Goal: Task Accomplishment & Management: Complete application form

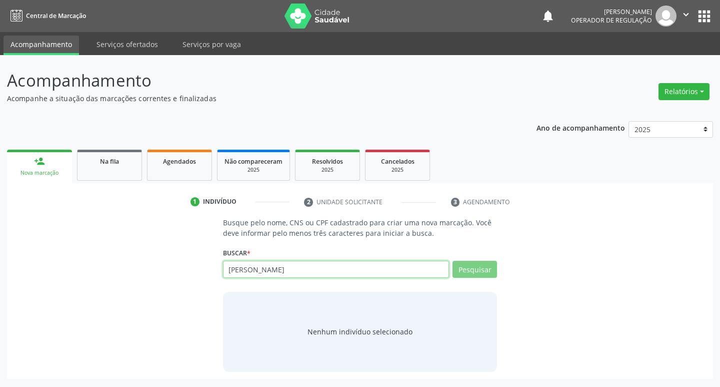
click at [293, 269] on input "[PERSON_NAME]" at bounding box center [336, 269] width 227 height 17
type input "i"
type input "S"
type input "[PERSON_NAME]"
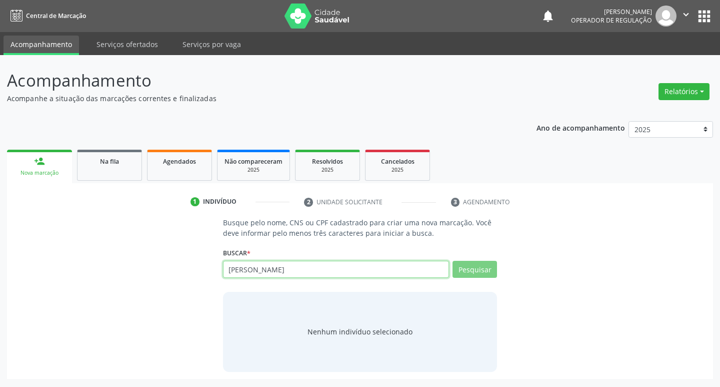
type input "[PERSON_NAME]"
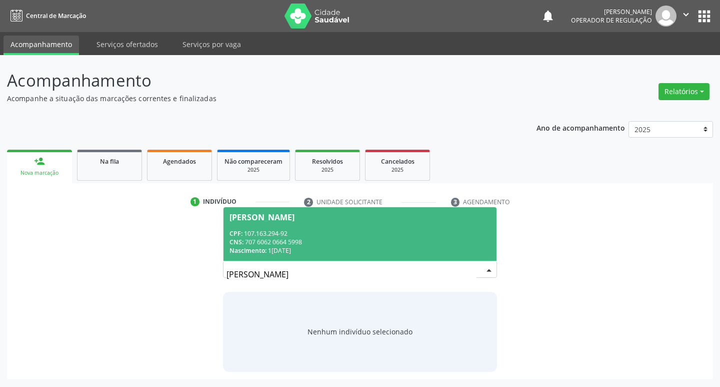
click at [307, 245] on div "CNS: 707 6062 0664 5998" at bounding box center [361, 242] width 262 height 9
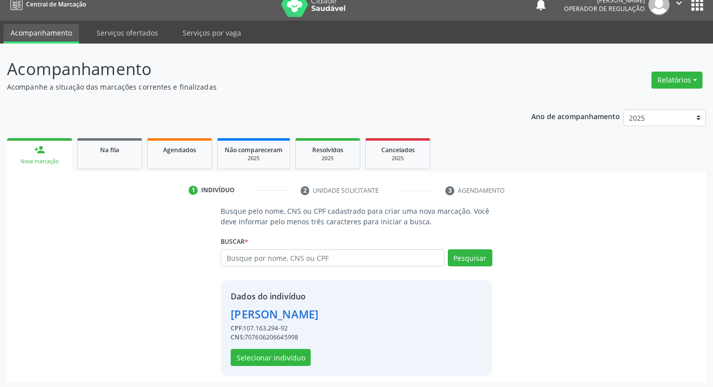
scroll to position [15, 0]
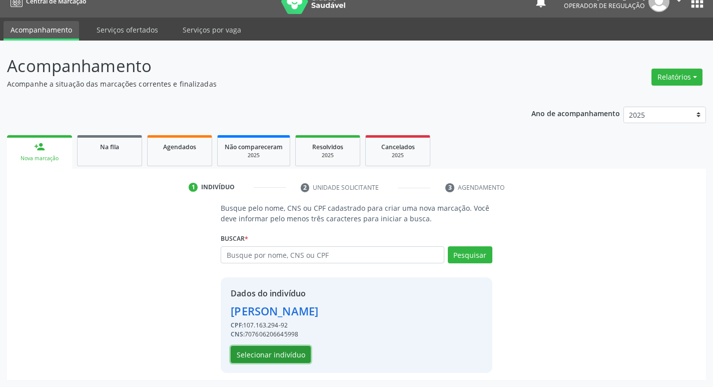
click at [306, 356] on button "Selecionar indivíduo" at bounding box center [271, 354] width 80 height 17
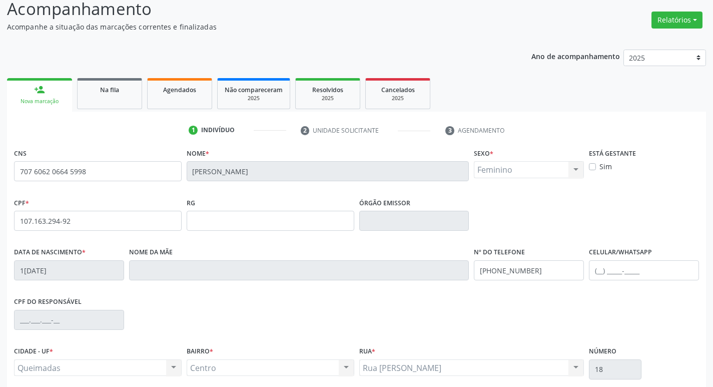
scroll to position [156, 0]
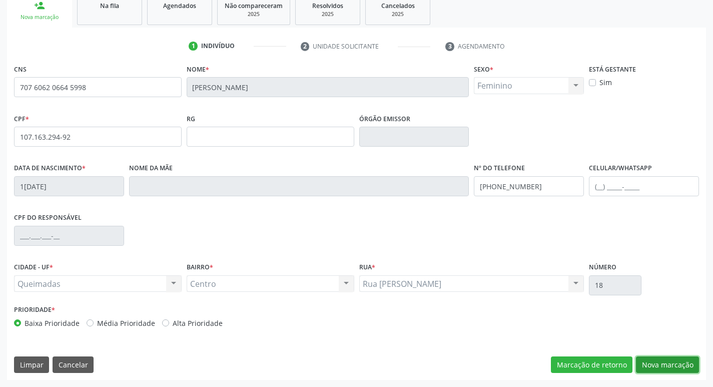
click at [658, 361] on button "Nova marcação" at bounding box center [667, 364] width 63 height 17
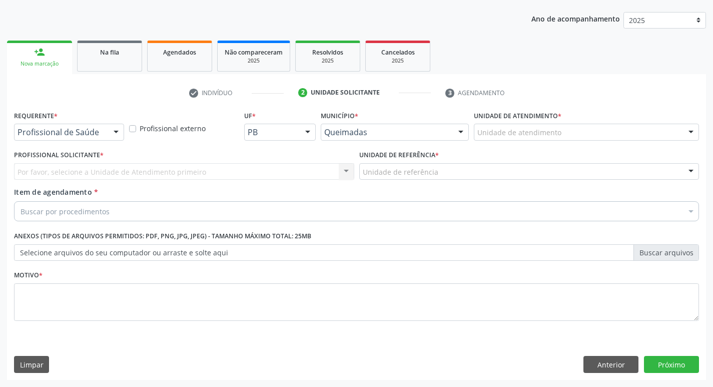
scroll to position [109, 0]
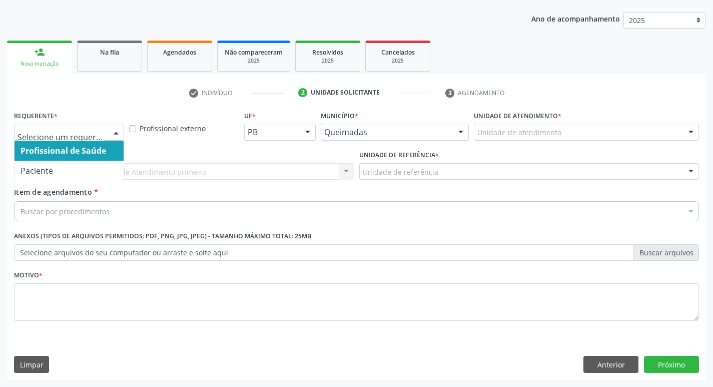
click at [52, 127] on div at bounding box center [69, 132] width 110 height 17
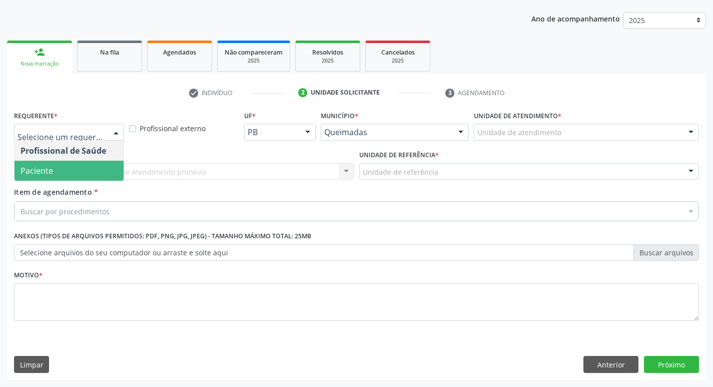
click at [40, 166] on span "Paciente" at bounding box center [37, 170] width 33 height 11
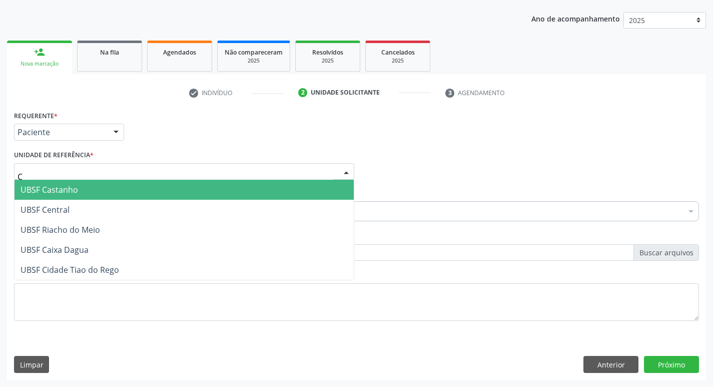
type input "CE"
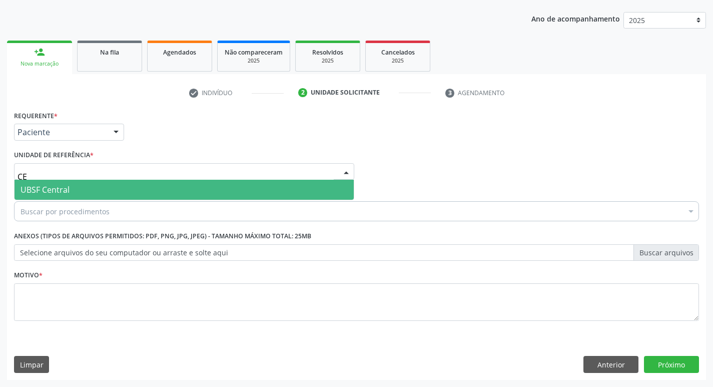
click at [31, 189] on span "UBSF Central" at bounding box center [45, 189] width 49 height 11
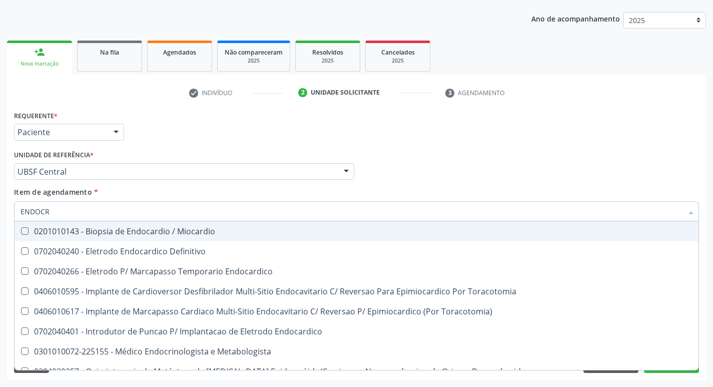
type input "ENDOCRI"
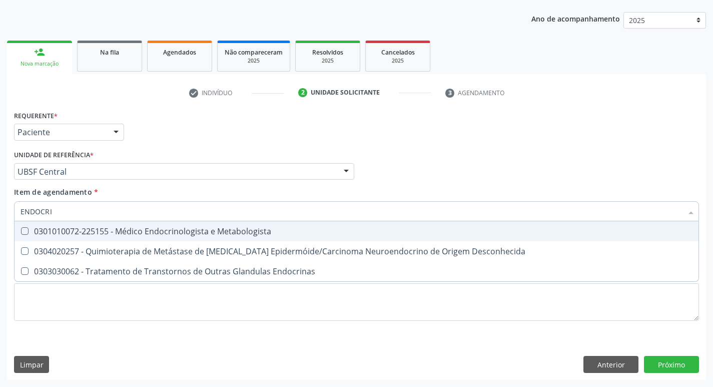
click at [51, 235] on div "0301010072-225155 - Médico Endocrinologista e Metabologista" at bounding box center [357, 231] width 672 height 8
checkbox Metabologista "true"
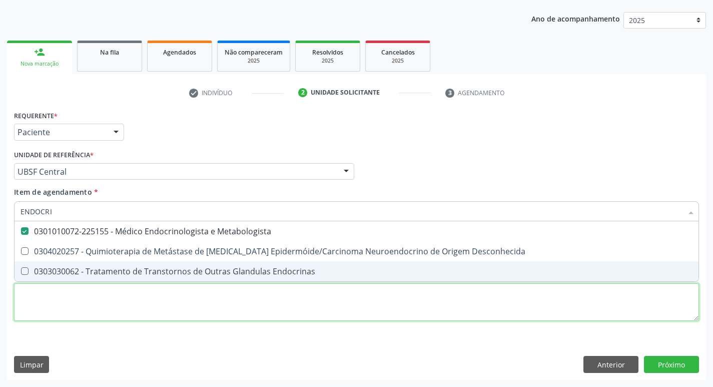
click at [80, 292] on div "Requerente * Paciente Profissional de Saúde Paciente Nenhum resultado encontrad…" at bounding box center [356, 221] width 685 height 227
checkbox Desconhecida "true"
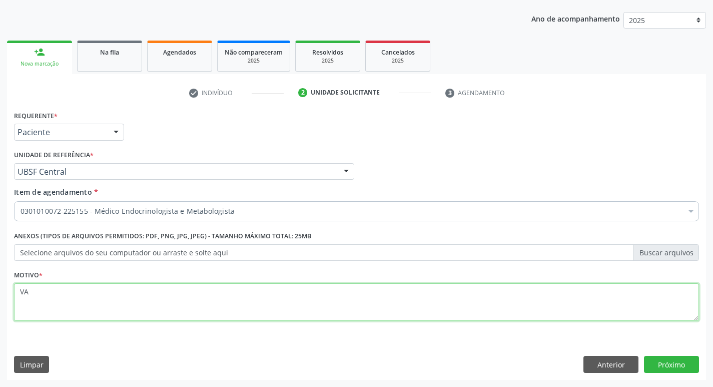
type textarea "V"
type textarea "AVALIAÇÃO"
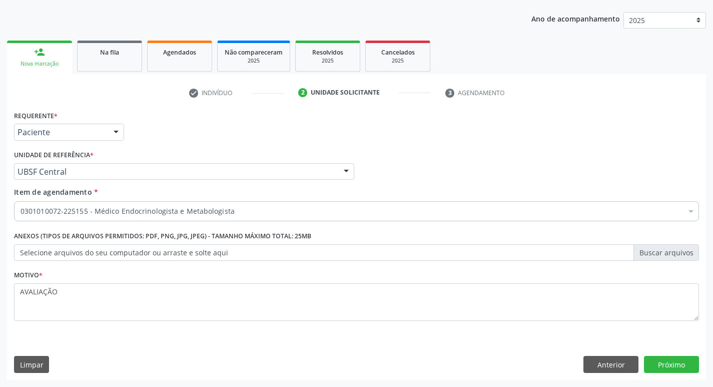
click at [642, 353] on div "Requerente * Paciente Profissional de Saúde Paciente Nenhum resultado encontrad…" at bounding box center [356, 244] width 699 height 272
click at [646, 359] on button "Próximo" at bounding box center [671, 364] width 55 height 17
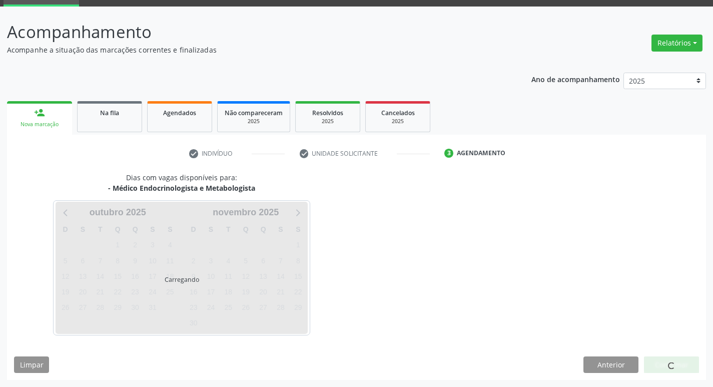
scroll to position [49, 0]
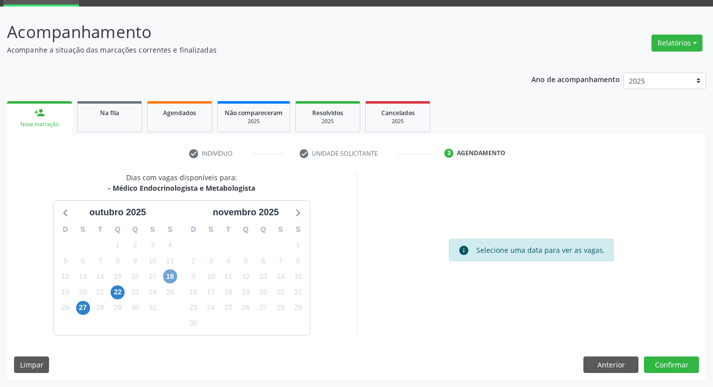
click at [169, 278] on span "18" at bounding box center [170, 276] width 14 height 14
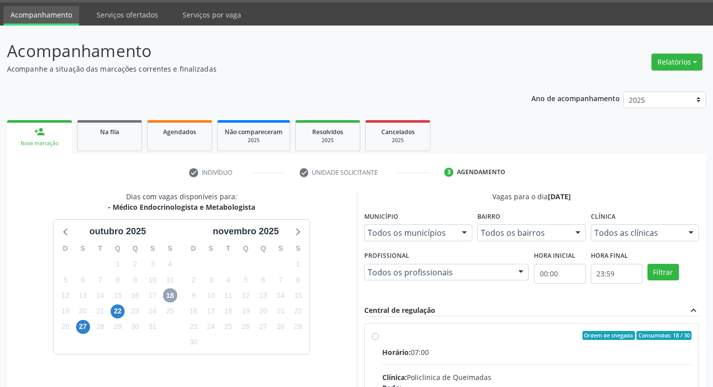
scroll to position [0, 0]
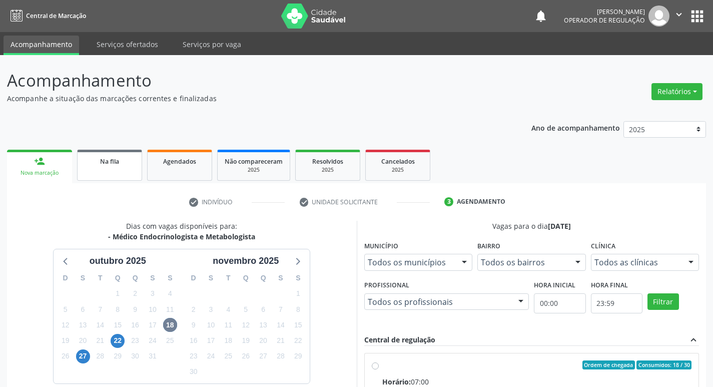
click at [93, 170] on link "Na fila" at bounding box center [109, 165] width 65 height 31
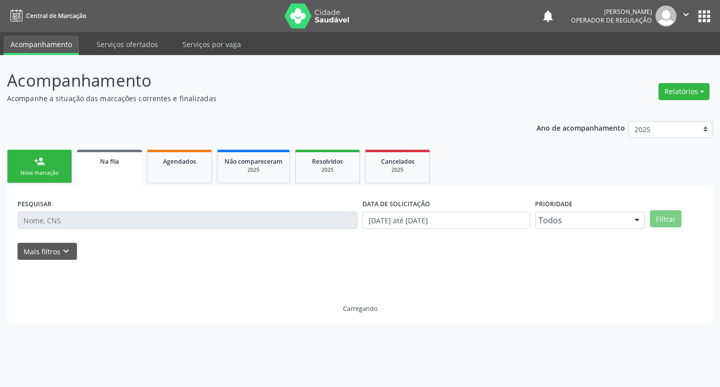
click at [39, 166] on div "person_add" at bounding box center [39, 161] width 11 height 11
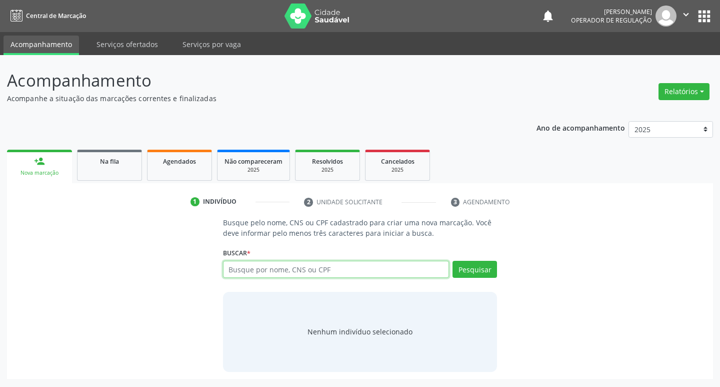
click at [263, 273] on input "text" at bounding box center [336, 269] width 227 height 17
type input "[PERSON_NAME]"
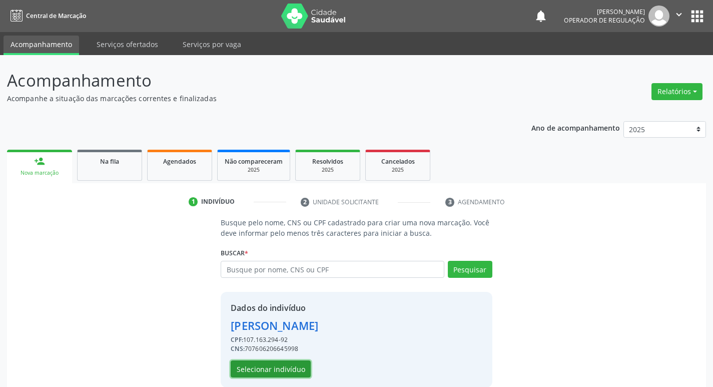
click at [275, 368] on button "Selecionar indivíduo" at bounding box center [271, 368] width 80 height 17
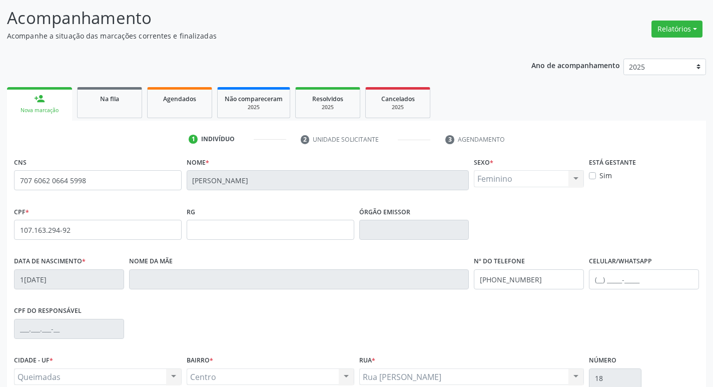
scroll to position [156, 0]
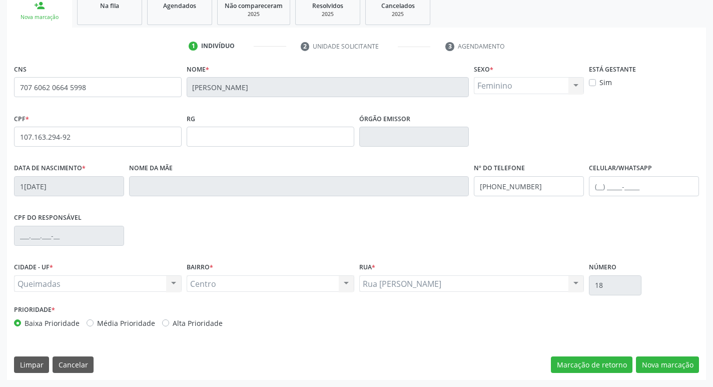
click at [651, 354] on div "CNS 707 6062 0664 5998 Nome * [PERSON_NAME] de [PERSON_NAME] * Feminino Masculi…" at bounding box center [356, 221] width 699 height 318
click at [650, 359] on button "Nova marcação" at bounding box center [667, 364] width 63 height 17
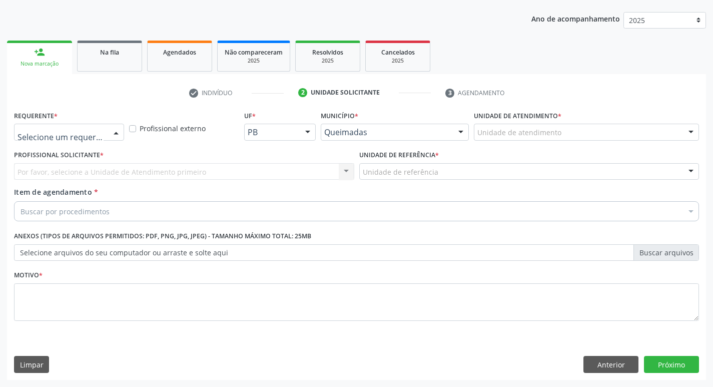
click at [99, 127] on div at bounding box center [69, 132] width 110 height 17
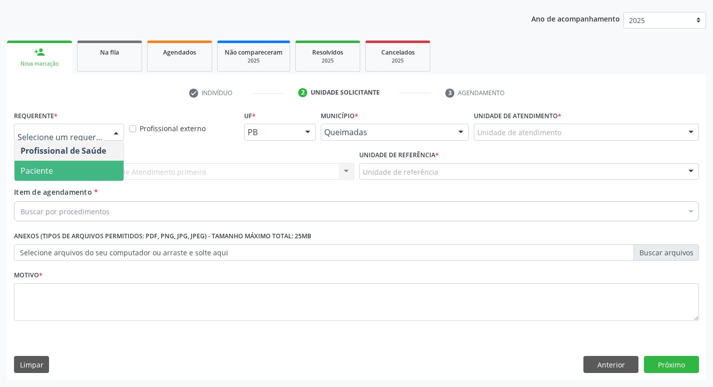
click at [77, 165] on span "Paciente" at bounding box center [69, 171] width 109 height 20
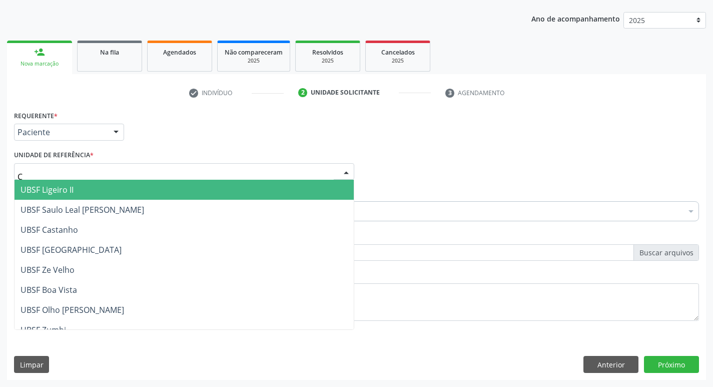
type input "CE"
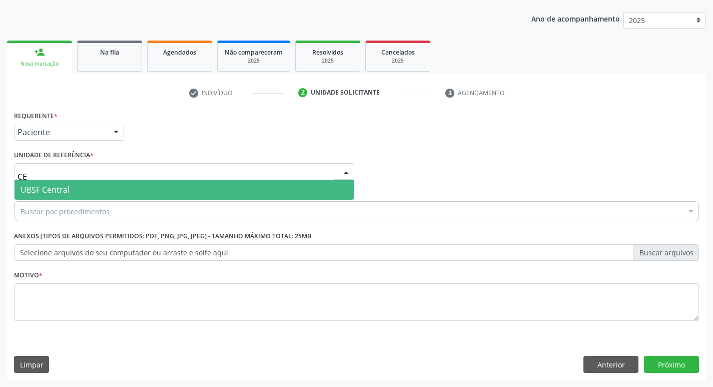
click at [67, 195] on span "UBSF Central" at bounding box center [45, 189] width 49 height 11
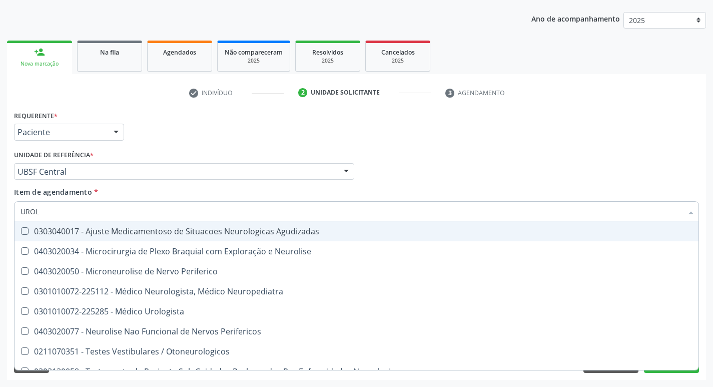
type input "UROLO"
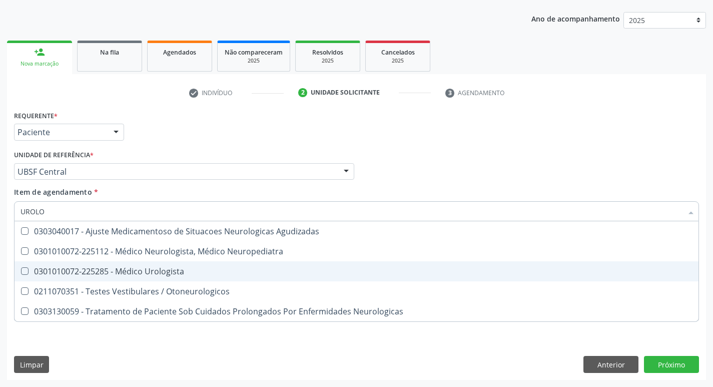
click at [83, 269] on div "0301010072-225285 - Médico Urologista" at bounding box center [357, 271] width 672 height 8
checkbox Urologista "true"
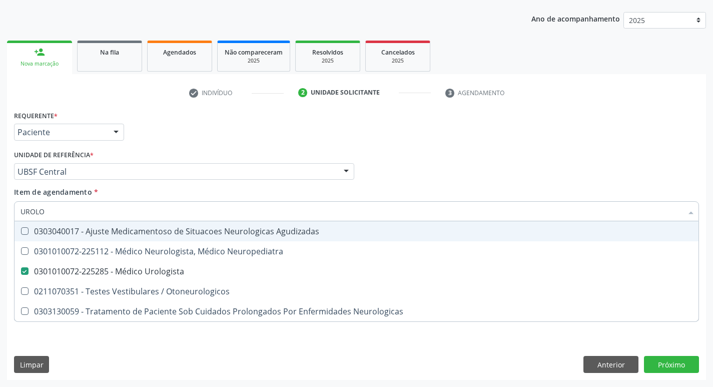
click at [297, 125] on div "Requerente * Paciente Profissional de Saúde Paciente Nenhum resultado encontrad…" at bounding box center [357, 127] width 690 height 39
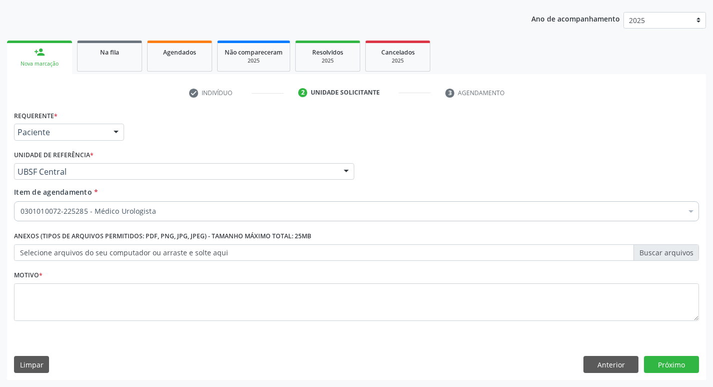
checkbox Urologista "true"
click at [117, 275] on div "Motivo *" at bounding box center [356, 294] width 685 height 53
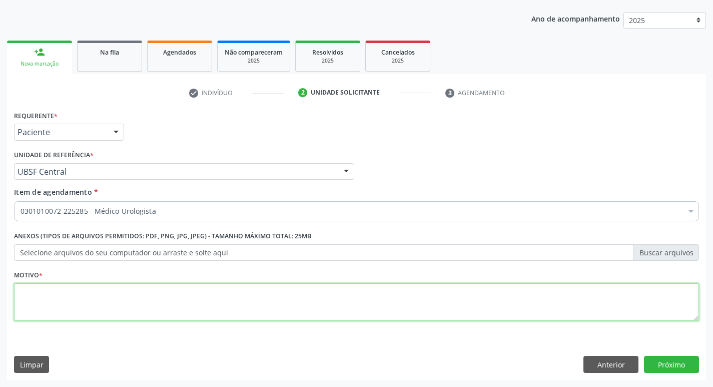
click at [109, 293] on textarea at bounding box center [356, 302] width 685 height 38
type textarea "FFF"
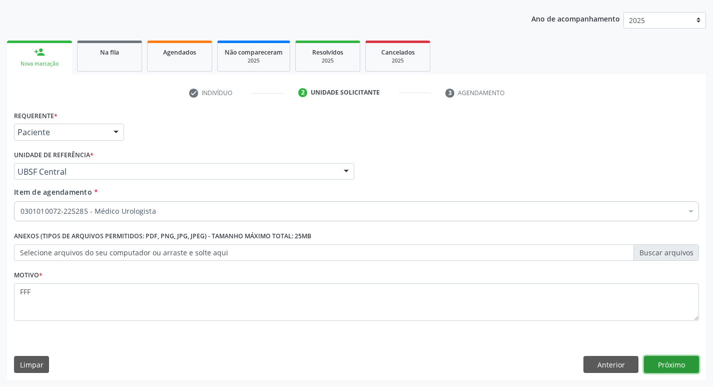
click at [649, 360] on button "Próximo" at bounding box center [671, 364] width 55 height 17
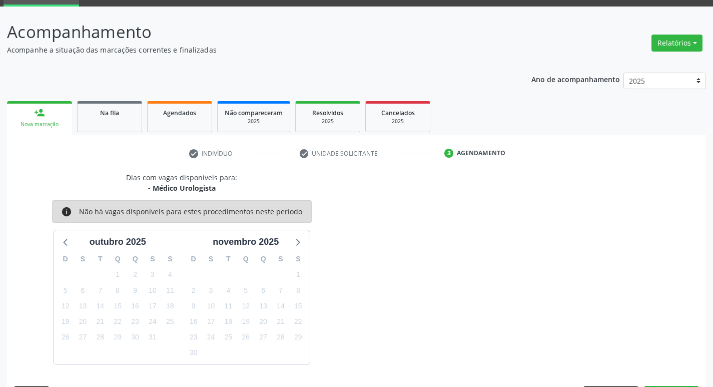
scroll to position [78, 0]
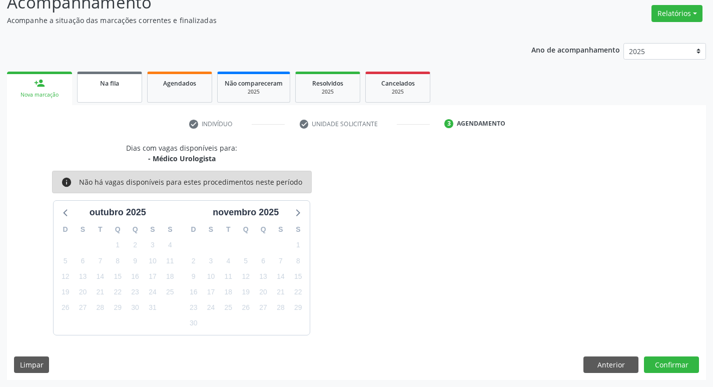
click at [123, 90] on link "Na fila" at bounding box center [109, 87] width 65 height 31
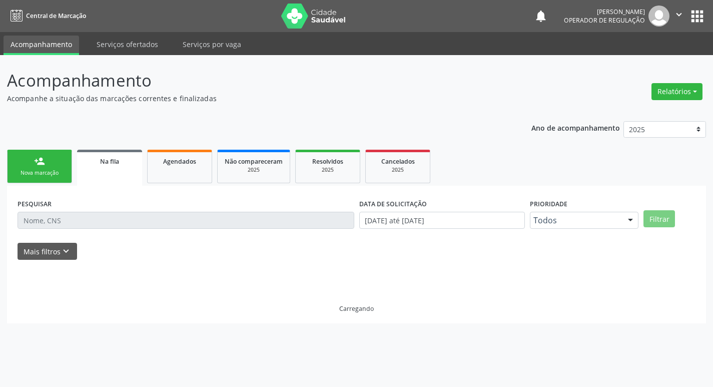
scroll to position [0, 0]
click at [42, 83] on p "Acompanhamento" at bounding box center [254, 80] width 494 height 25
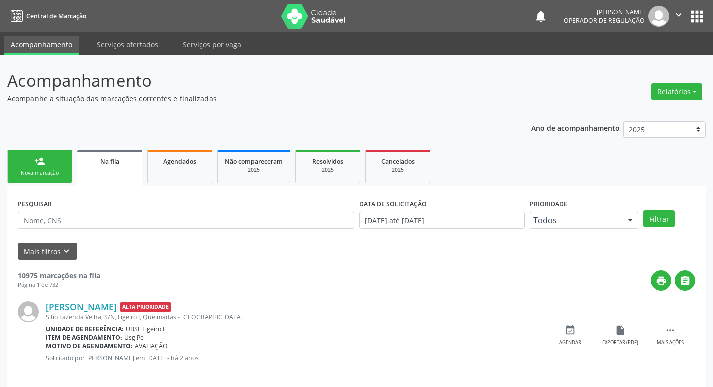
click at [121, 172] on link "Na fila" at bounding box center [109, 168] width 65 height 36
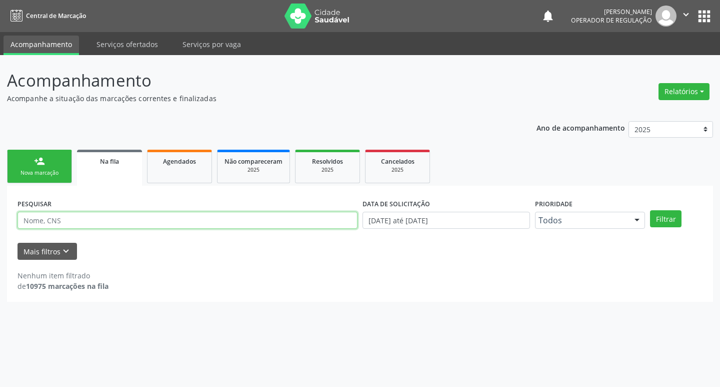
click at [93, 227] on input "text" at bounding box center [188, 220] width 340 height 17
type input "703509019350530"
click at [650, 210] on button "Filtrar" at bounding box center [666, 218] width 32 height 17
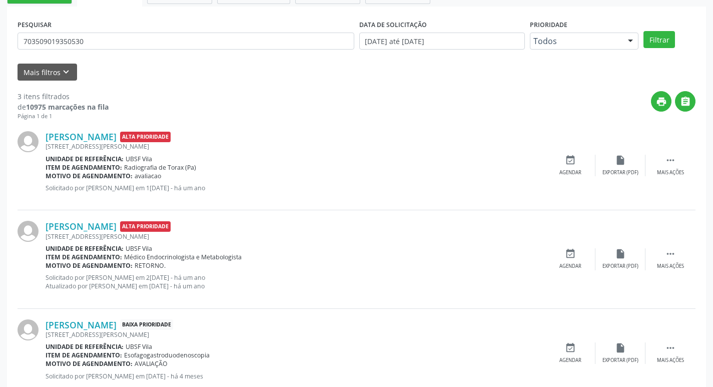
scroll to position [208, 0]
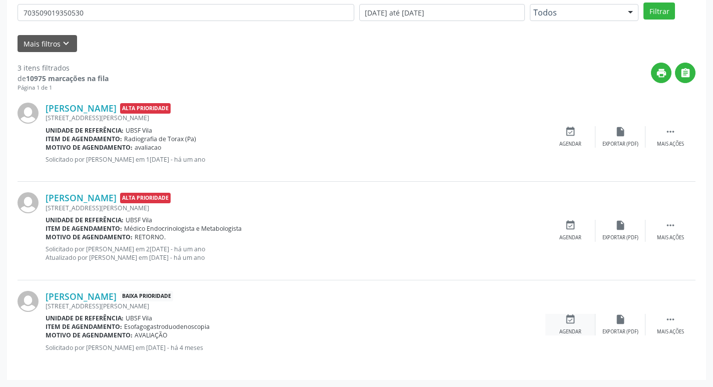
click at [573, 326] on div "event_available Agendar" at bounding box center [570, 325] width 50 height 22
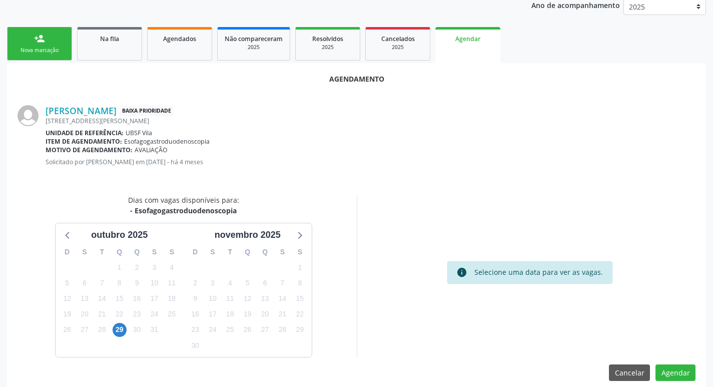
scroll to position [134, 0]
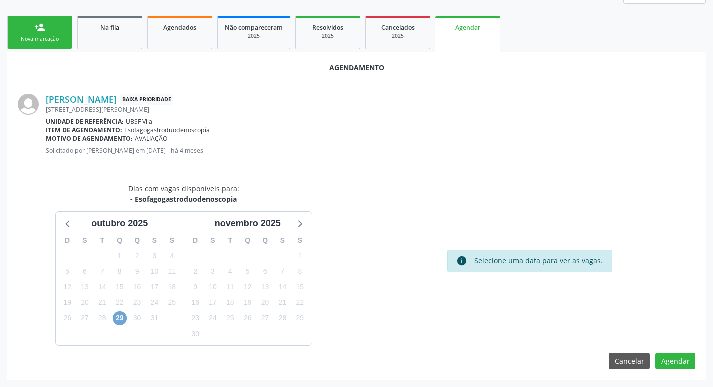
click at [119, 317] on span "29" at bounding box center [120, 318] width 14 height 14
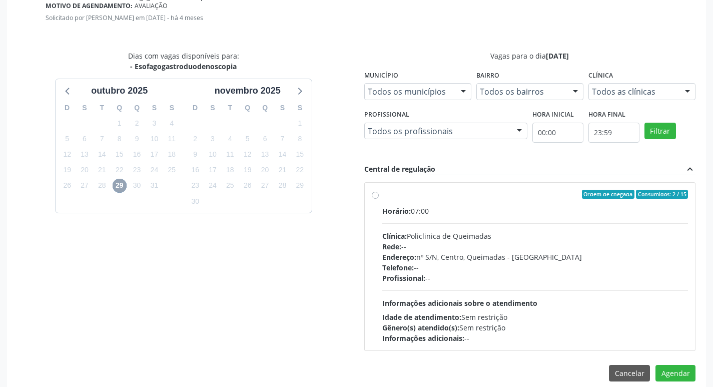
scroll to position [279, 0]
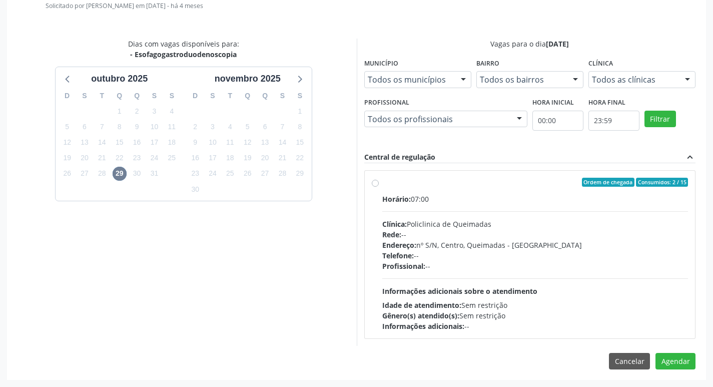
click at [618, 203] on div "Horário: 07:00" at bounding box center [535, 199] width 306 height 11
click at [379, 187] on input "Ordem de chegada Consumidos: 2 / 15 Horário: 07:00 Clínica: Policlinica de Quei…" at bounding box center [375, 182] width 7 height 9
radio input "true"
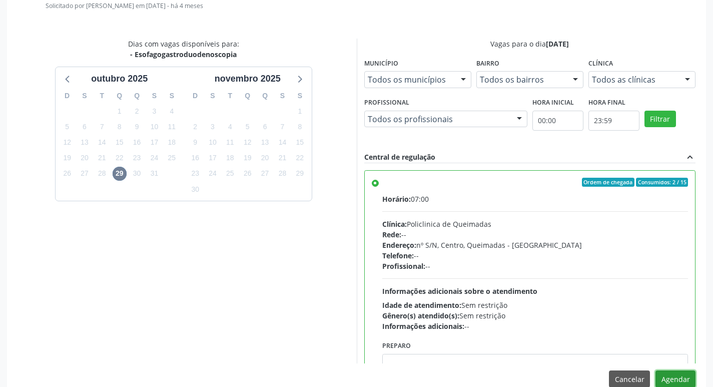
click at [681, 379] on button "Agendar" at bounding box center [675, 378] width 40 height 17
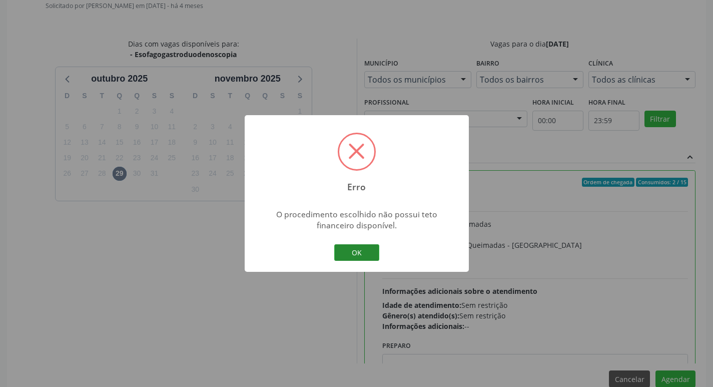
click at [365, 256] on button "OK" at bounding box center [356, 252] width 45 height 17
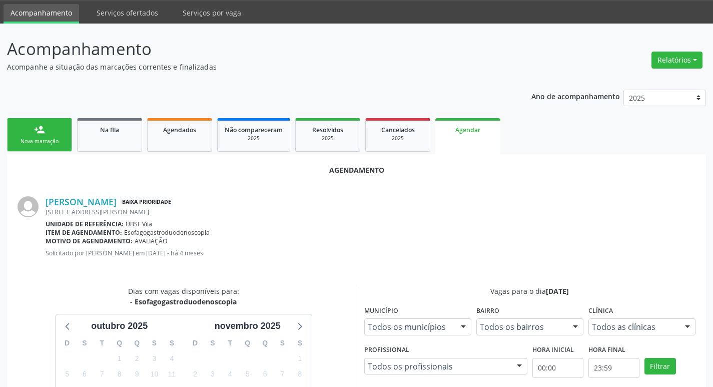
scroll to position [29, 0]
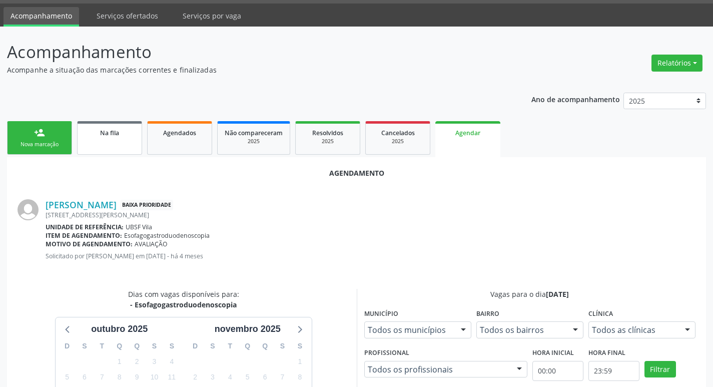
click at [114, 132] on span "Na fila" at bounding box center [109, 133] width 19 height 9
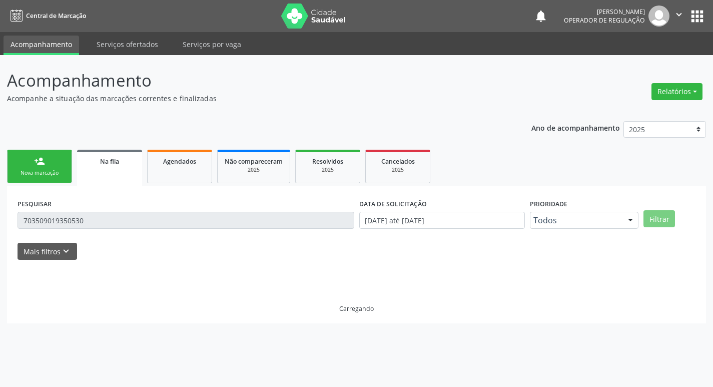
scroll to position [0, 0]
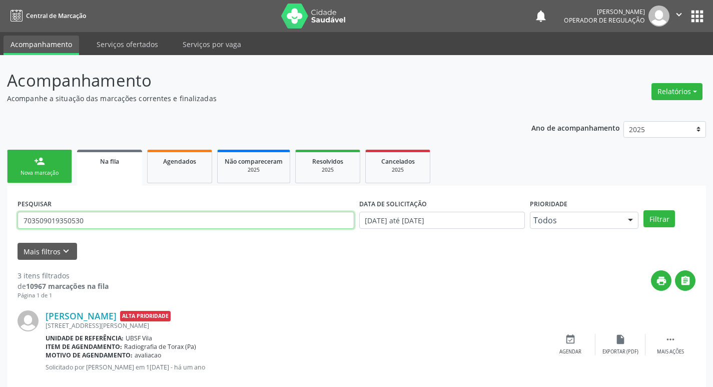
click at [90, 222] on input "703509019350530" at bounding box center [186, 220] width 337 height 17
click at [107, 218] on input "text" at bounding box center [186, 220] width 337 height 17
type input "700403710673950"
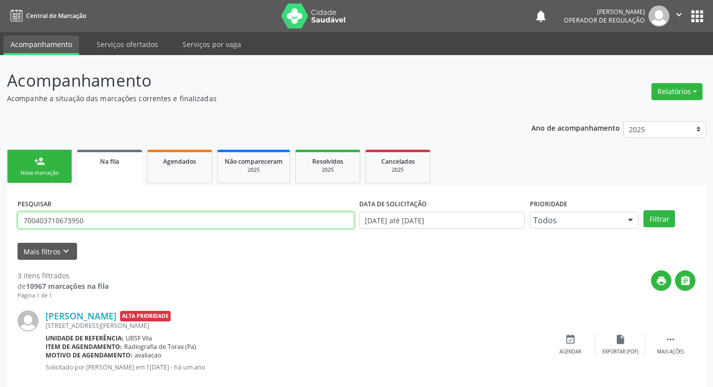
click at [643, 210] on button "Filtrar" at bounding box center [659, 218] width 32 height 17
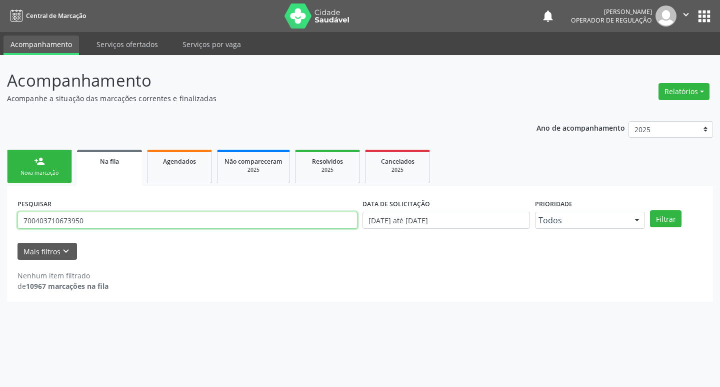
click at [127, 227] on input "700403710673950" at bounding box center [188, 220] width 340 height 17
click at [650, 210] on button "Filtrar" at bounding box center [666, 218] width 32 height 17
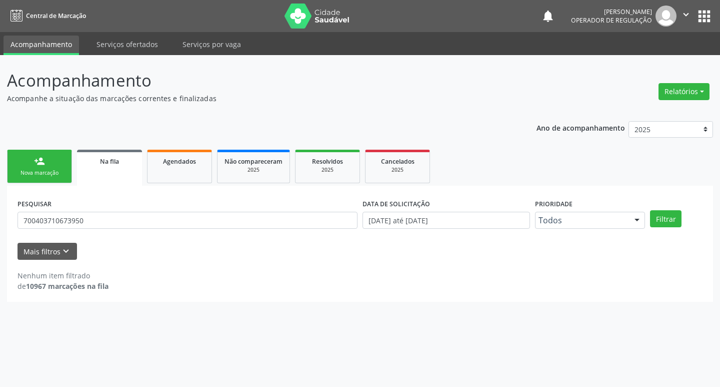
click at [29, 172] on div "Nova marcação" at bounding box center [40, 173] width 50 height 8
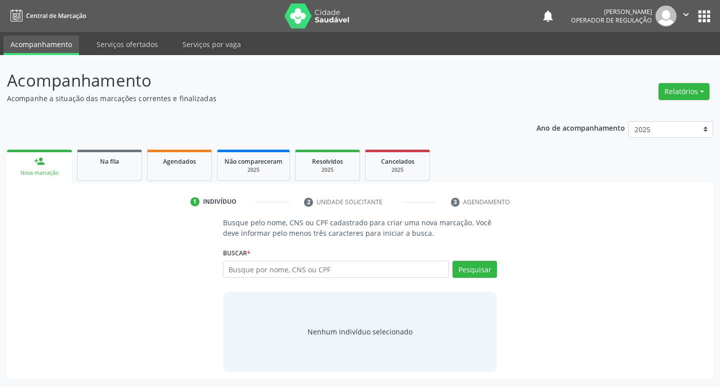
click at [253, 259] on div "Buscar * Busque por nome, CNS ou CPF Nenhum resultado encontrado para: " " Digi…" at bounding box center [360, 264] width 275 height 39
click at [261, 276] on input "text" at bounding box center [336, 269] width 227 height 17
paste input "700403710673950"
type input "700403710673950"
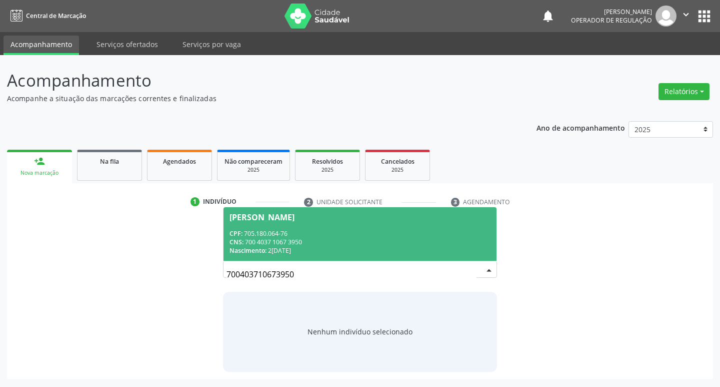
click at [353, 230] on div "CPF: 705.180.064-76" at bounding box center [361, 233] width 262 height 9
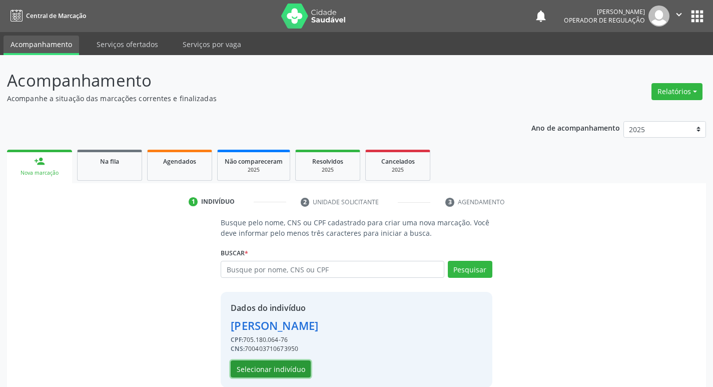
click at [280, 366] on button "Selecionar indivíduo" at bounding box center [271, 368] width 80 height 17
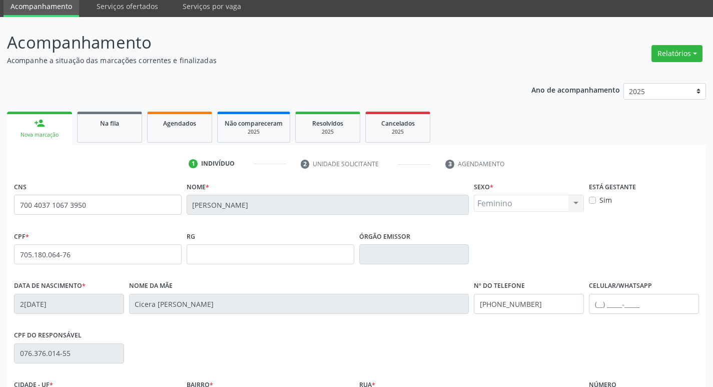
scroll to position [156, 0]
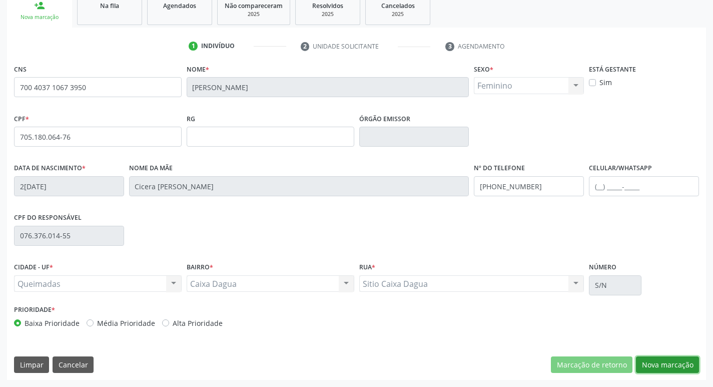
click at [675, 366] on button "Nova marcação" at bounding box center [667, 364] width 63 height 17
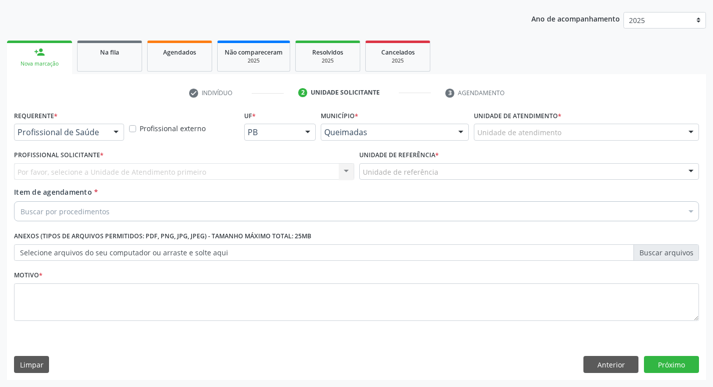
scroll to position [109, 0]
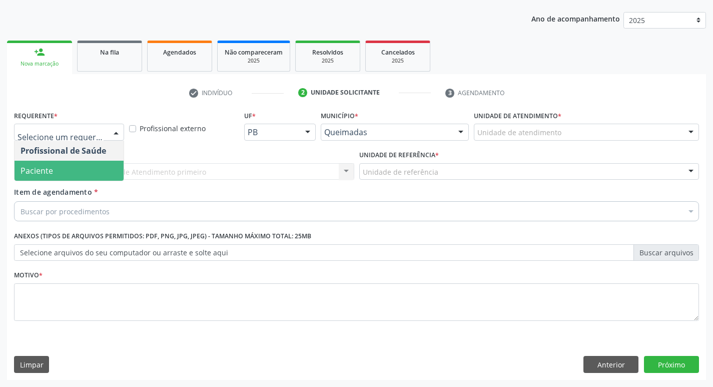
click at [51, 171] on span "Paciente" at bounding box center [37, 170] width 33 height 11
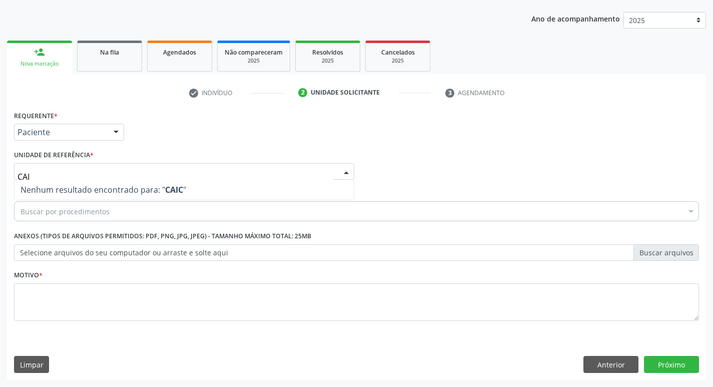
type input "CAIX"
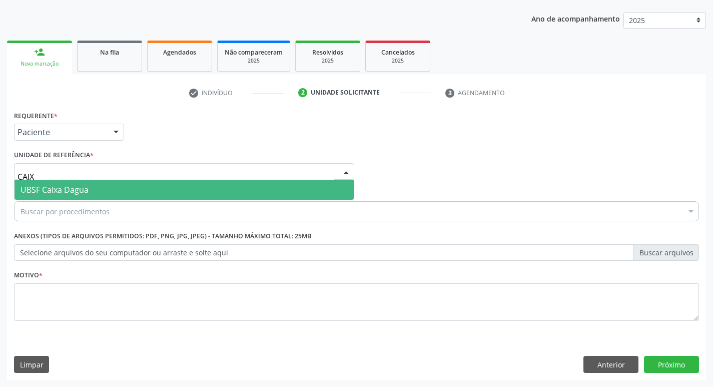
click at [58, 184] on span "UBSF Caixa Dagua" at bounding box center [55, 189] width 68 height 11
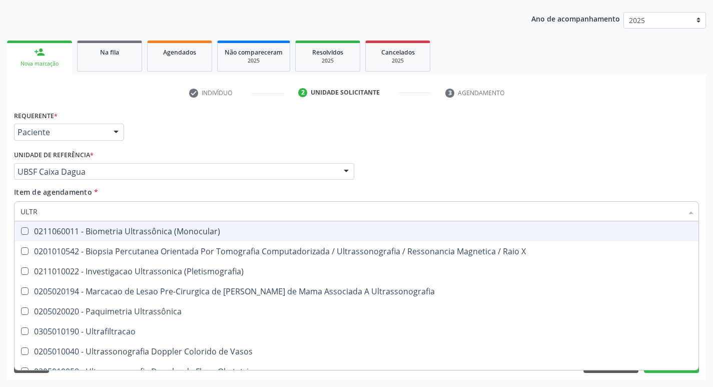
type input "ULTRA"
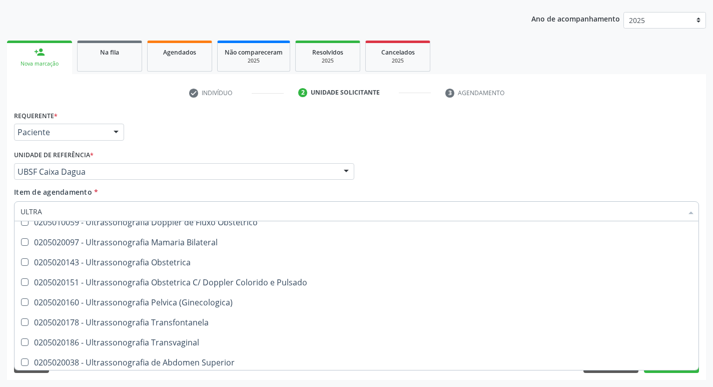
scroll to position [132, 0]
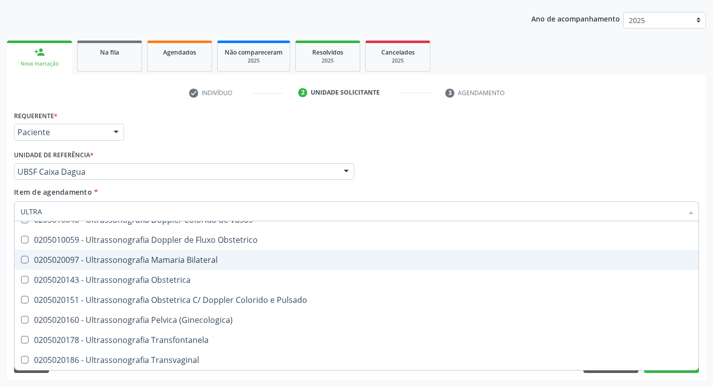
click at [240, 260] on div "0205020097 - Ultrassonografia Mamaria Bilateral" at bounding box center [357, 260] width 672 height 8
checkbox Bilateral "true"
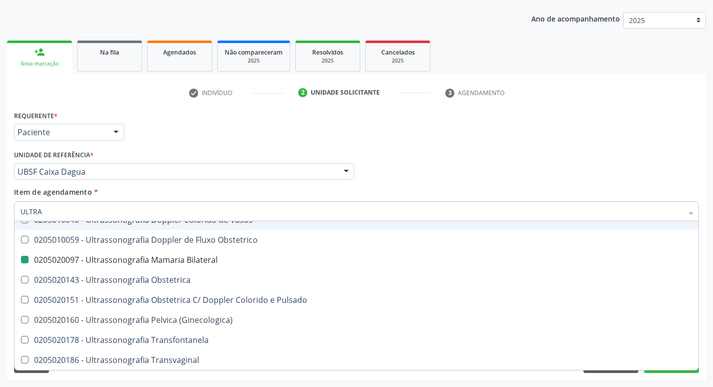
click at [473, 105] on div "check Indivíduo 2 Unidade solicitante 3 Agendamento CNS 700 4037 1067 3950 [GEO…" at bounding box center [356, 232] width 699 height 295
checkbox X "true"
checkbox Bilateral "false"
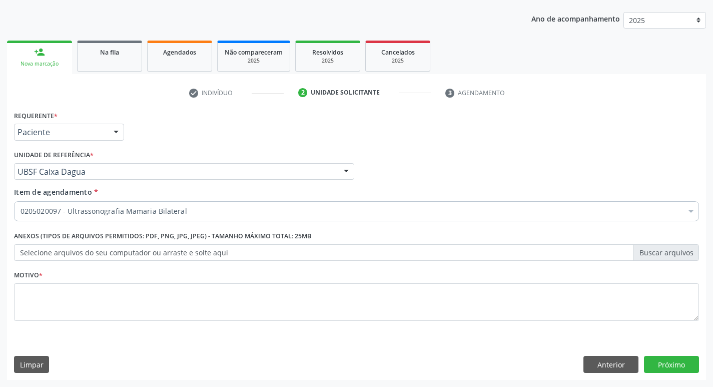
scroll to position [0, 0]
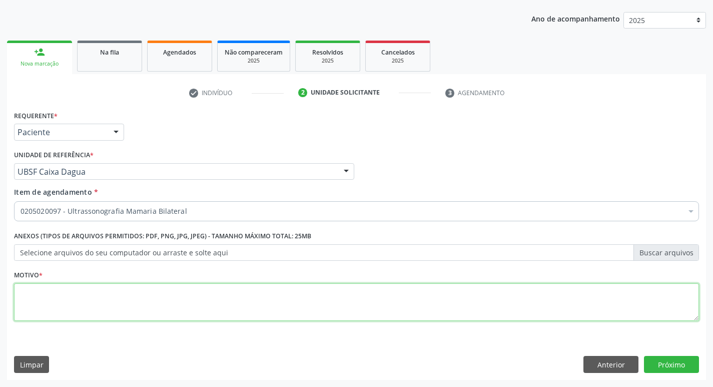
click at [138, 291] on textarea at bounding box center [356, 302] width 685 height 38
type textarea "NODULO EM MAMA"
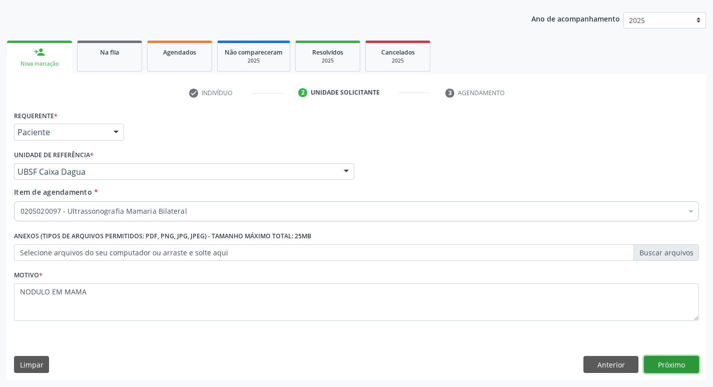
click at [670, 368] on button "Próximo" at bounding box center [671, 364] width 55 height 17
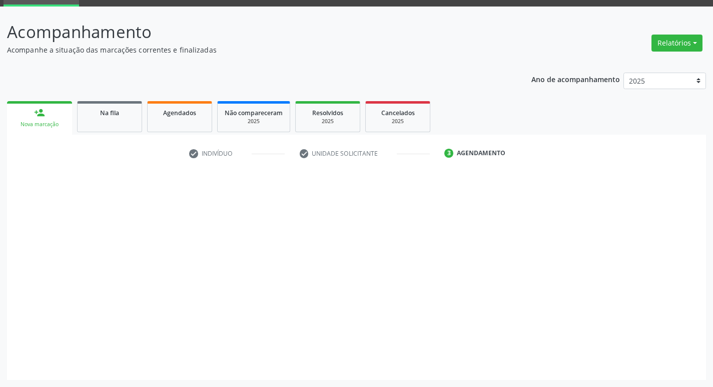
scroll to position [49, 0]
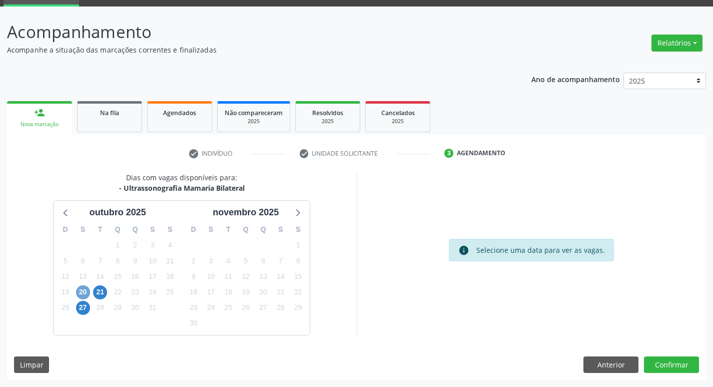
click at [80, 291] on span "20" at bounding box center [83, 292] width 14 height 14
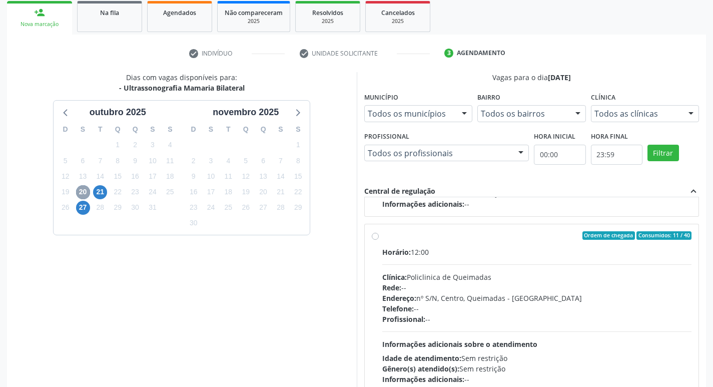
scroll to position [158, 0]
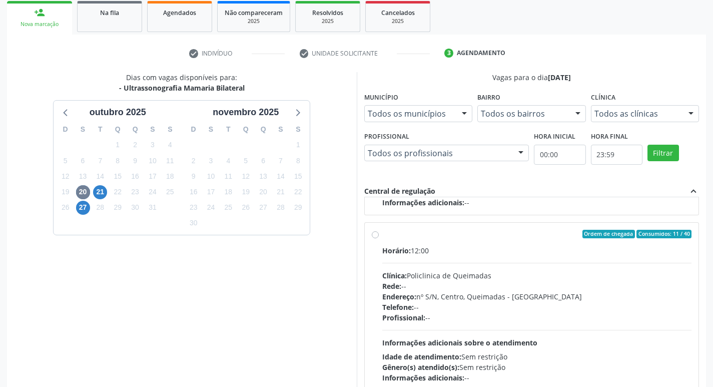
click at [575, 278] on div "Clínica: Policlinica de Queimadas" at bounding box center [537, 275] width 310 height 11
click at [379, 239] on input "Ordem de chegada Consumidos: 11 / 40 Horário: 12:00 Clínica: Policlinica de Que…" at bounding box center [375, 234] width 7 height 9
radio input "true"
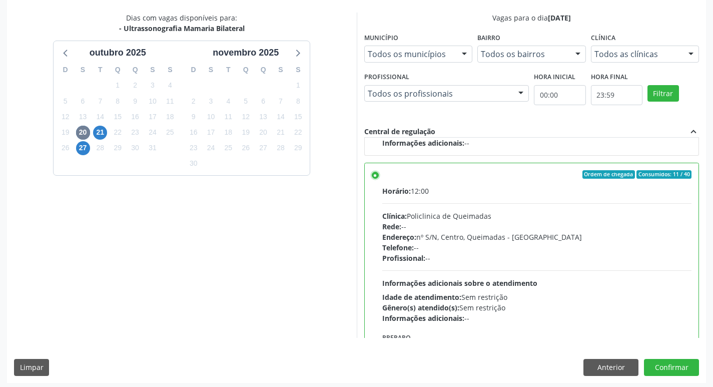
scroll to position [211, 0]
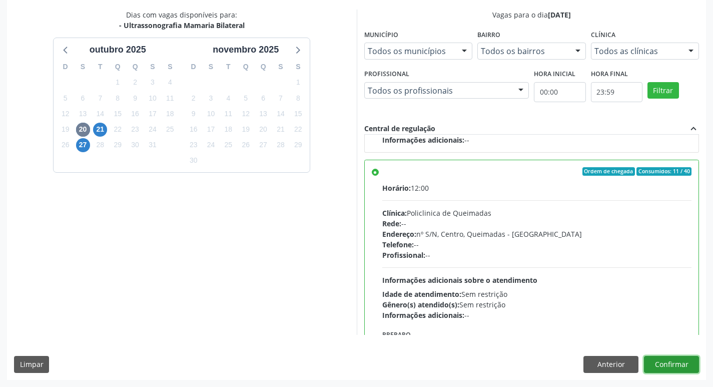
click at [671, 363] on button "Confirmar" at bounding box center [671, 364] width 55 height 17
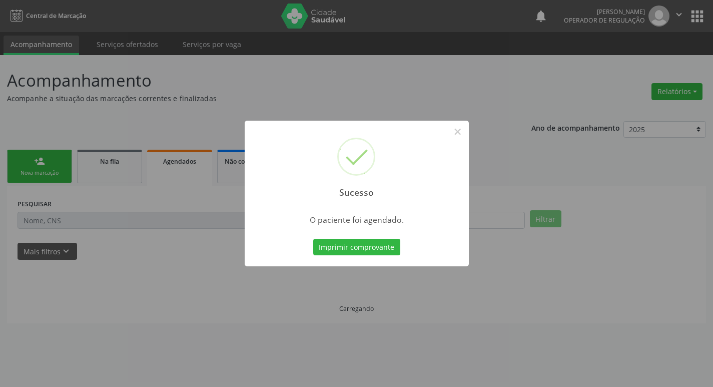
scroll to position [0, 0]
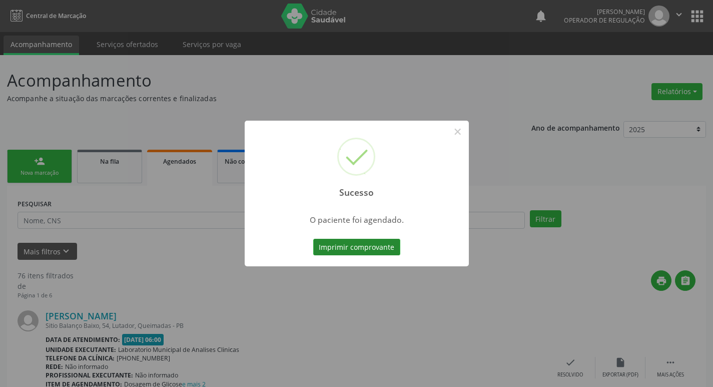
click at [355, 251] on button "Imprimir comprovante" at bounding box center [356, 247] width 87 height 17
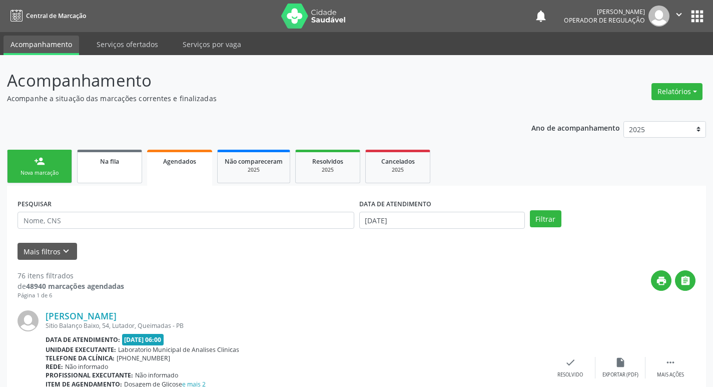
click at [83, 166] on link "Na fila" at bounding box center [109, 167] width 65 height 34
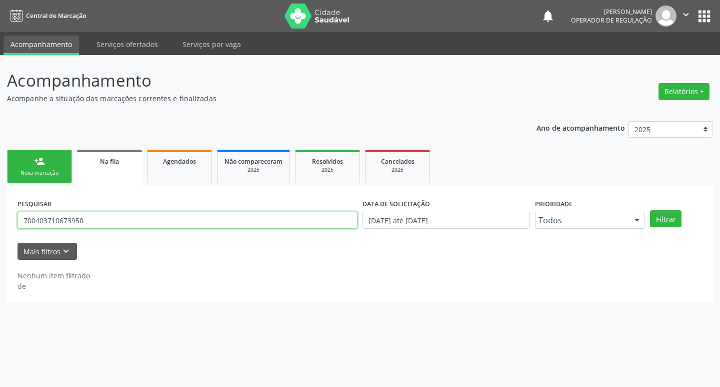
click at [173, 225] on input "700403710673950" at bounding box center [188, 220] width 340 height 17
type input "704600126517322"
click at [650, 210] on button "Filtrar" at bounding box center [666, 218] width 32 height 17
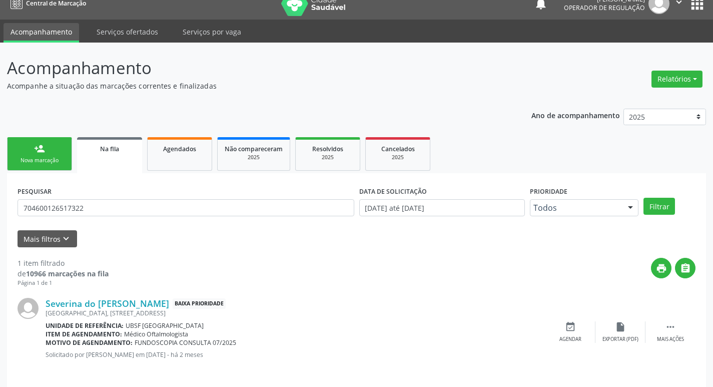
scroll to position [20, 0]
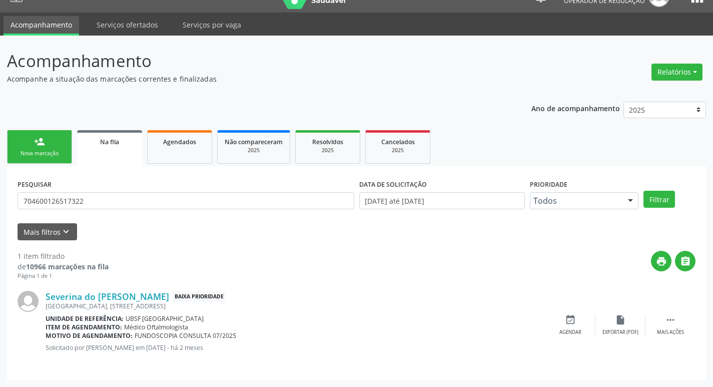
click at [113, 180] on div "PESQUISAR 704600126517322" at bounding box center [186, 196] width 342 height 39
click at [110, 201] on input "704600126517322" at bounding box center [186, 200] width 337 height 17
click at [109, 201] on input "704600126517322" at bounding box center [186, 200] width 337 height 17
click at [42, 151] on div "Nova marcação" at bounding box center [40, 154] width 50 height 8
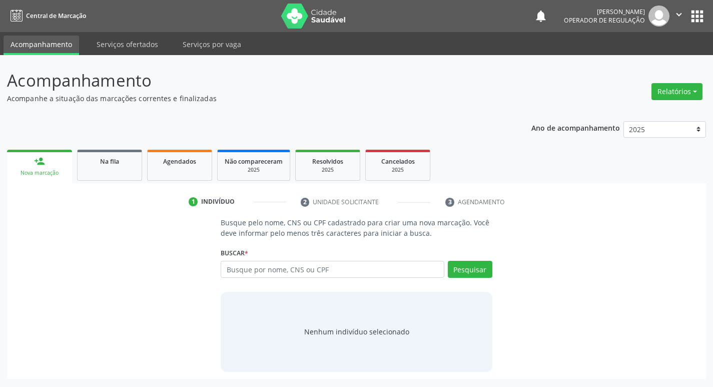
scroll to position [0, 0]
click at [259, 264] on input "text" at bounding box center [336, 269] width 227 height 17
paste input "704600126517322"
type input "704600126517322"
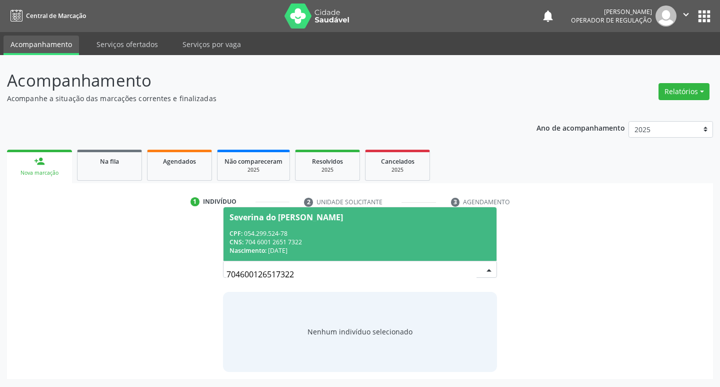
click at [440, 227] on span "Severina do [PERSON_NAME] CPF: 054.299.524-78 CNS: 704 6001 2651 7322 Nasciment…" at bounding box center [361, 234] width 274 height 54
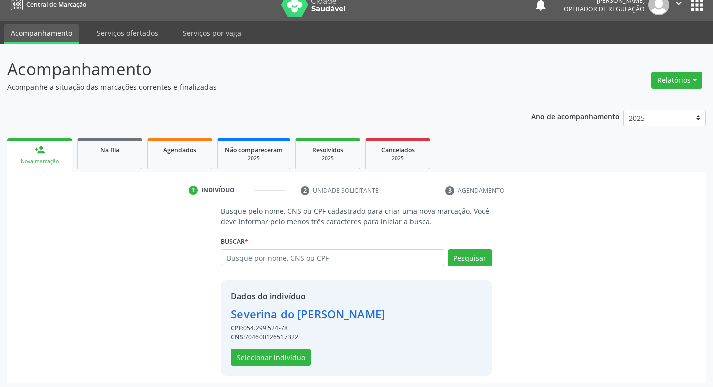
scroll to position [15, 0]
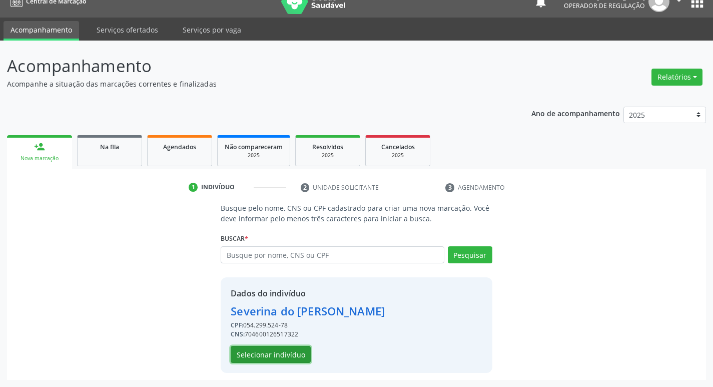
click at [288, 351] on button "Selecionar indivíduo" at bounding box center [271, 354] width 80 height 17
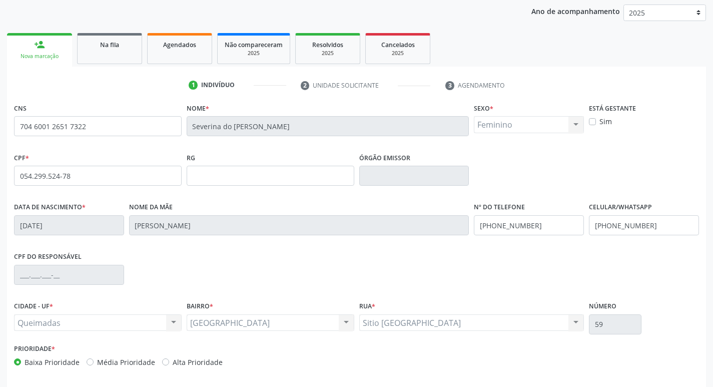
scroll to position [156, 0]
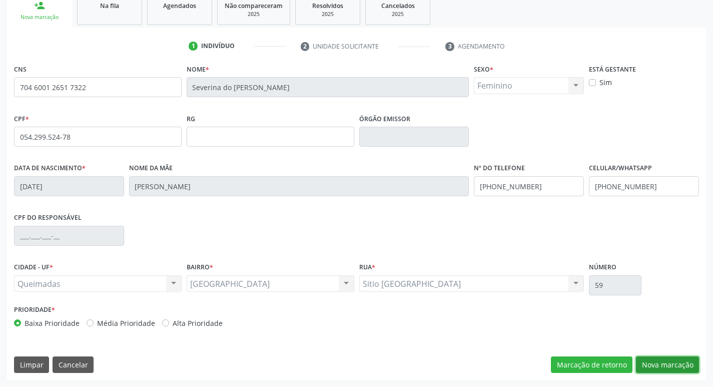
click at [662, 366] on button "Nova marcação" at bounding box center [667, 364] width 63 height 17
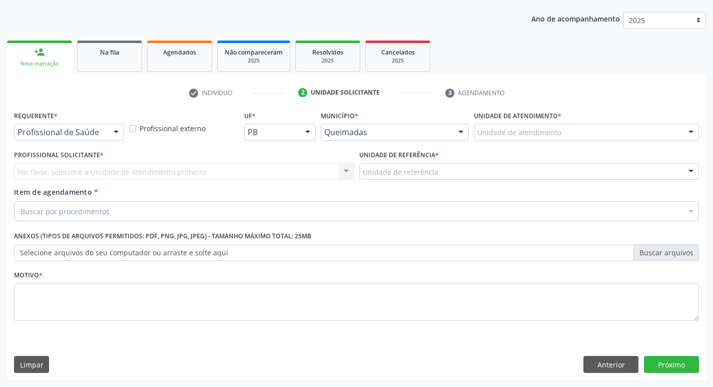
scroll to position [109, 0]
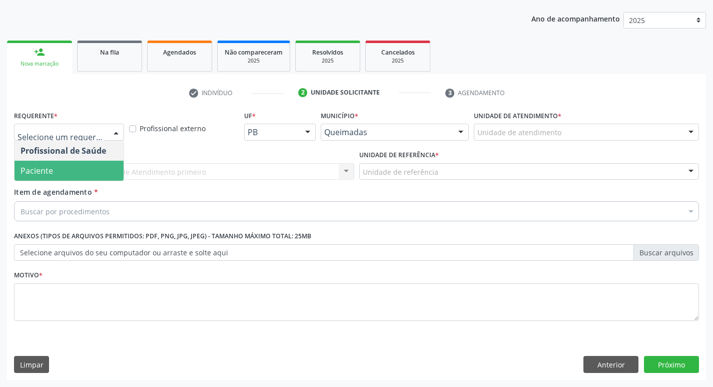
click at [48, 170] on span "Paciente" at bounding box center [37, 170] width 33 height 11
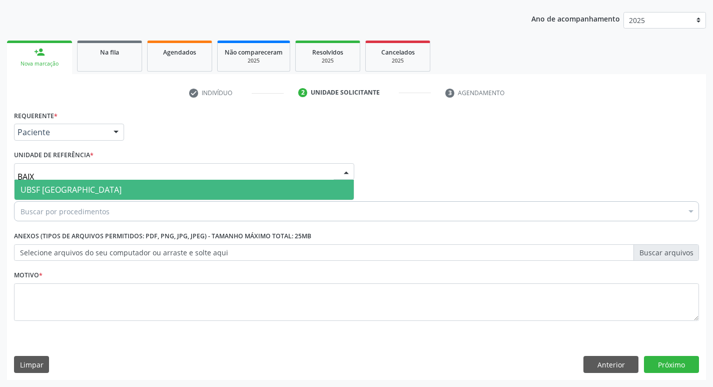
type input "BAIXA"
click at [47, 181] on span "UBSF [GEOGRAPHIC_DATA]" at bounding box center [184, 190] width 339 height 20
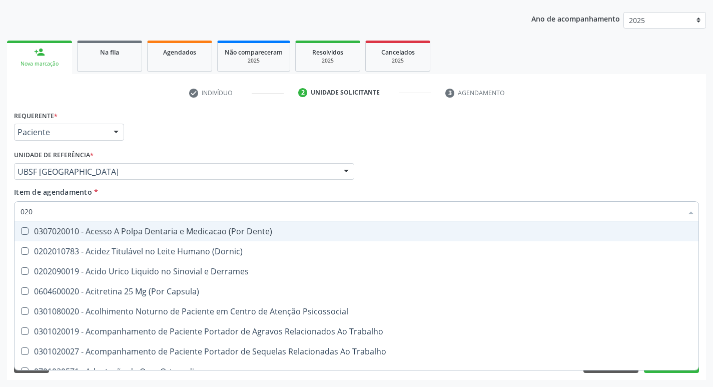
type input "020"
drag, startPoint x: 413, startPoint y: 136, endPoint x: 396, endPoint y: 140, distance: 17.0
click at [413, 136] on div "Requerente * Paciente Profissional de Saúde Paciente Nenhum resultado encontrad…" at bounding box center [357, 127] width 690 height 39
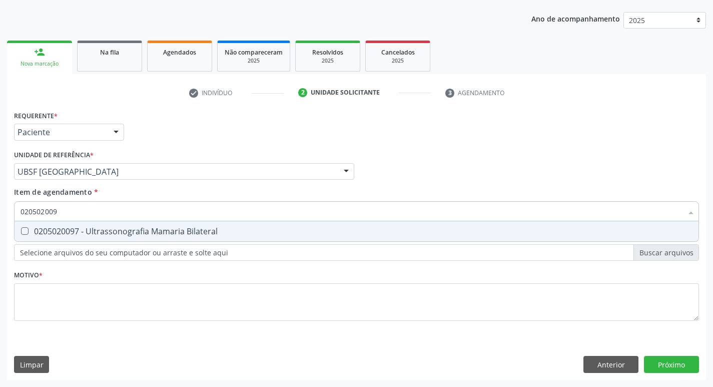
type input "0205020097"
click at [247, 227] on span "0205020097 - Ultrassonografia Mamaria Bilateral" at bounding box center [357, 231] width 684 height 20
checkbox Bilateral "true"
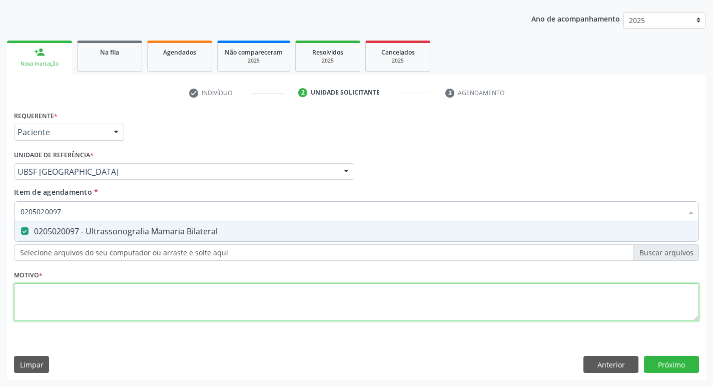
click at [113, 293] on div "Requerente * Paciente Profissional de Saúde Paciente Nenhum resultado encontrad…" at bounding box center [356, 221] width 685 height 227
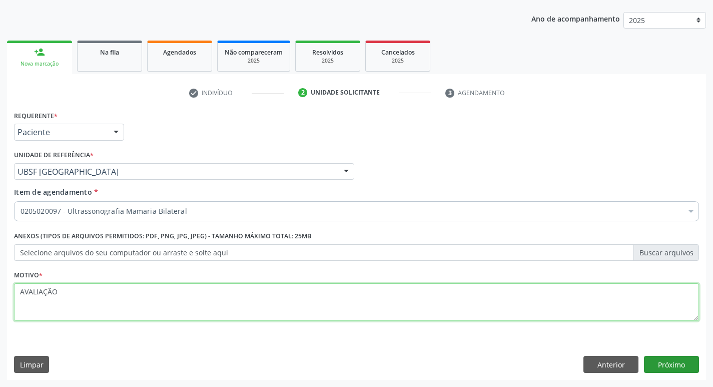
type textarea "AVALIAÇÃO"
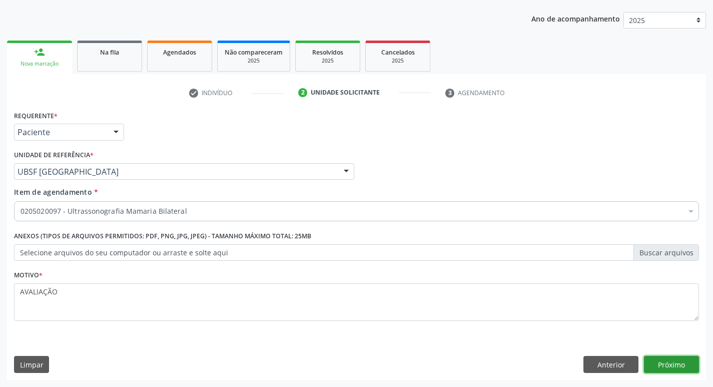
click at [682, 364] on button "Próximo" at bounding box center [671, 364] width 55 height 17
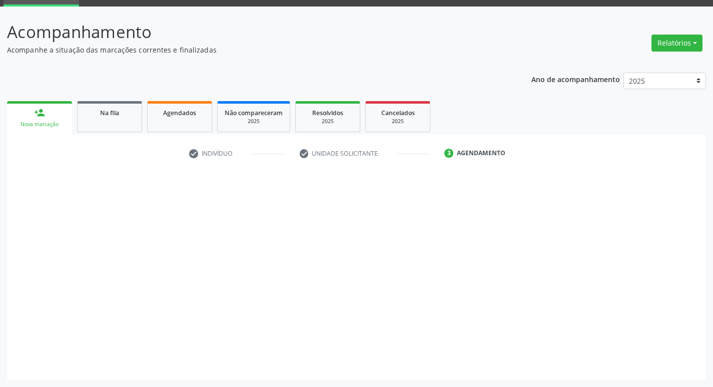
scroll to position [49, 0]
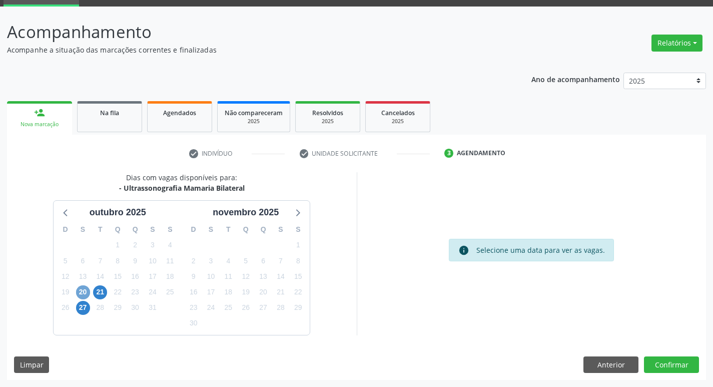
click at [79, 291] on span "20" at bounding box center [83, 292] width 14 height 14
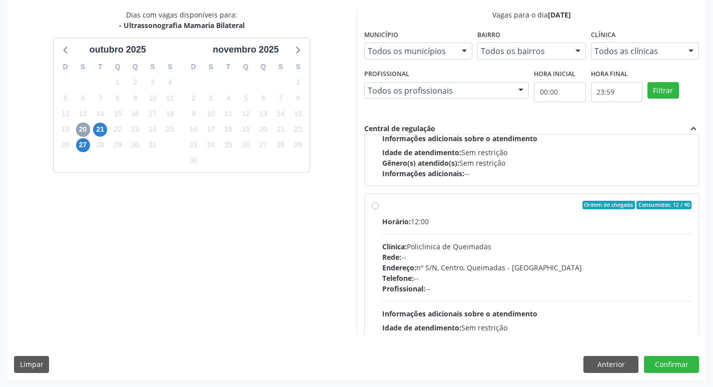
scroll to position [150, 0]
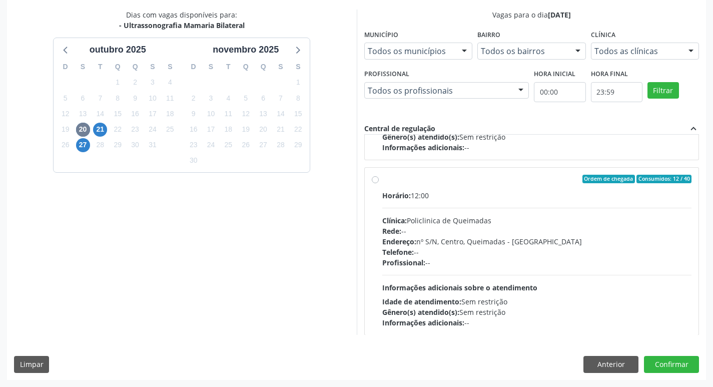
click at [544, 191] on div "Horário: 12:00" at bounding box center [537, 195] width 310 height 11
click at [379, 184] on input "Ordem de chegada Consumidos: 12 / 40 Horário: 12:00 Clínica: Policlinica de Que…" at bounding box center [375, 179] width 7 height 9
radio input "true"
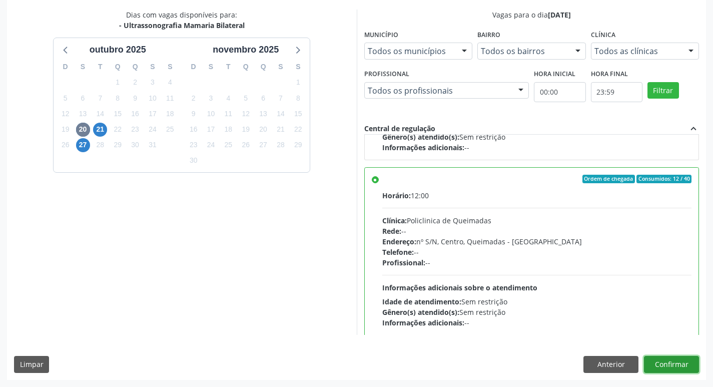
click at [670, 358] on button "Confirmar" at bounding box center [671, 364] width 55 height 17
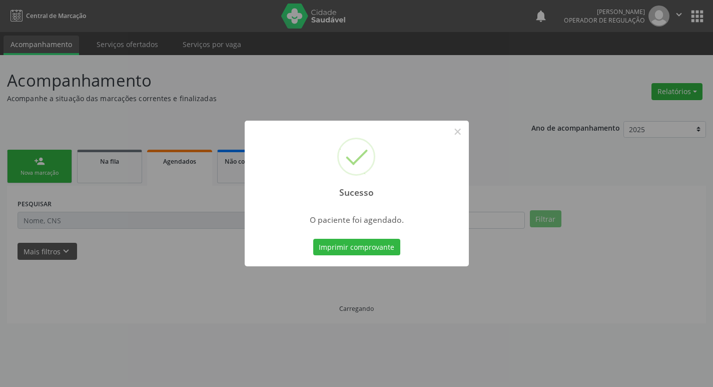
scroll to position [0, 0]
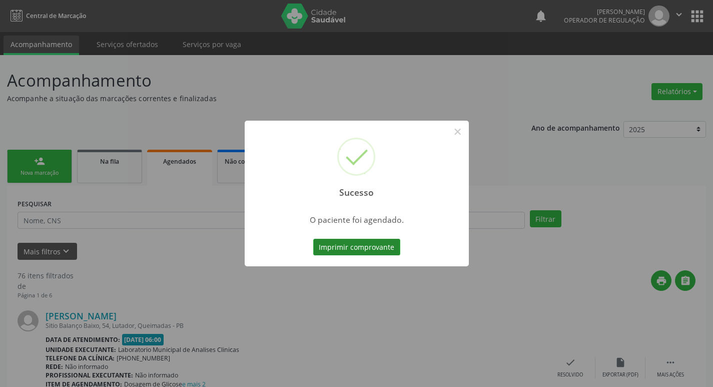
click at [359, 242] on button "Imprimir comprovante" at bounding box center [356, 247] width 87 height 17
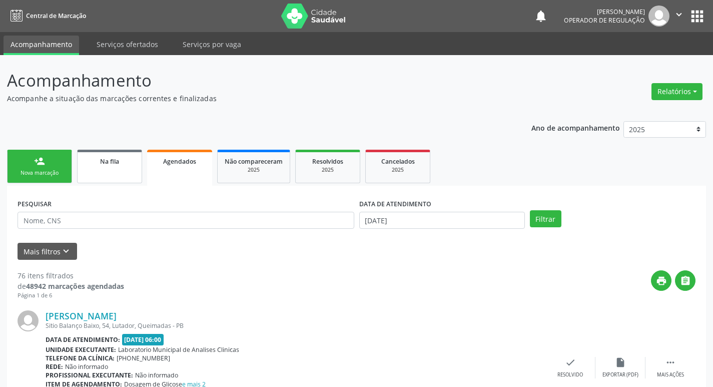
click at [113, 171] on link "Na fila" at bounding box center [109, 167] width 65 height 34
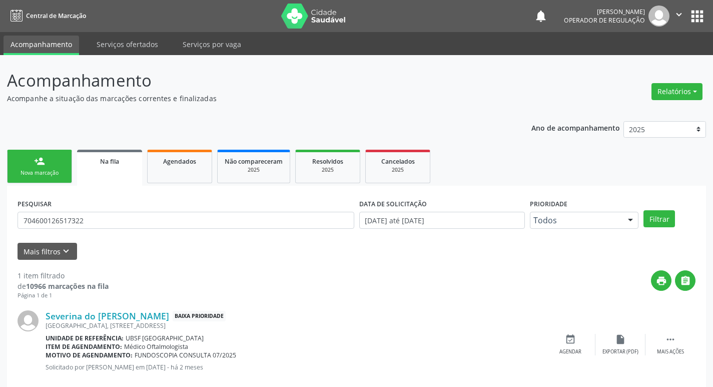
click at [106, 232] on div "PESQUISAR 704600126517322" at bounding box center [186, 215] width 342 height 39
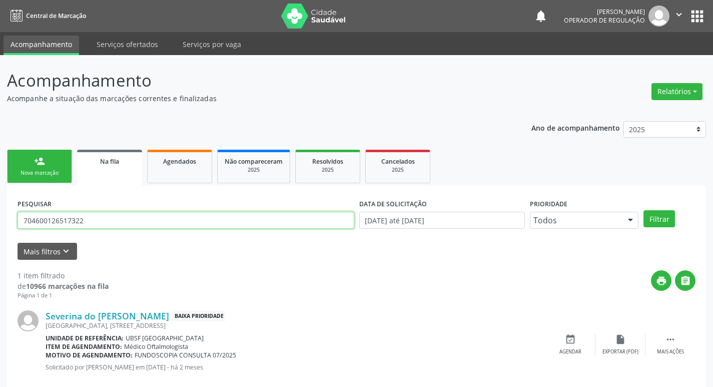
click at [117, 223] on input "704600126517322" at bounding box center [186, 220] width 337 height 17
type input "704100103354278"
click at [643, 210] on button "Filtrar" at bounding box center [659, 218] width 32 height 17
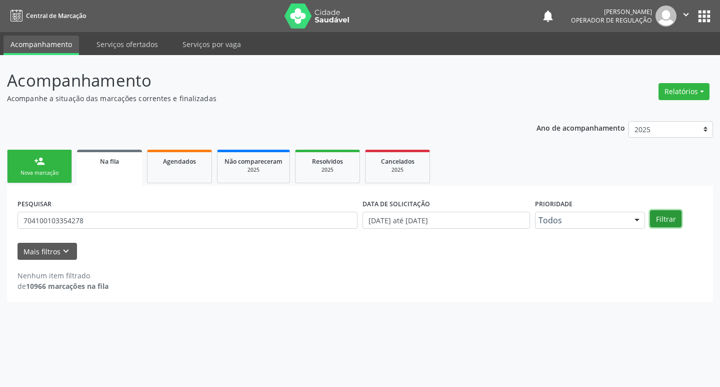
click at [678, 214] on button "Filtrar" at bounding box center [666, 218] width 32 height 17
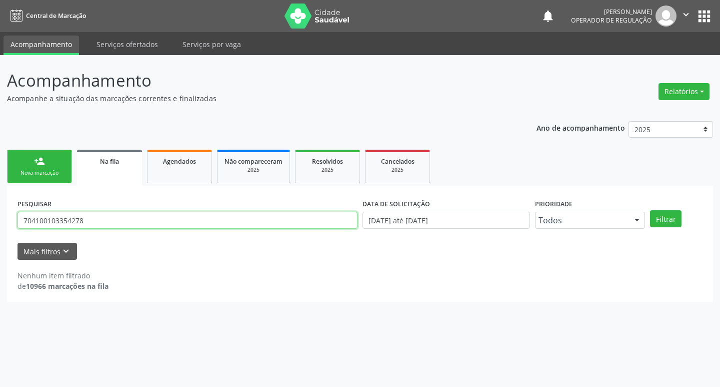
click at [109, 220] on input "704100103354278" at bounding box center [188, 220] width 340 height 17
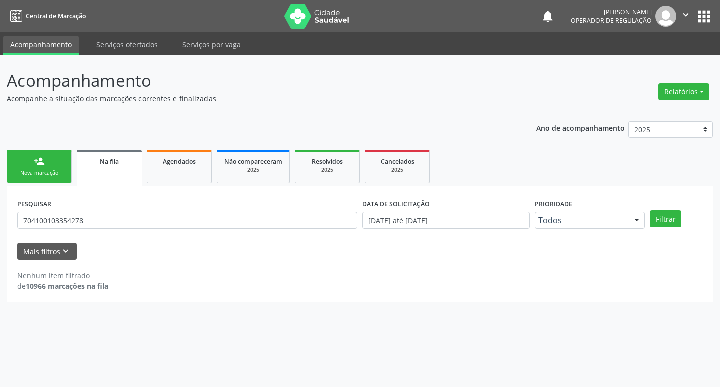
click at [44, 165] on div "person_add" at bounding box center [39, 161] width 11 height 11
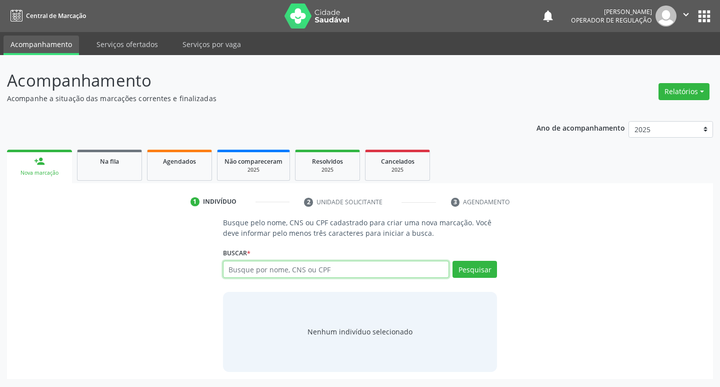
click at [284, 274] on input "text" at bounding box center [336, 269] width 227 height 17
paste input "704100103354278"
type input "704100103354278"
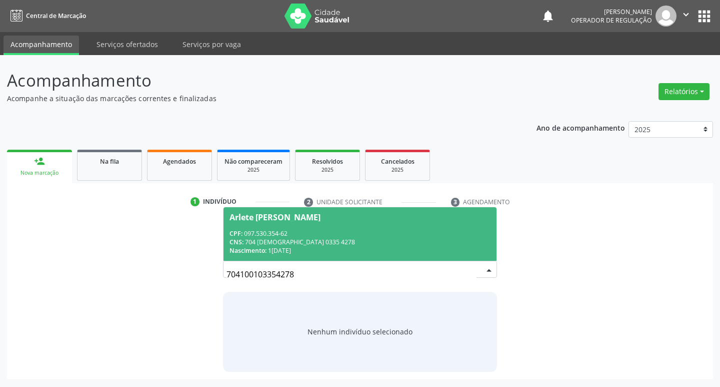
click at [440, 231] on div "CPF: 097.530.354-62" at bounding box center [361, 233] width 262 height 9
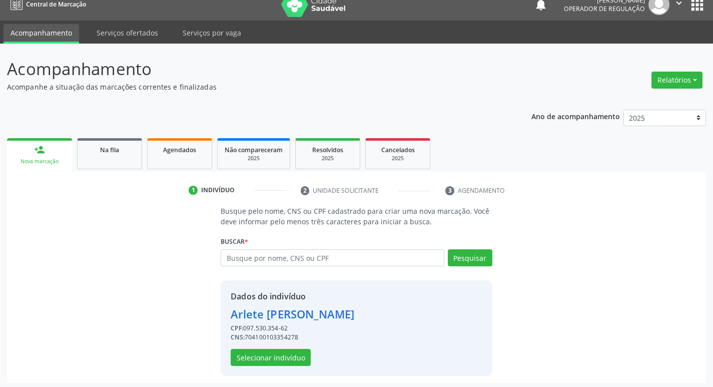
scroll to position [15, 0]
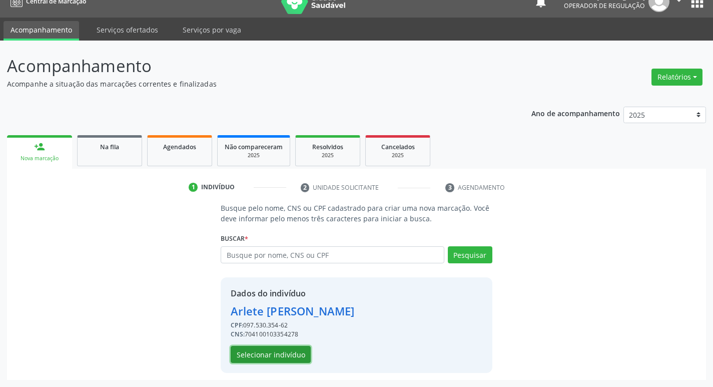
click at [295, 356] on button "Selecionar indivíduo" at bounding box center [271, 354] width 80 height 17
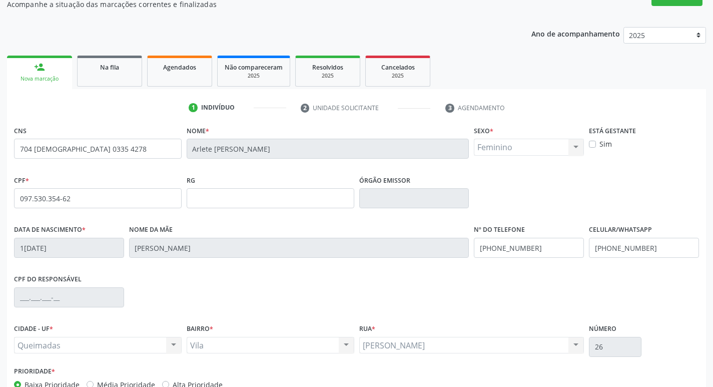
scroll to position [156, 0]
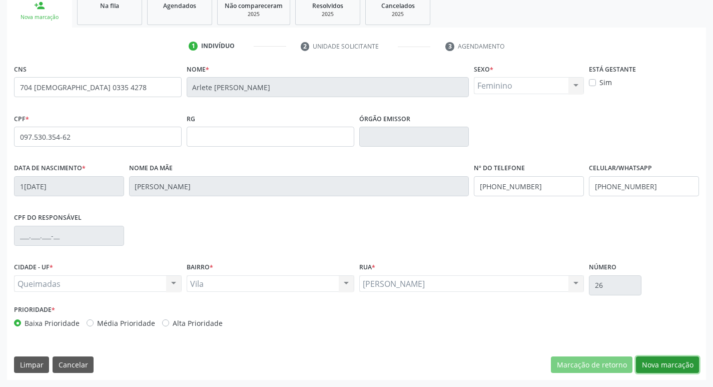
click at [665, 363] on button "Nova marcação" at bounding box center [667, 364] width 63 height 17
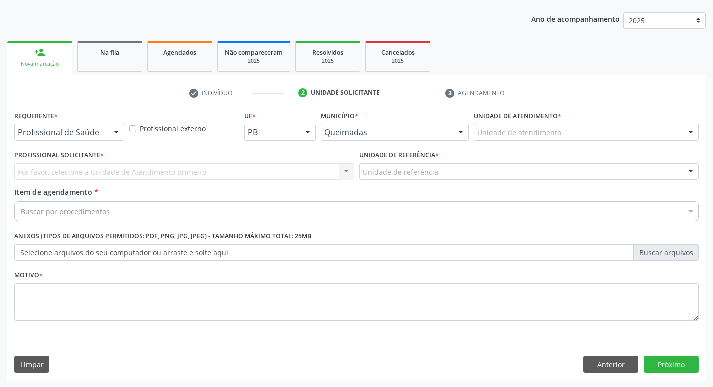
scroll to position [109, 0]
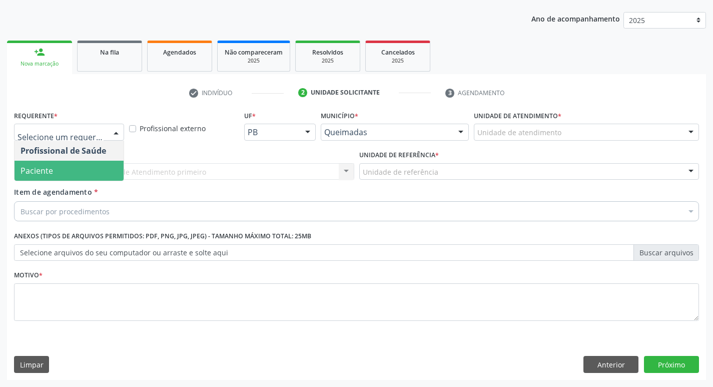
click at [60, 170] on span "Paciente" at bounding box center [69, 171] width 109 height 20
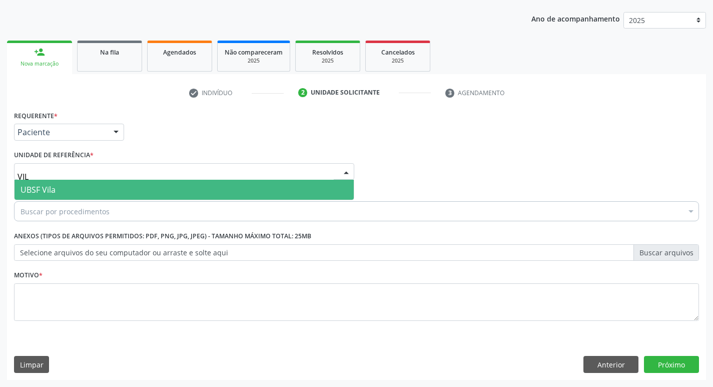
type input "VILA"
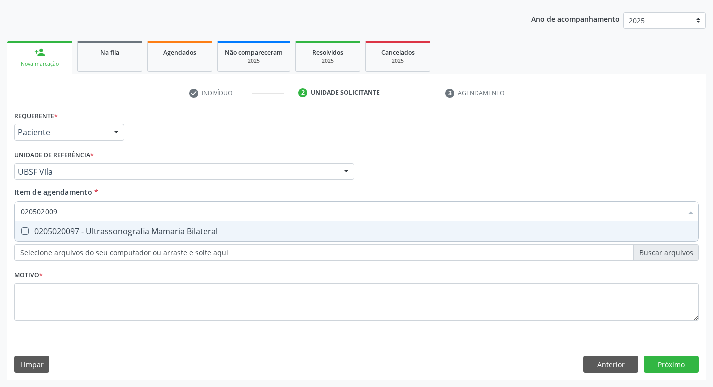
type input "0205020097"
click at [49, 235] on div "0205020097 - Ultrassonografia Mamaria Bilateral" at bounding box center [357, 231] width 672 height 8
checkbox Bilateral "true"
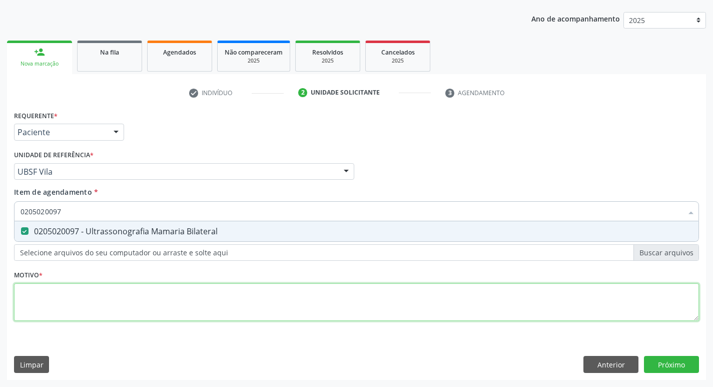
click at [29, 290] on div "Requerente * Paciente Profissional de Saúde Paciente Nenhum resultado encontrad…" at bounding box center [356, 221] width 685 height 227
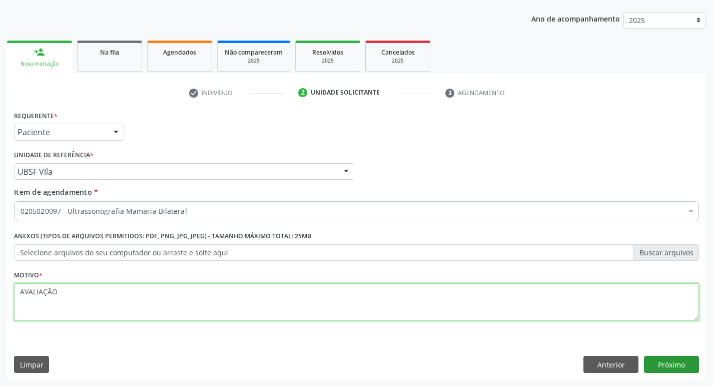
type textarea "AVALIAÇÃO"
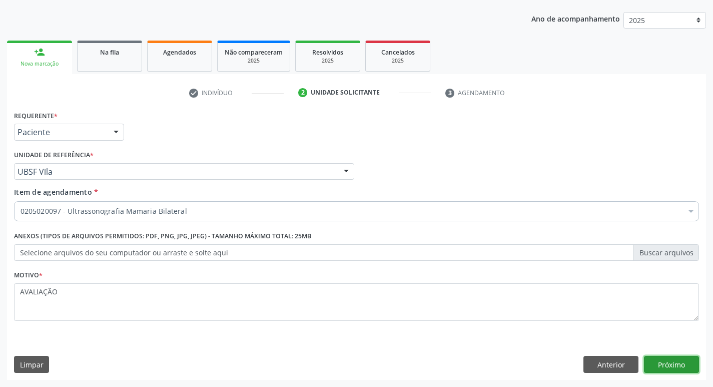
click at [666, 365] on button "Próximo" at bounding box center [671, 364] width 55 height 17
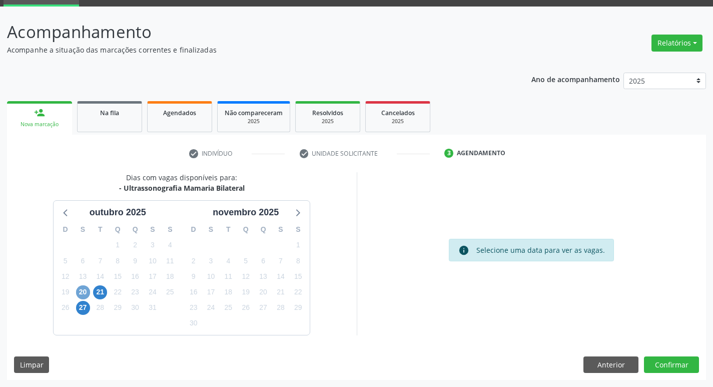
click at [84, 289] on span "20" at bounding box center [83, 292] width 14 height 14
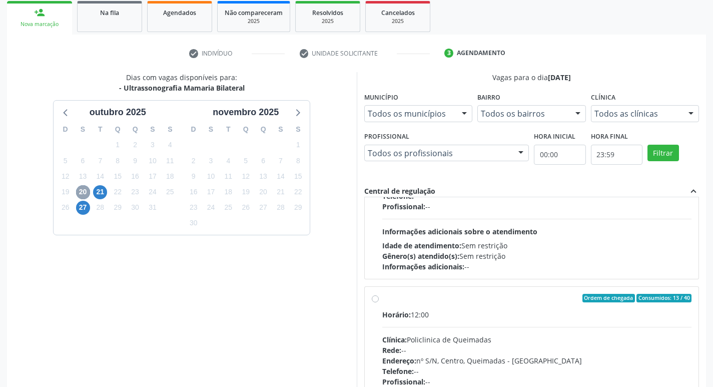
scroll to position [158, 0]
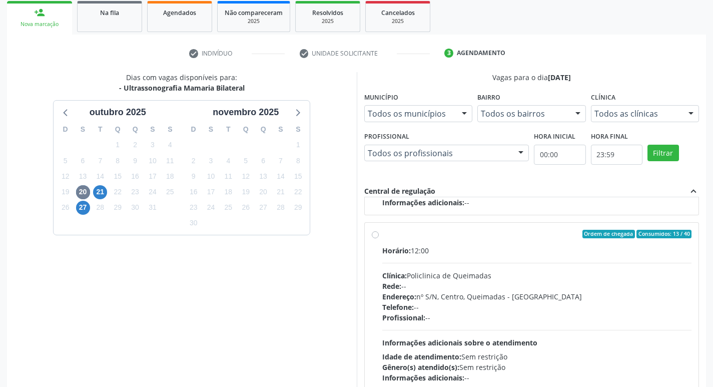
click at [565, 279] on div "Clínica: Policlinica de Queimadas" at bounding box center [537, 275] width 310 height 11
click at [379, 239] on input "Ordem de chegada Consumidos: 13 / 40 Horário: 12:00 Clínica: Policlinica de Que…" at bounding box center [375, 234] width 7 height 9
radio input "true"
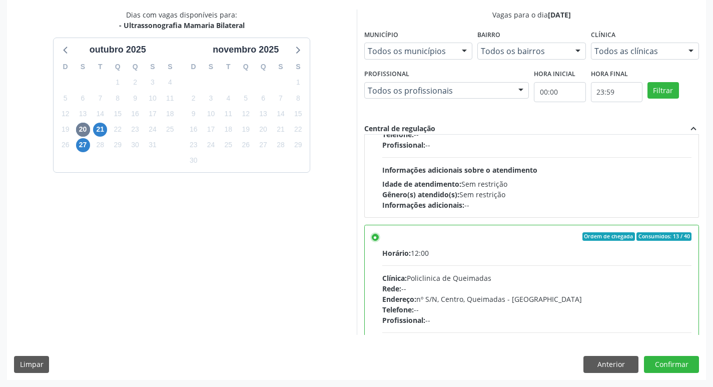
scroll to position [75, 0]
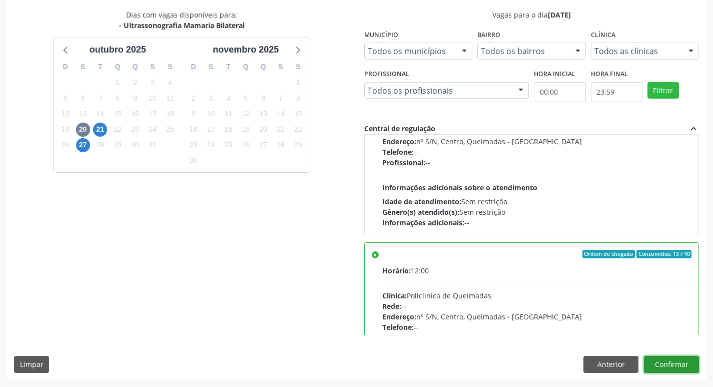
click at [683, 357] on button "Confirmar" at bounding box center [671, 364] width 55 height 17
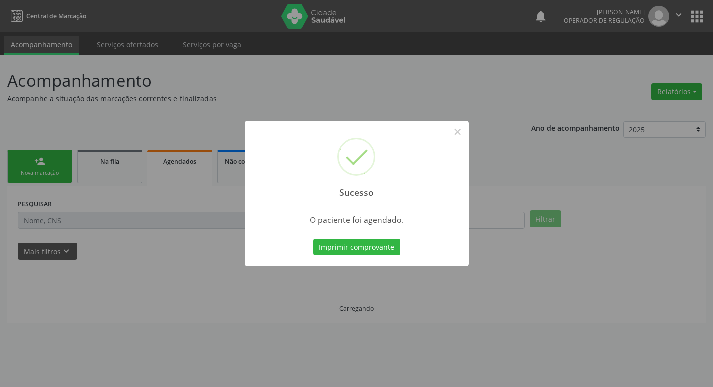
scroll to position [0, 0]
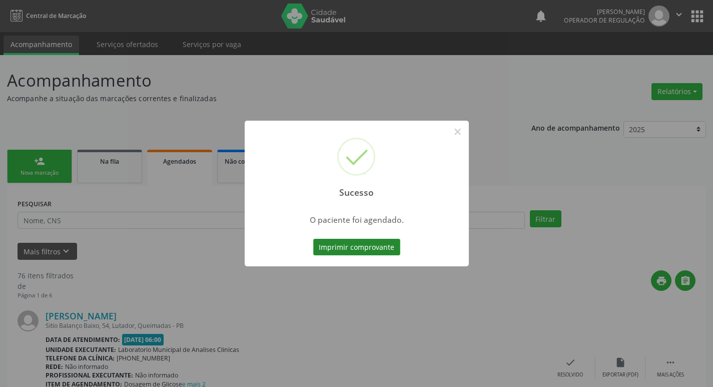
click at [398, 247] on button "Imprimir comprovante" at bounding box center [356, 247] width 87 height 17
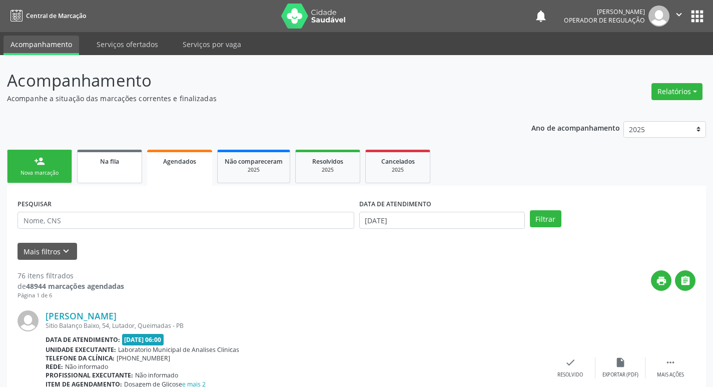
click at [106, 160] on span "Na fila" at bounding box center [109, 161] width 19 height 9
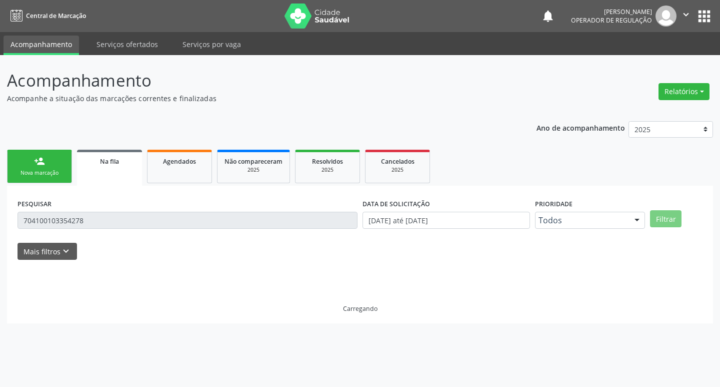
click at [131, 223] on input "704100103354278" at bounding box center [188, 220] width 340 height 17
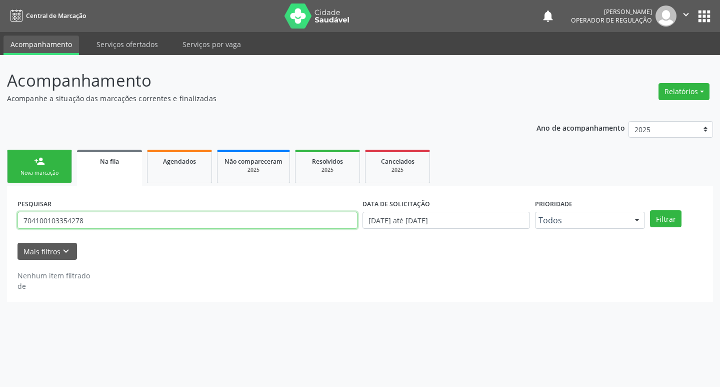
click at [131, 223] on input "704100103354278" at bounding box center [188, 220] width 340 height 17
type input "70410010335427"
click at [131, 223] on input "70410010335427" at bounding box center [188, 220] width 340 height 17
type input "708402725332466"
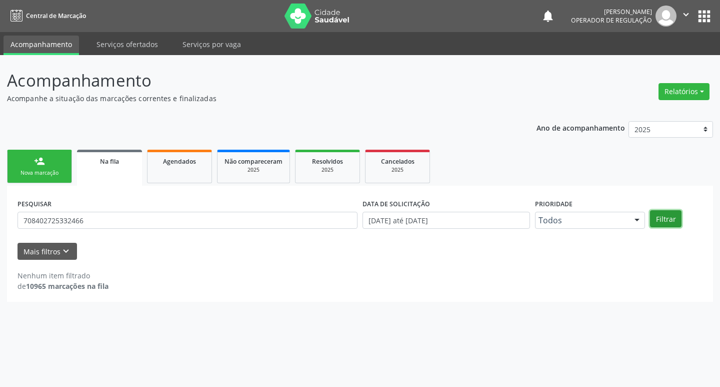
click at [670, 222] on button "Filtrar" at bounding box center [666, 218] width 32 height 17
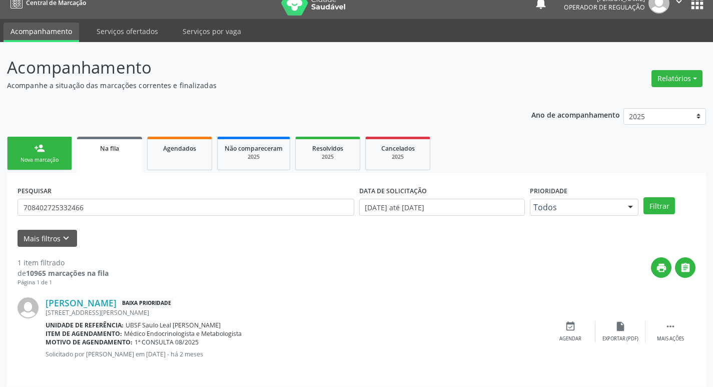
scroll to position [20, 0]
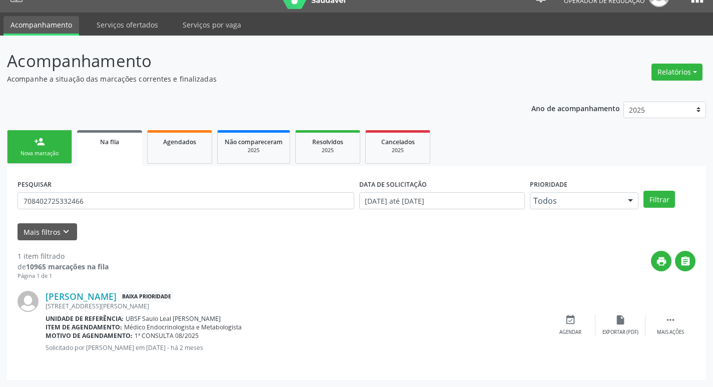
drag, startPoint x: 89, startPoint y: 188, endPoint x: 90, endPoint y: 201, distance: 12.5
click at [89, 189] on div "PESQUISAR 708402725332466" at bounding box center [186, 196] width 342 height 39
click at [91, 203] on input "708402725332466" at bounding box center [186, 200] width 337 height 17
click at [90, 203] on input "708402725332466" at bounding box center [186, 200] width 337 height 17
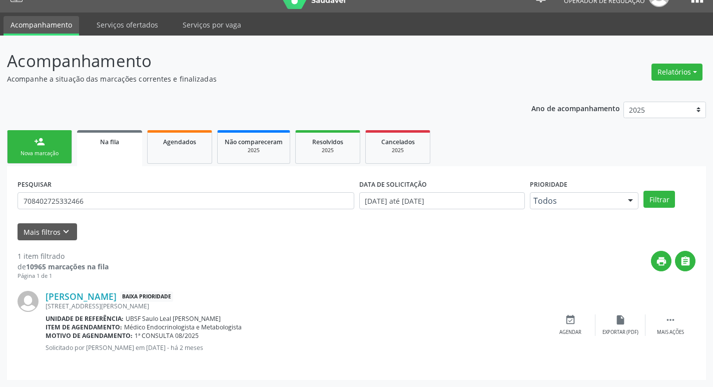
click at [39, 163] on link "person_add Nova marcação" at bounding box center [39, 147] width 65 height 34
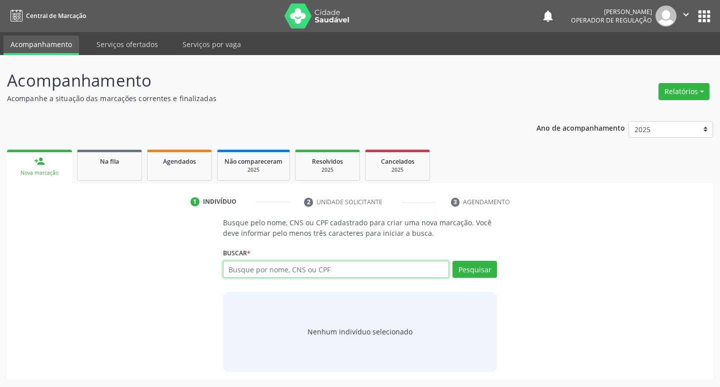
click at [287, 263] on input "text" at bounding box center [336, 269] width 227 height 17
paste input "708402725332466"
type input "708402725332466"
click at [471, 261] on button "Pesquisar" at bounding box center [475, 269] width 45 height 17
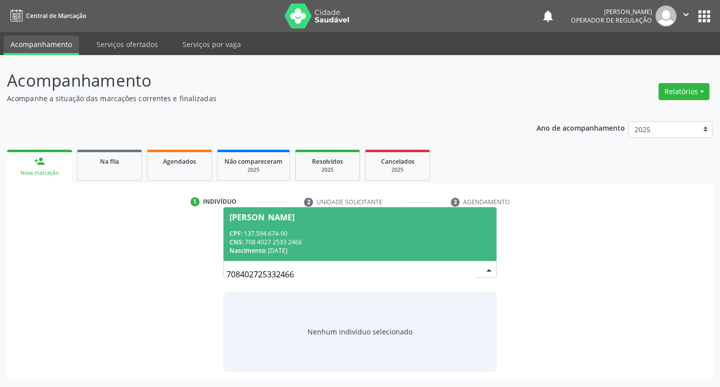
click at [278, 233] on div "CPF: 137.594.674-90" at bounding box center [361, 233] width 262 height 9
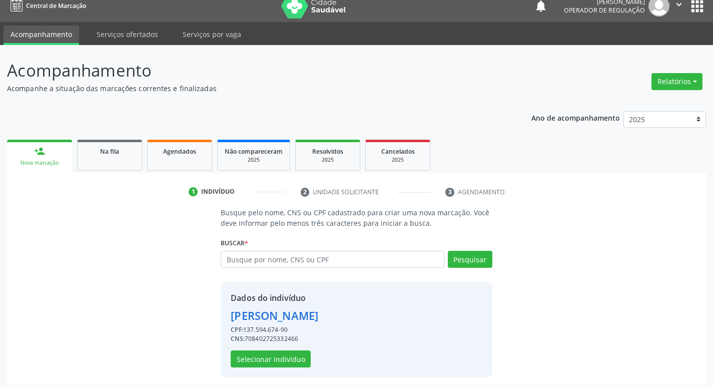
scroll to position [15, 0]
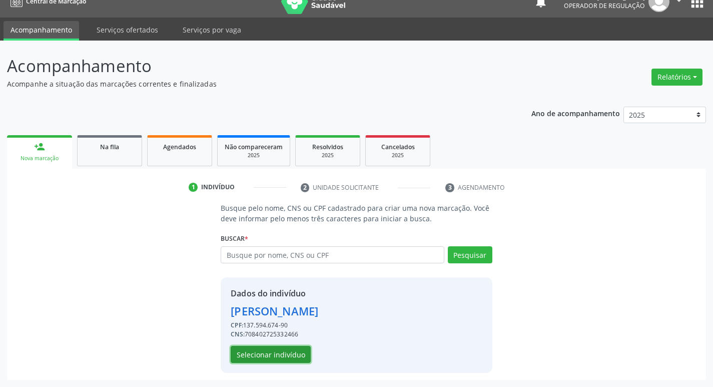
click at [277, 352] on button "Selecionar indivíduo" at bounding box center [271, 354] width 80 height 17
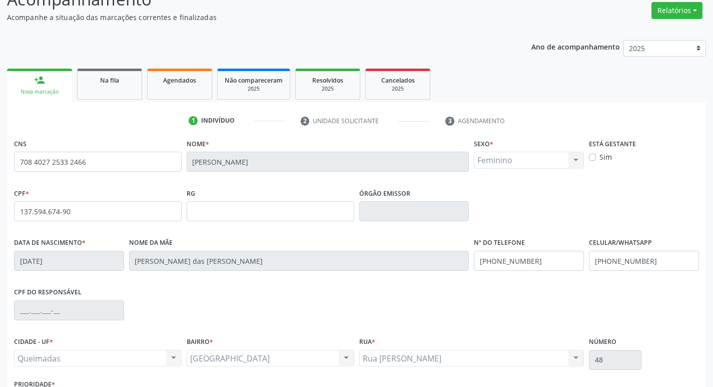
scroll to position [156, 0]
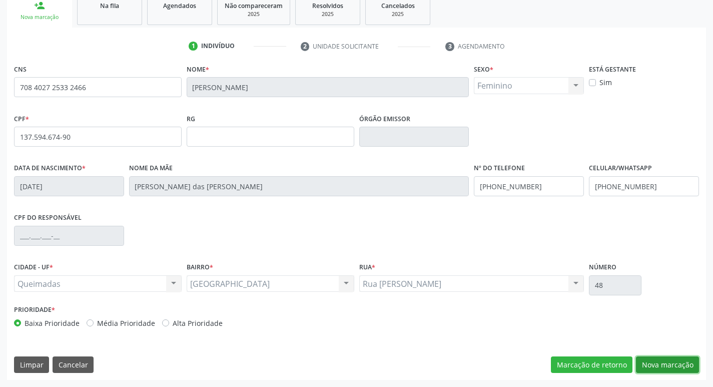
click at [668, 367] on button "Nova marcação" at bounding box center [667, 364] width 63 height 17
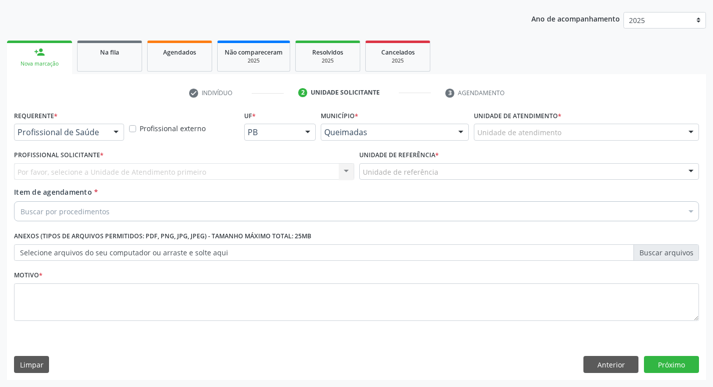
click at [106, 128] on div "Profissional de Saúde Profissional de Saúde Paciente Nenhum resultado encontrad…" at bounding box center [69, 132] width 110 height 17
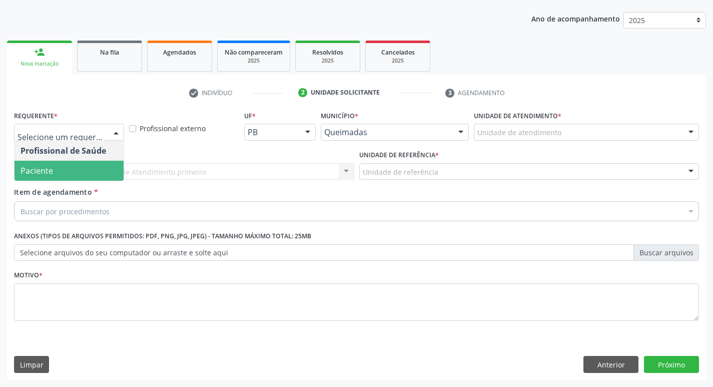
click at [86, 166] on span "Paciente" at bounding box center [69, 171] width 109 height 20
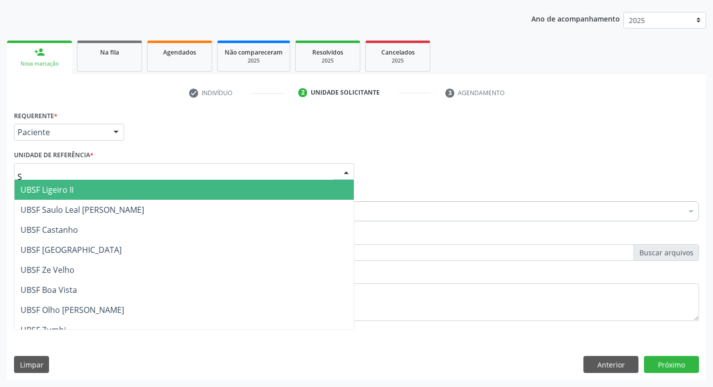
type input "SA"
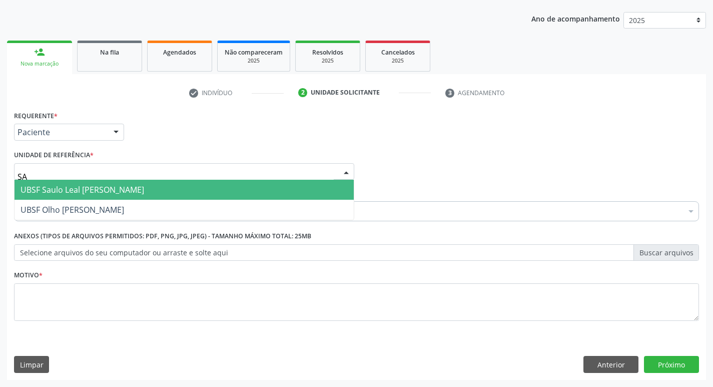
click at [74, 187] on span "UBSF Saulo Leal [PERSON_NAME]" at bounding box center [83, 189] width 124 height 11
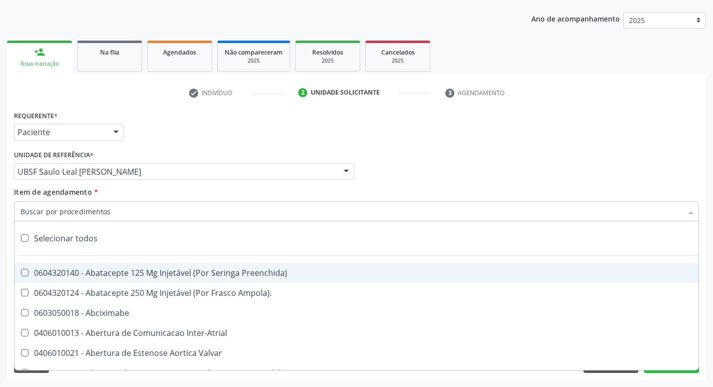
type input "Y"
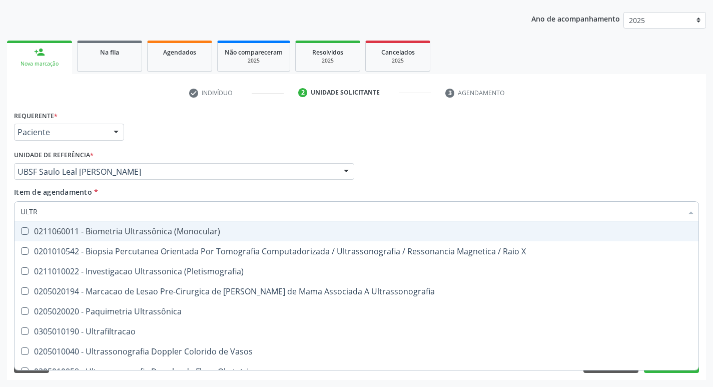
type input "ULTRA"
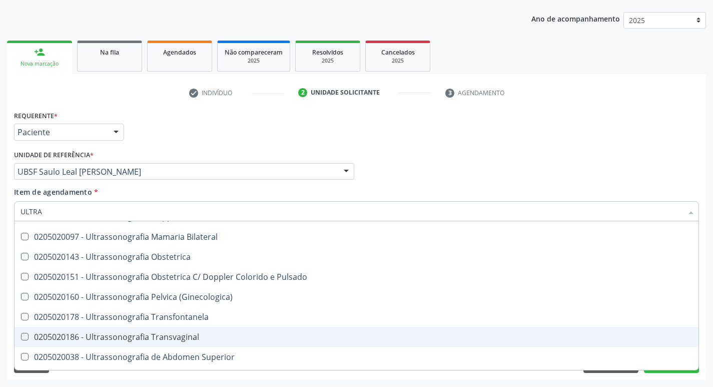
scroll to position [132, 0]
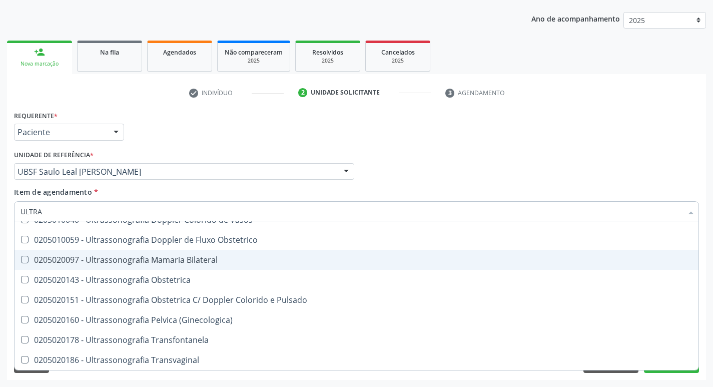
click at [200, 260] on div "0205020097 - Ultrassonografia Mamaria Bilateral" at bounding box center [357, 260] width 672 height 8
checkbox Bilateral "true"
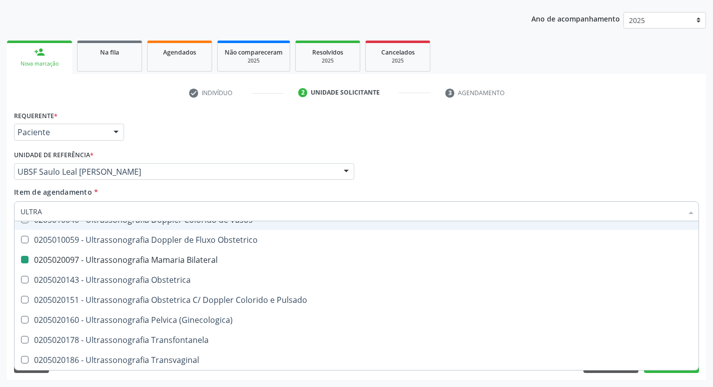
click at [432, 101] on li "2 Unidade solicitante" at bounding box center [364, 93] width 147 height 17
checkbox X "true"
checkbox Bilateral "false"
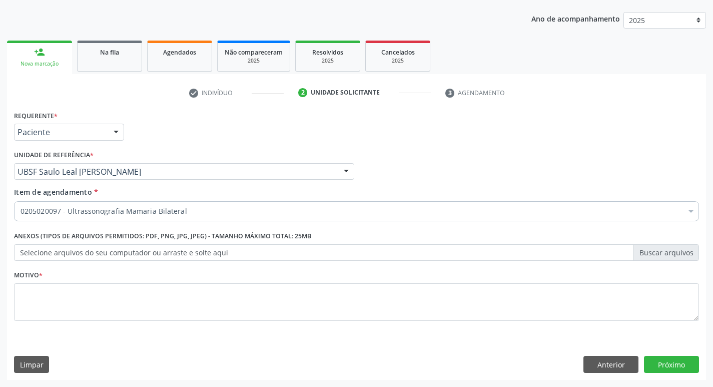
scroll to position [0, 0]
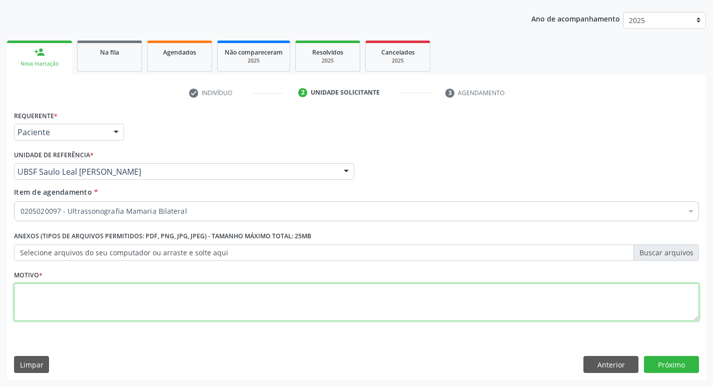
click at [107, 314] on textarea at bounding box center [356, 302] width 685 height 38
type textarea "ROTINA"
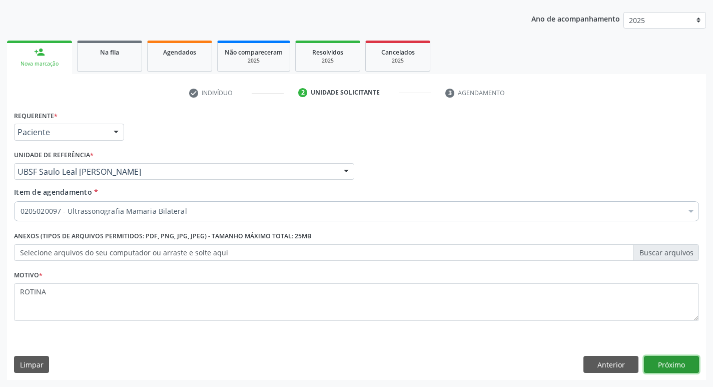
click at [675, 362] on button "Próximo" at bounding box center [671, 364] width 55 height 17
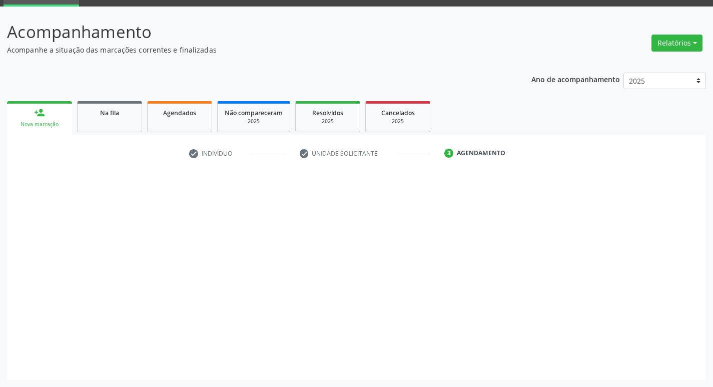
scroll to position [49, 0]
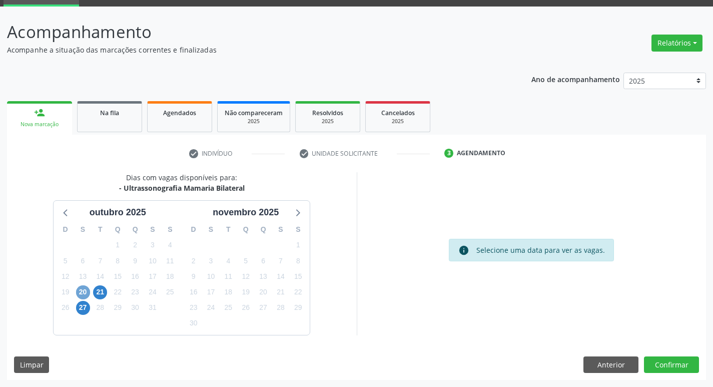
click at [89, 291] on span "20" at bounding box center [83, 292] width 14 height 14
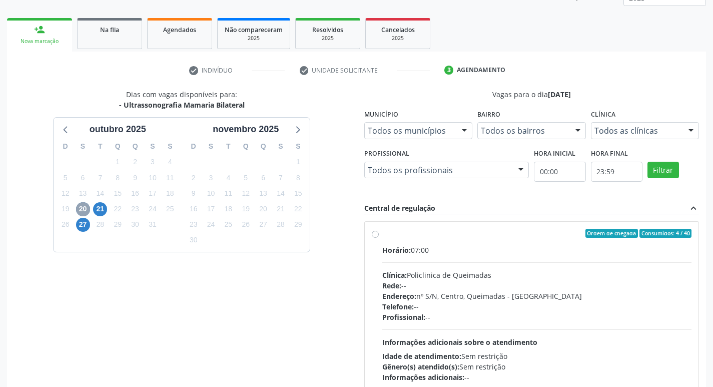
scroll to position [149, 0]
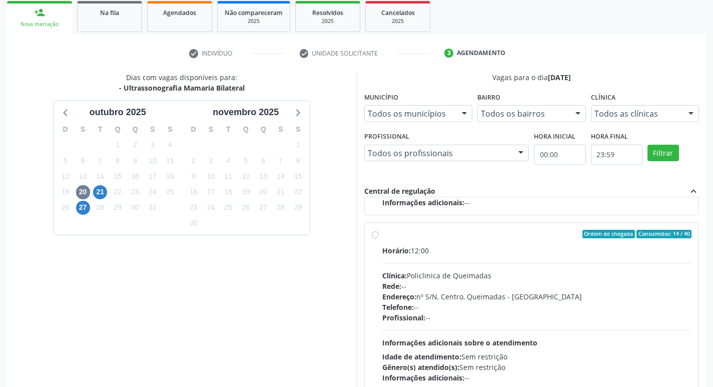
click at [491, 235] on div "Ordem de chegada Consumidos: 14 / 40" at bounding box center [537, 234] width 310 height 9
click at [379, 235] on input "Ordem de chegada Consumidos: 14 / 40 Horário: 12:00 Clínica: Policlinica de Que…" at bounding box center [375, 234] width 7 height 9
radio input "true"
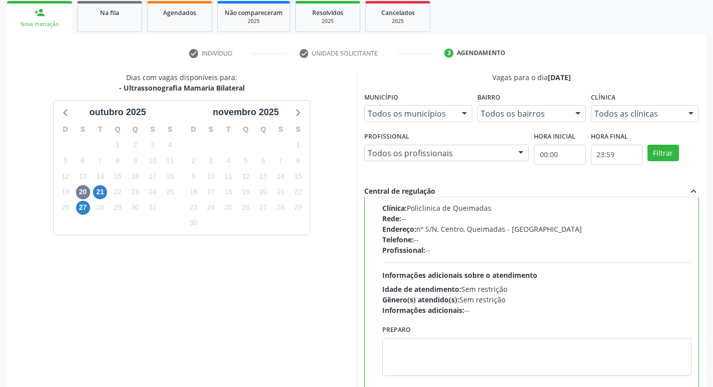
scroll to position [211, 0]
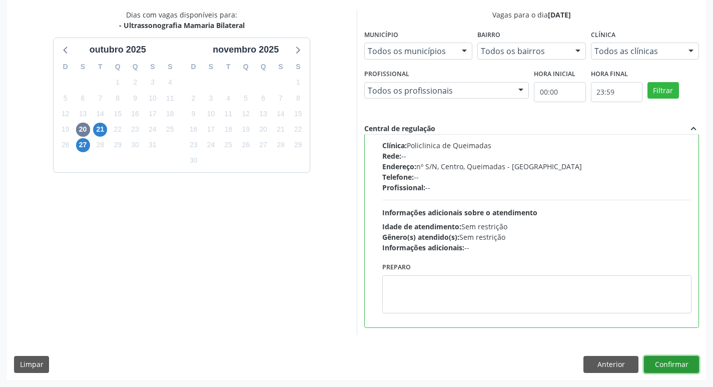
click at [671, 358] on button "Confirmar" at bounding box center [671, 364] width 55 height 17
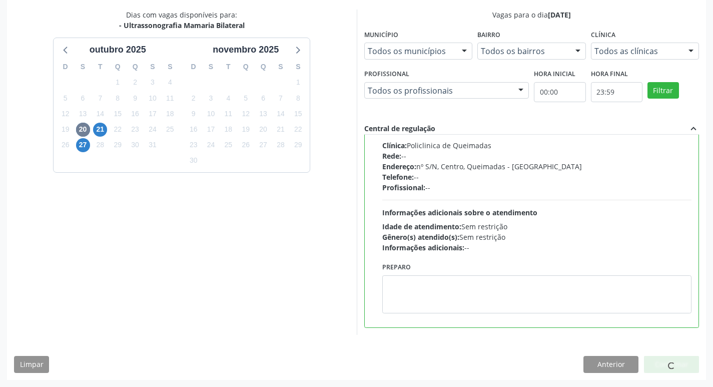
scroll to position [0, 0]
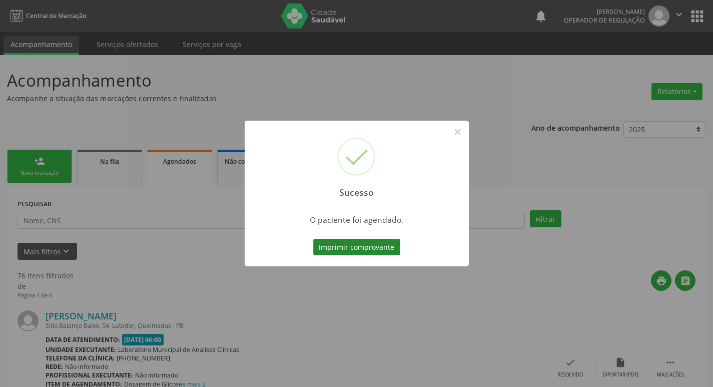
click at [388, 245] on button "Imprimir comprovante" at bounding box center [356, 247] width 87 height 17
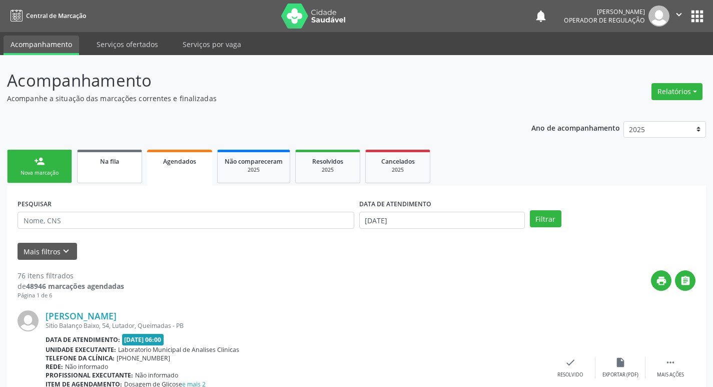
click at [97, 163] on div "Na fila" at bounding box center [110, 161] width 50 height 11
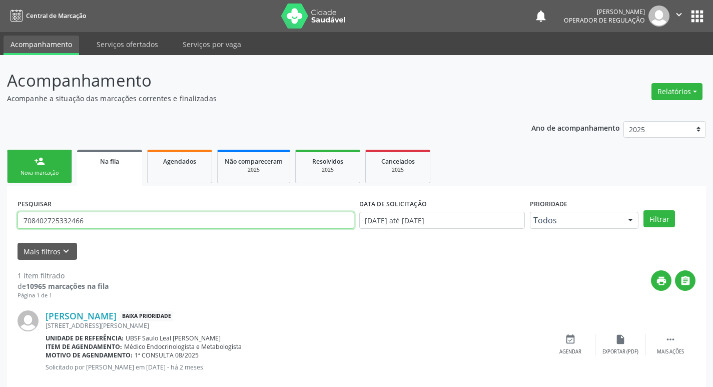
click at [115, 225] on input "708402725332466" at bounding box center [186, 220] width 337 height 17
type input "700507544146553"
click at [643, 210] on button "Filtrar" at bounding box center [659, 218] width 32 height 17
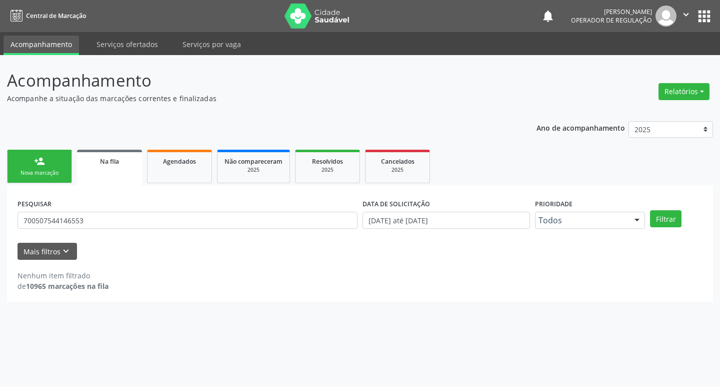
click at [676, 229] on div "PESQUISAR 700507544146553 DATA DE SOLICITAÇÃO 01/01/2021 até 03/10/2025 Priorid…" at bounding box center [360, 215] width 690 height 39
click at [673, 218] on button "Filtrar" at bounding box center [666, 218] width 32 height 17
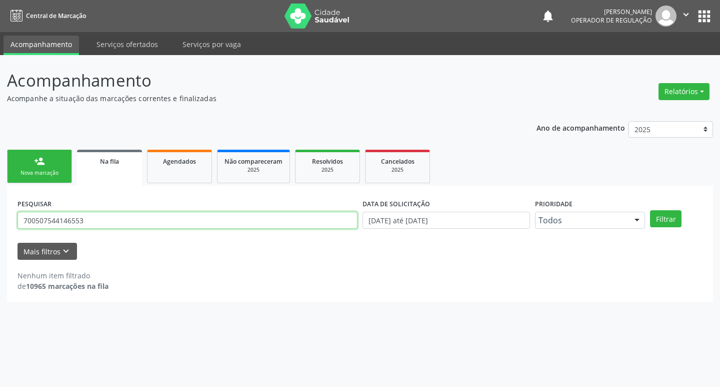
click at [118, 221] on input "700507544146553" at bounding box center [188, 220] width 340 height 17
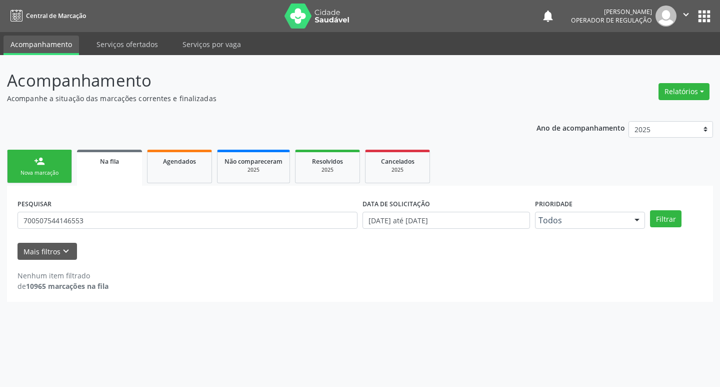
click at [46, 156] on link "person_add Nova marcação" at bounding box center [39, 167] width 65 height 34
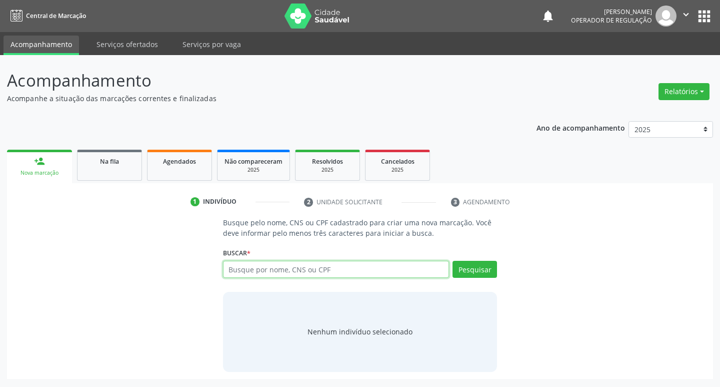
click at [331, 271] on input "text" at bounding box center [336, 269] width 227 height 17
paste input "700507544146553"
type input "700507544146553"
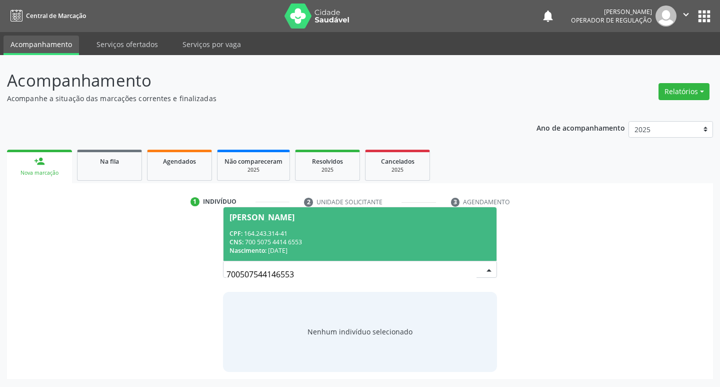
click at [367, 218] on div "Fernanda de Farias Barbosa" at bounding box center [361, 217] width 262 height 8
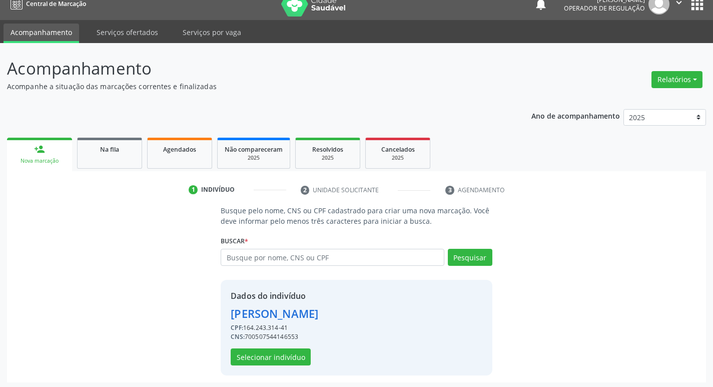
scroll to position [15, 0]
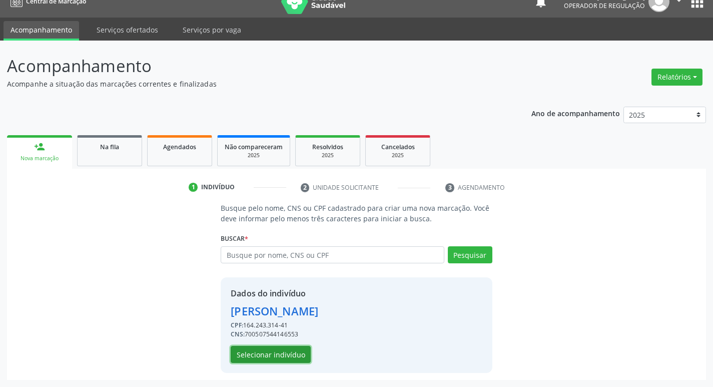
click at [250, 351] on button "Selecionar indivíduo" at bounding box center [271, 354] width 80 height 17
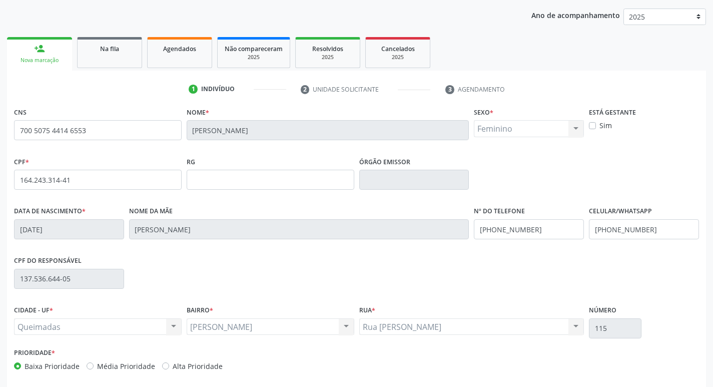
scroll to position [156, 0]
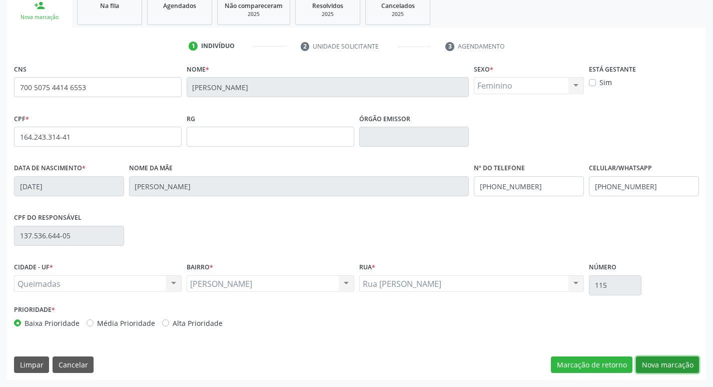
click at [666, 358] on button "Nova marcação" at bounding box center [667, 364] width 63 height 17
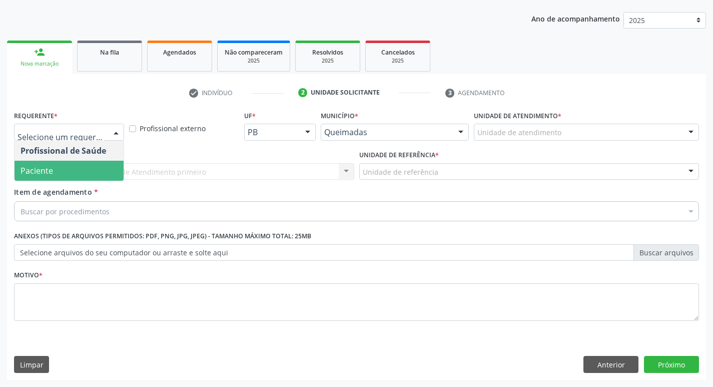
click at [60, 173] on span "Paciente" at bounding box center [69, 171] width 109 height 20
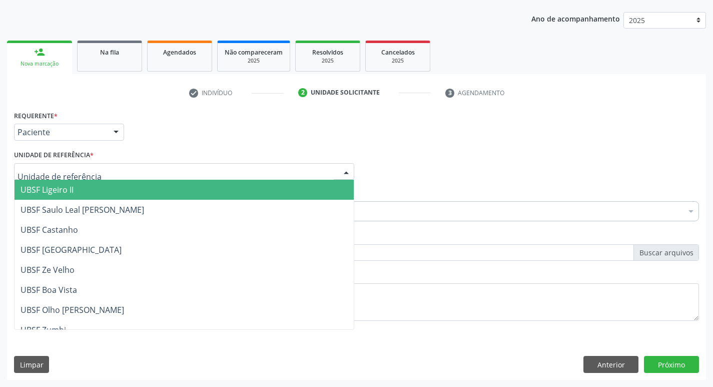
click at [62, 165] on div at bounding box center [184, 171] width 340 height 17
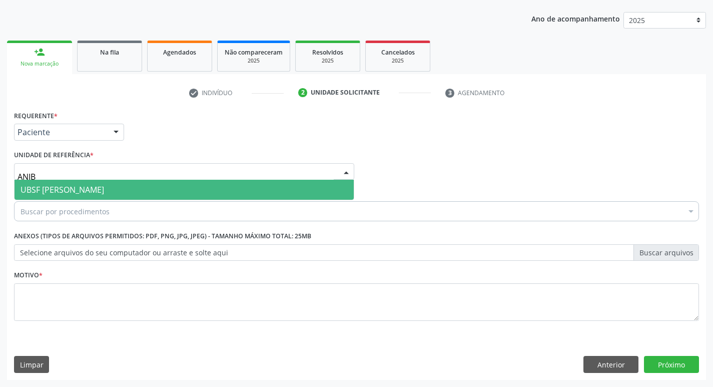
type input "ANIBA"
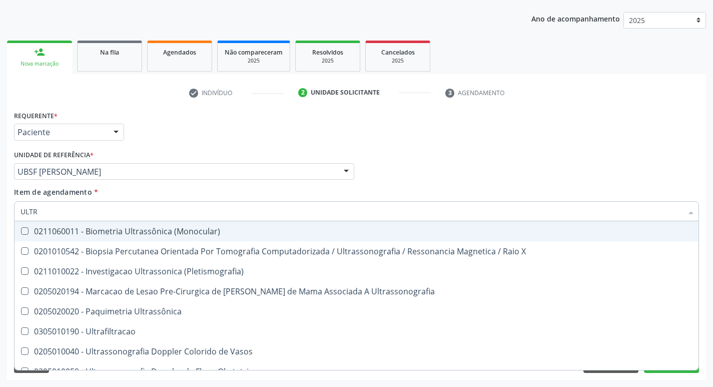
type input "ULTRA"
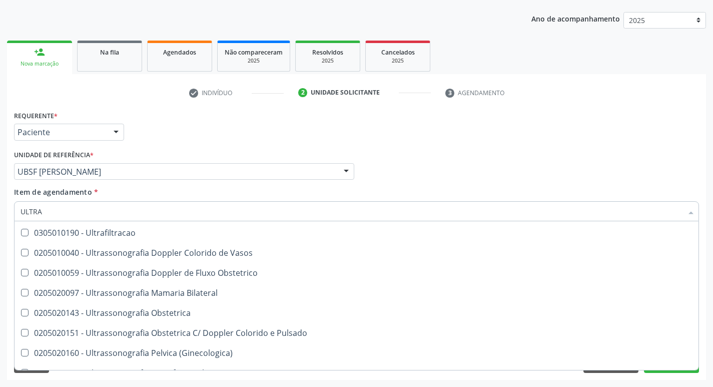
scroll to position [82, 0]
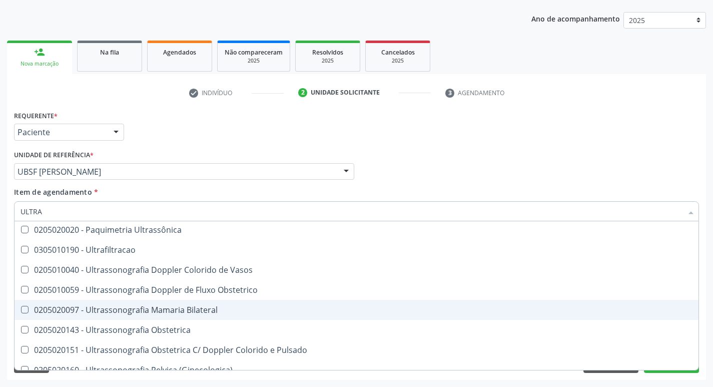
click at [205, 310] on div "0205020097 - Ultrassonografia Mamaria Bilateral" at bounding box center [357, 310] width 672 height 8
checkbox Bilateral "true"
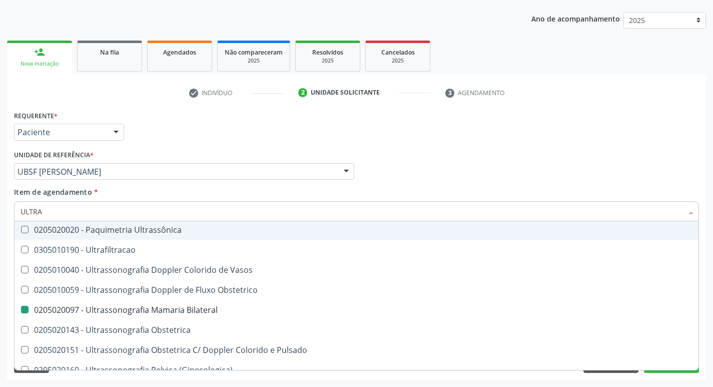
click at [369, 112] on div "Requerente * Paciente Profissional de Saúde Paciente Nenhum resultado encontrad…" at bounding box center [357, 127] width 690 height 39
checkbox X "true"
checkbox Bilateral "false"
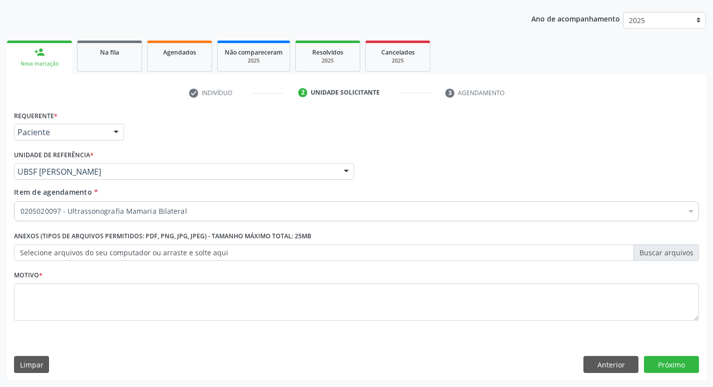
scroll to position [0, 0]
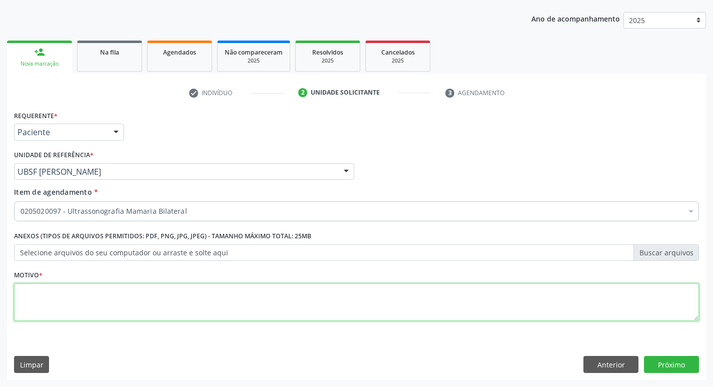
click at [122, 317] on textarea at bounding box center [356, 302] width 685 height 38
type textarea "AVALIAÇÃO"
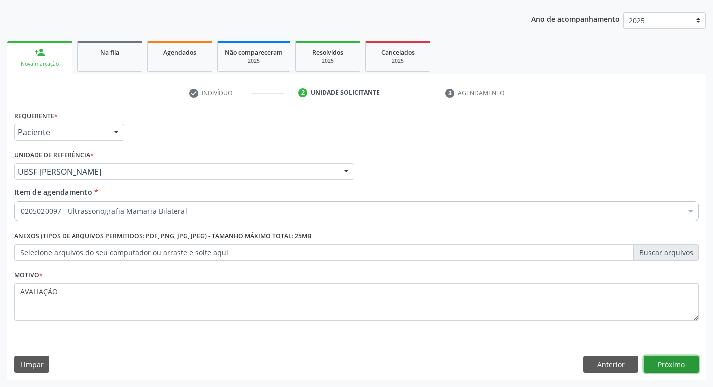
click at [655, 356] on button "Próximo" at bounding box center [671, 364] width 55 height 17
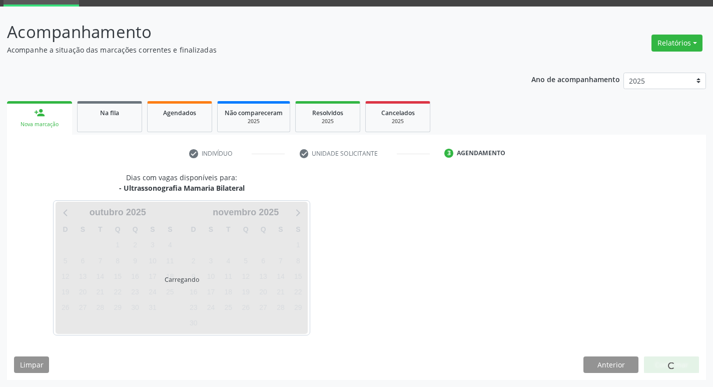
scroll to position [49, 0]
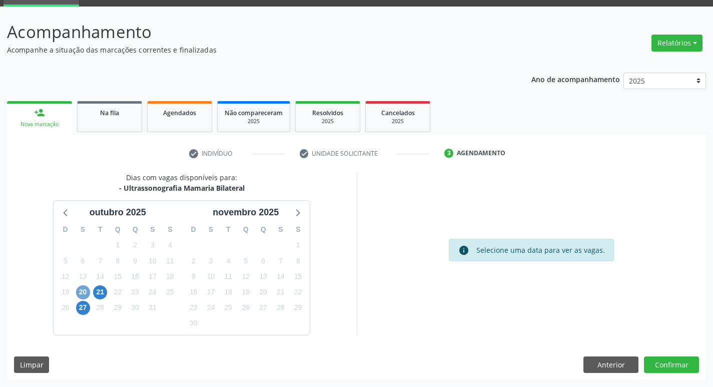
click at [80, 289] on span "20" at bounding box center [83, 292] width 14 height 14
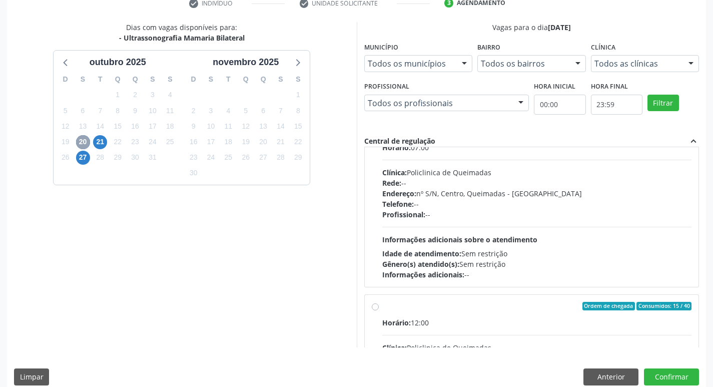
scroll to position [158, 0]
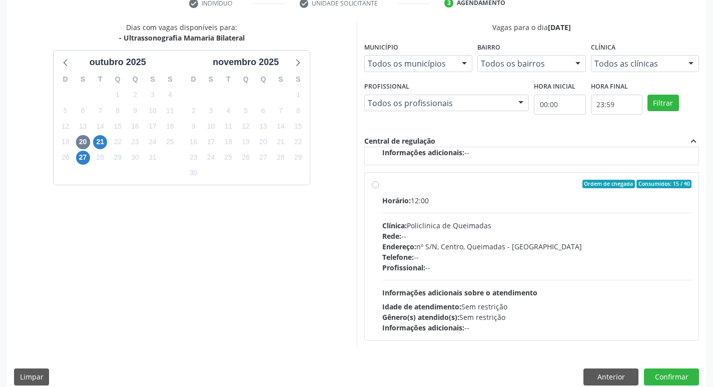
click at [451, 187] on div "Ordem de chegada Consumidos: 15 / 40" at bounding box center [537, 184] width 310 height 9
click at [379, 187] on input "Ordem de chegada Consumidos: 15 / 40 Horário: 12:00 Clínica: Policlinica de Que…" at bounding box center [375, 184] width 7 height 9
radio input "true"
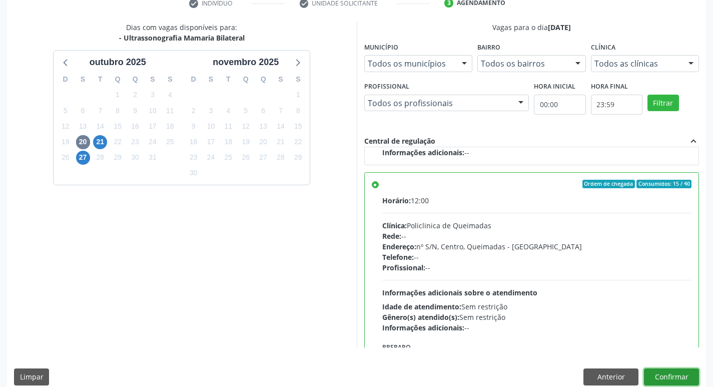
click at [681, 377] on button "Confirmar" at bounding box center [671, 376] width 55 height 17
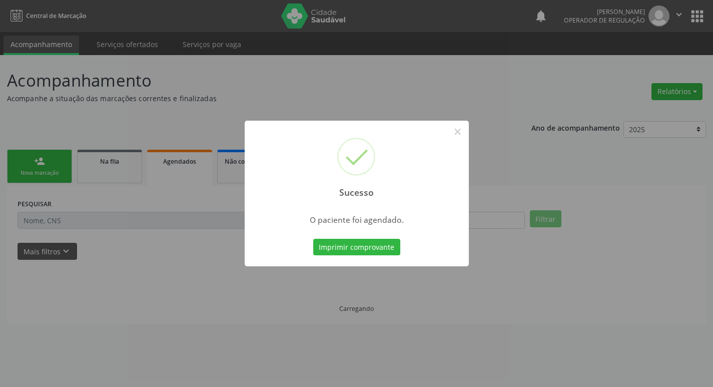
scroll to position [0, 0]
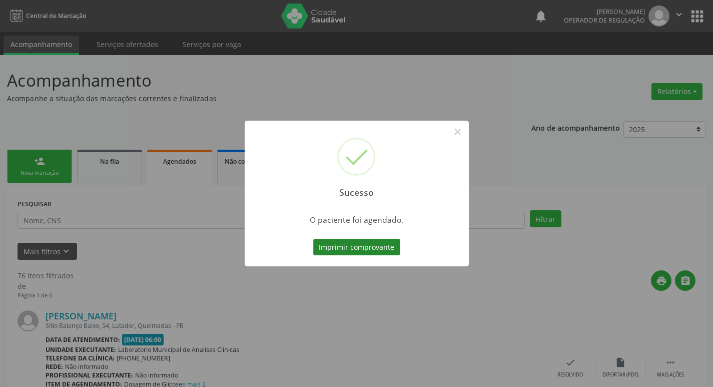
click at [370, 240] on button "Imprimir comprovante" at bounding box center [356, 247] width 87 height 17
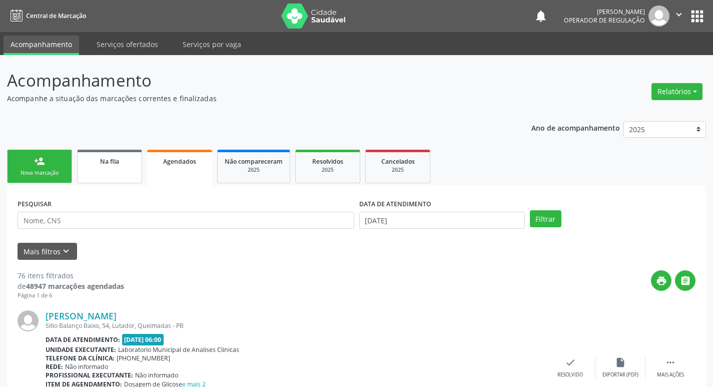
click at [115, 157] on div "Na fila" at bounding box center [110, 161] width 50 height 11
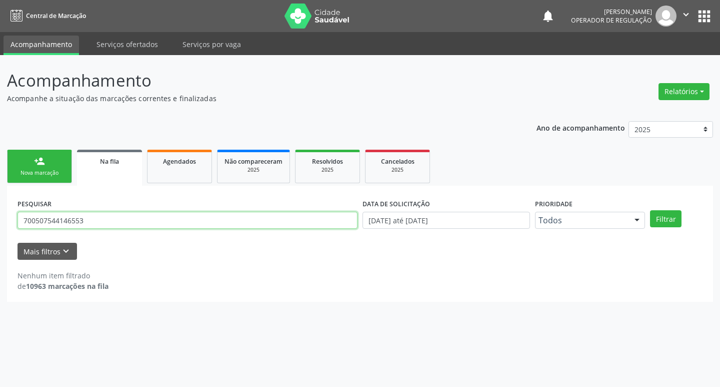
click at [110, 224] on input "700507544146553" at bounding box center [188, 220] width 340 height 17
type input "708708168164494"
click at [650, 210] on button "Filtrar" at bounding box center [666, 218] width 32 height 17
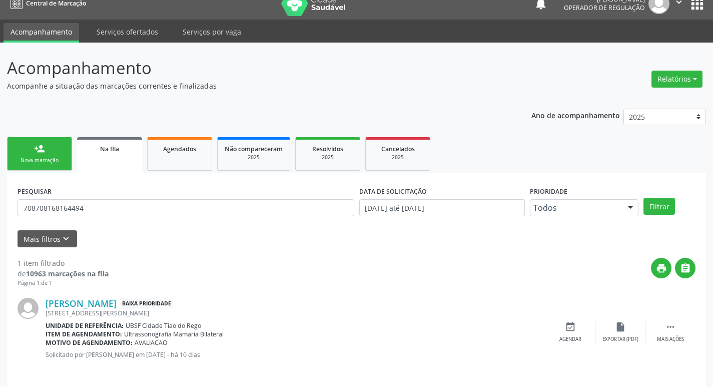
scroll to position [20, 0]
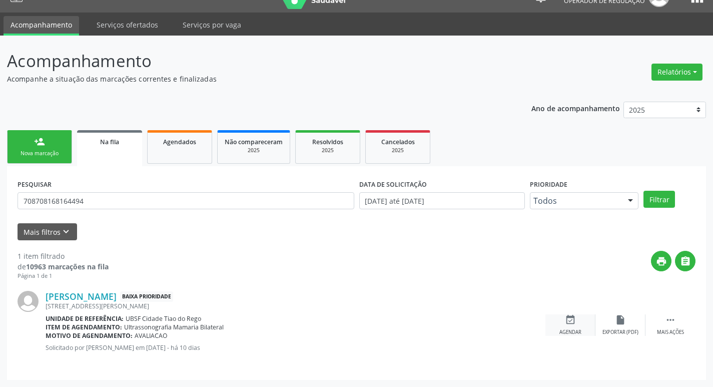
click at [561, 319] on div "event_available Agendar" at bounding box center [570, 325] width 50 height 22
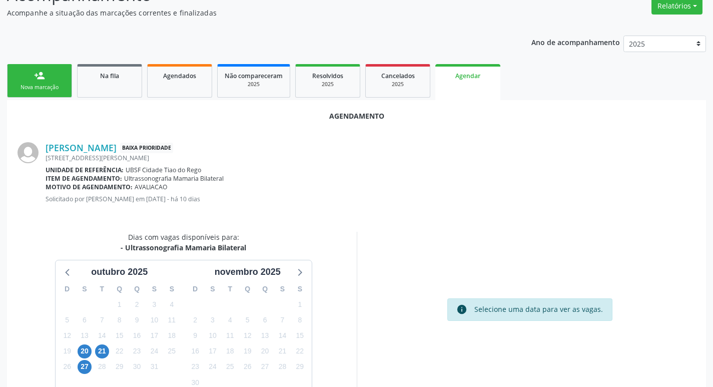
scroll to position [134, 0]
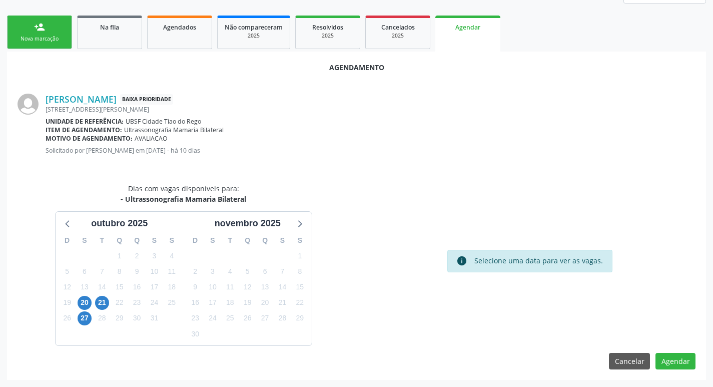
click at [93, 299] on div "D S T Q Q S S 28 29 30 1 2 3 4 5 6 7 8 9 10 11 12 13 14 15 16 17 18 19 20 21 22…" at bounding box center [120, 287] width 128 height 115
click at [86, 299] on span "20" at bounding box center [85, 303] width 14 height 14
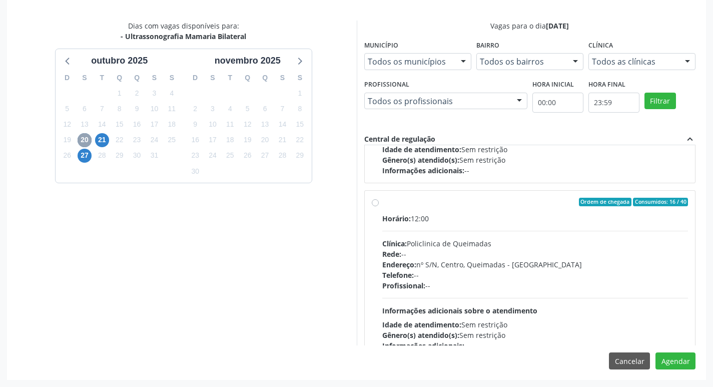
scroll to position [158, 0]
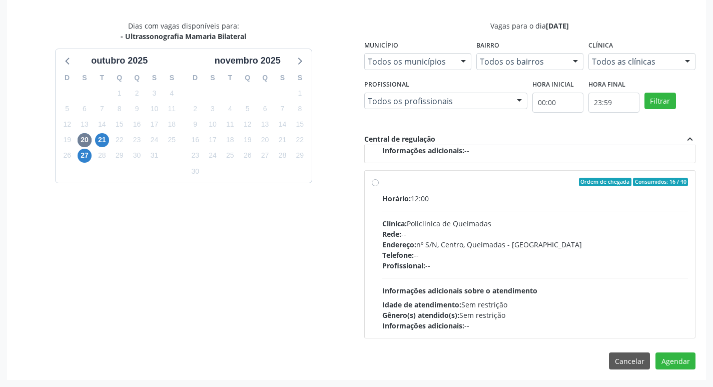
click at [587, 222] on div "Clínica: Policlinica de Queimadas" at bounding box center [535, 223] width 306 height 11
click at [379, 187] on input "Ordem de chegada Consumidos: 16 / 40 Horário: 12:00 Clínica: Policlinica de Que…" at bounding box center [375, 182] width 7 height 9
radio input "true"
click at [678, 367] on button "Agendar" at bounding box center [675, 360] width 40 height 17
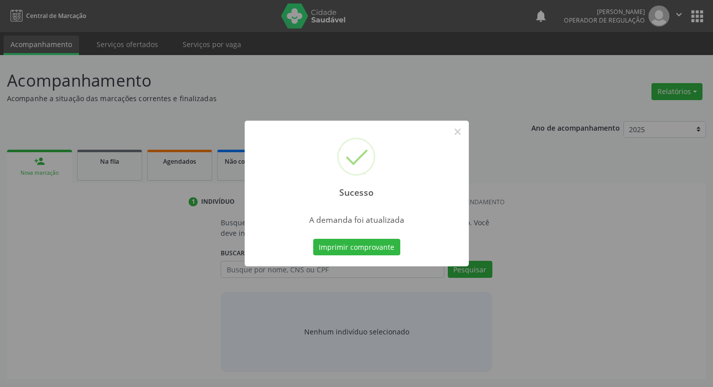
scroll to position [0, 0]
click at [365, 244] on button "Imprimir comprovante" at bounding box center [360, 247] width 87 height 17
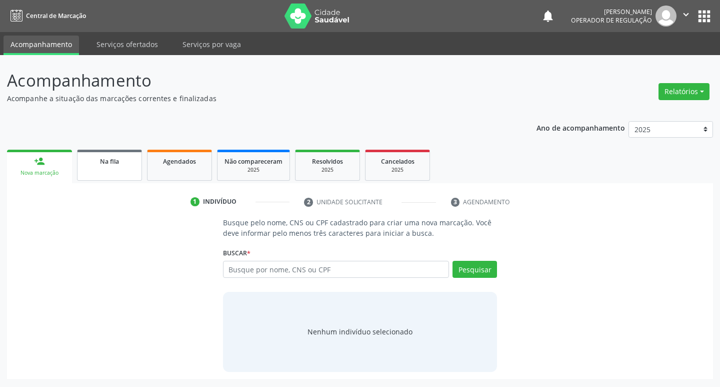
click at [118, 172] on link "Na fila" at bounding box center [109, 165] width 65 height 31
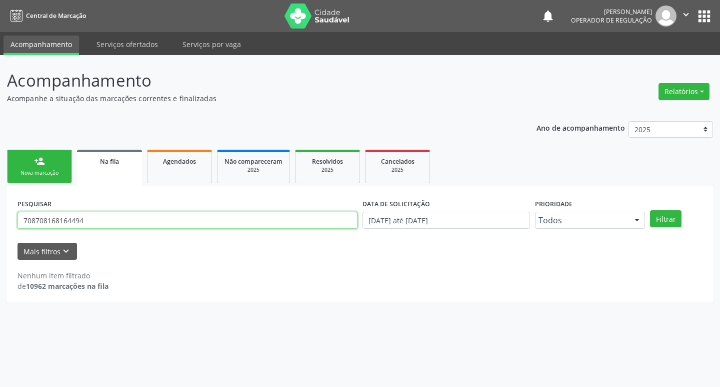
click at [123, 216] on input "708708168164494" at bounding box center [188, 220] width 340 height 17
type input "702805184000368"
click at [650, 210] on button "Filtrar" at bounding box center [666, 218] width 32 height 17
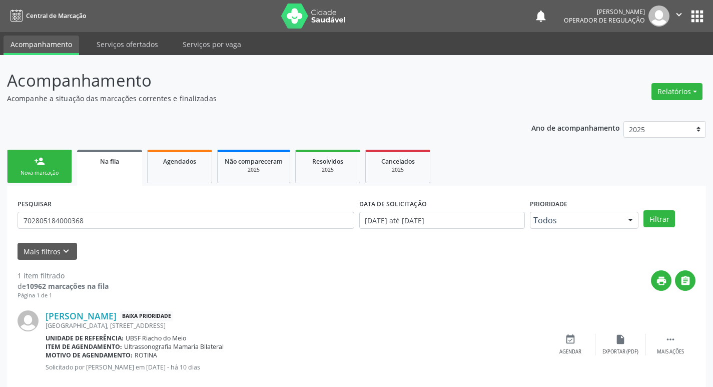
scroll to position [20, 0]
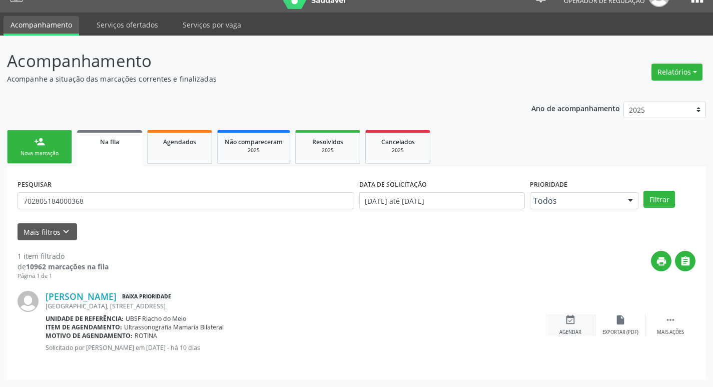
click at [568, 326] on div "event_available Agendar" at bounding box center [570, 325] width 50 height 22
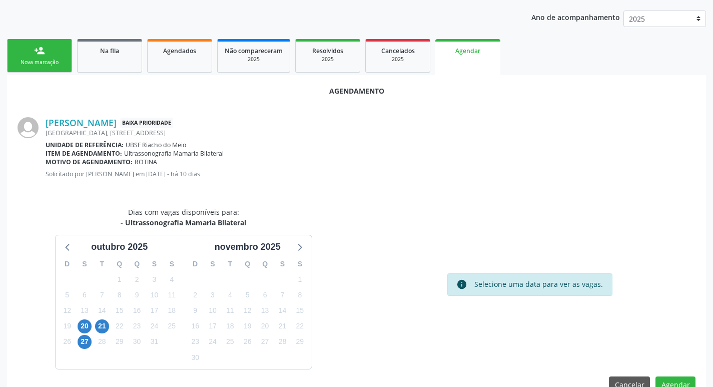
scroll to position [134, 0]
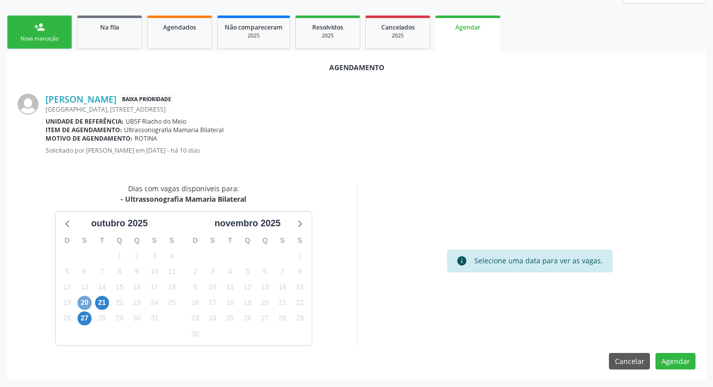
click at [84, 298] on span "20" at bounding box center [85, 303] width 14 height 14
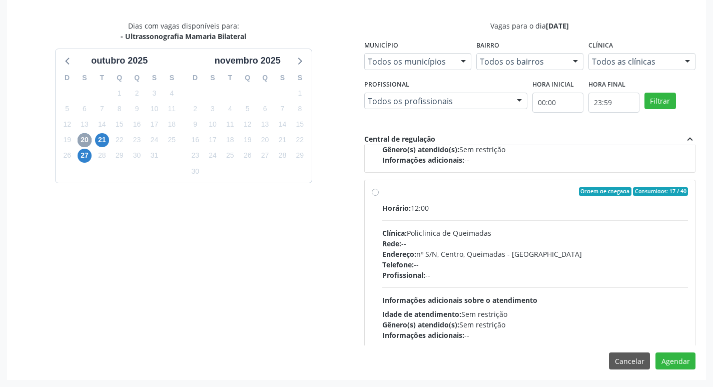
scroll to position [158, 0]
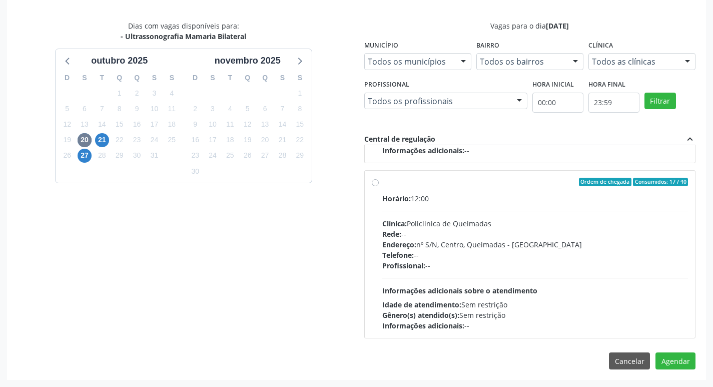
click at [516, 213] on div "Horário: 12:00 Clínica: Policlinica de Queimadas Rede: -- Endereço: nº S/N, Cen…" at bounding box center [535, 262] width 306 height 138
click at [379, 187] on input "Ordem de chegada Consumidos: 17 / 40 Horário: 12:00 Clínica: Policlinica de Que…" at bounding box center [375, 182] width 7 height 9
radio input "true"
click at [664, 357] on button "Agendar" at bounding box center [675, 360] width 40 height 17
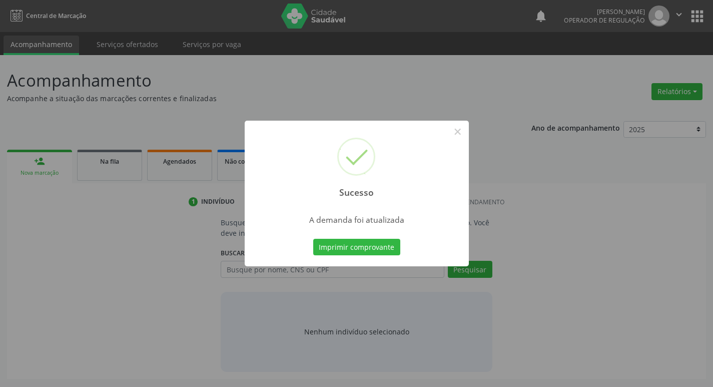
scroll to position [0, 0]
click at [366, 251] on button "Imprimir comprovante" at bounding box center [360, 247] width 87 height 17
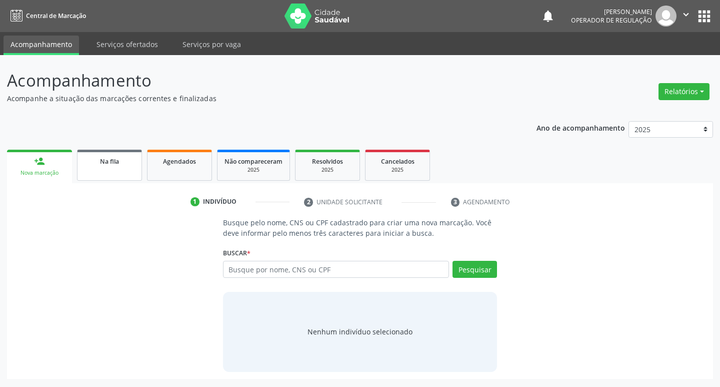
click at [122, 174] on link "Na fila" at bounding box center [109, 165] width 65 height 31
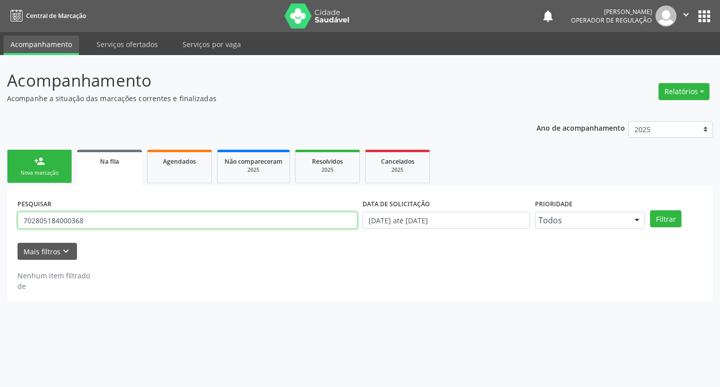
click at [130, 224] on input "702805184000368" at bounding box center [188, 220] width 340 height 17
type input "700501517946158"
click at [650, 210] on button "Filtrar" at bounding box center [666, 218] width 32 height 17
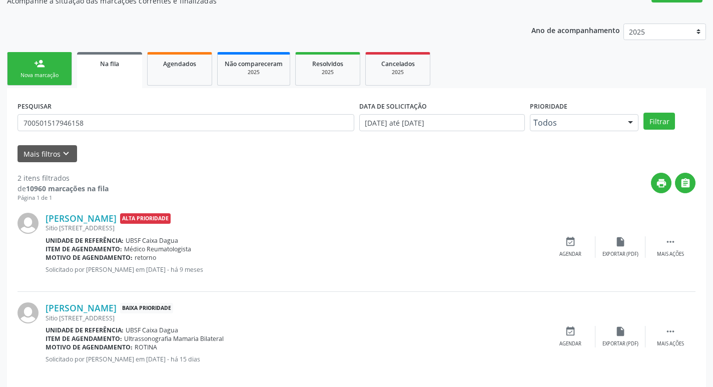
scroll to position [109, 0]
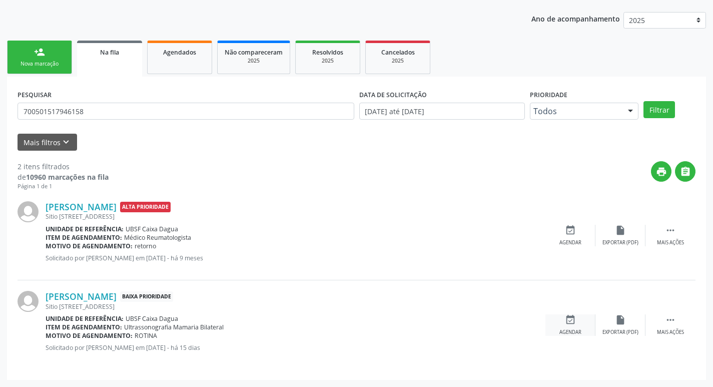
click at [571, 320] on icon "event_available" at bounding box center [570, 319] width 11 height 11
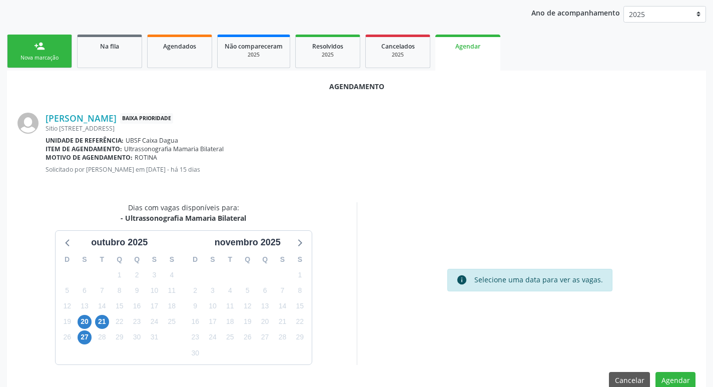
scroll to position [134, 0]
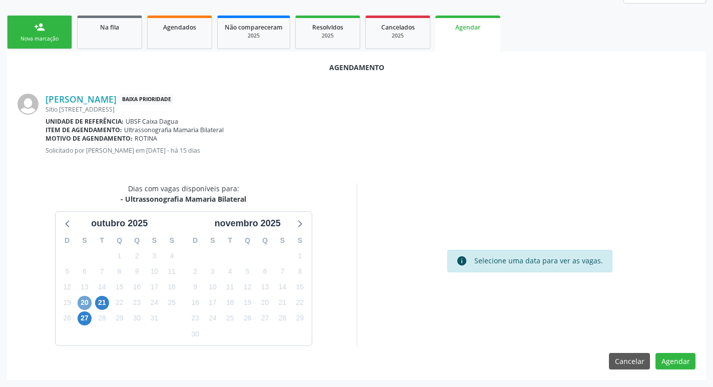
click at [84, 299] on span "20" at bounding box center [85, 303] width 14 height 14
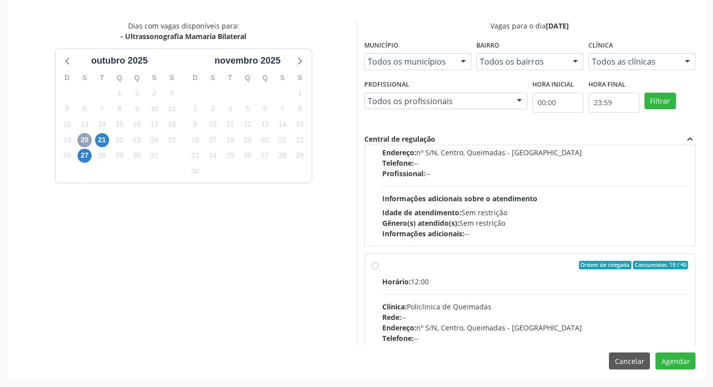
scroll to position [158, 0]
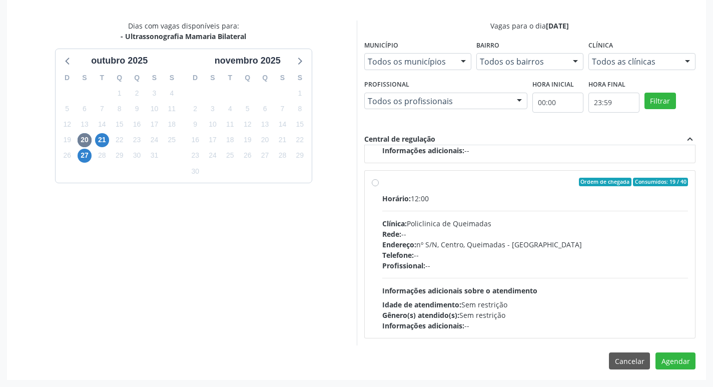
click at [540, 192] on label "Ordem de chegada Consumidos: 19 / 40 Horário: 12:00 Clínica: Policlinica de Que…" at bounding box center [535, 255] width 306 height 154
click at [379, 187] on input "Ordem de chegada Consumidos: 19 / 40 Horário: 12:00 Clínica: Policlinica de Que…" at bounding box center [375, 182] width 7 height 9
radio input "true"
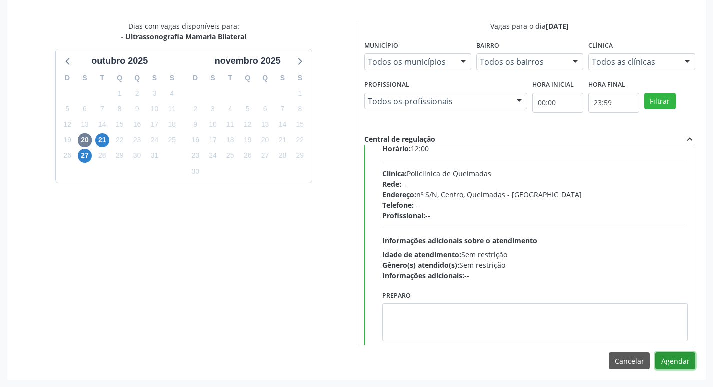
click at [679, 360] on button "Agendar" at bounding box center [675, 360] width 40 height 17
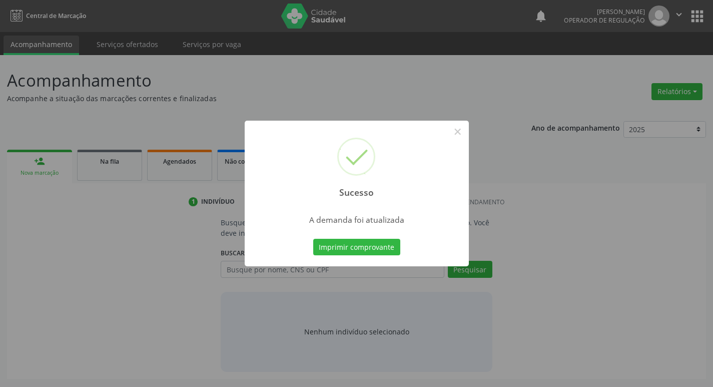
scroll to position [0, 0]
click at [362, 249] on button "Imprimir comprovante" at bounding box center [360, 247] width 87 height 17
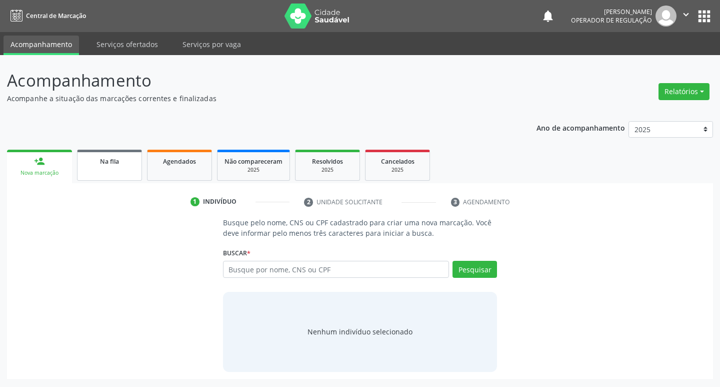
click at [129, 175] on link "Na fila" at bounding box center [109, 165] width 65 height 31
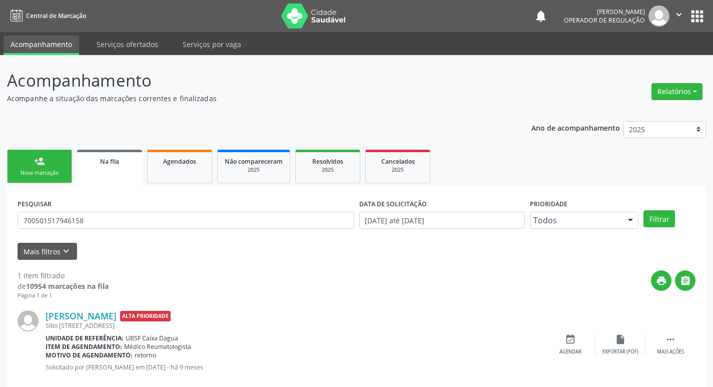
click at [104, 232] on div "PESQUISAR 700501517946158" at bounding box center [186, 215] width 342 height 39
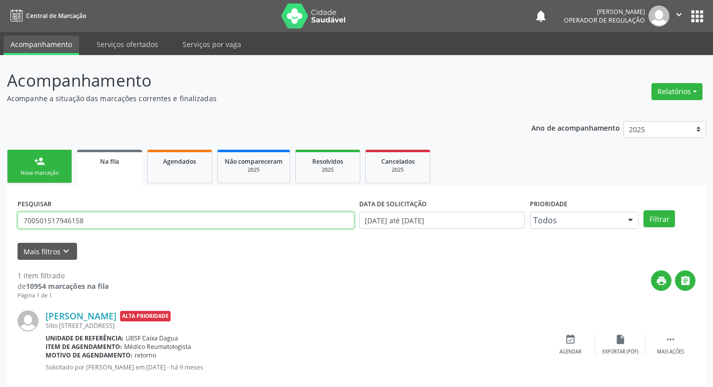
click at [109, 223] on input "700501517946158" at bounding box center [186, 220] width 337 height 17
type input "708102594072035"
click at [643, 210] on button "Filtrar" at bounding box center [659, 218] width 32 height 17
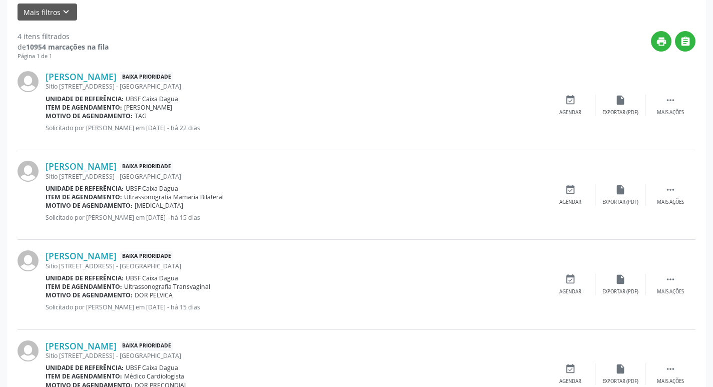
scroll to position [250, 0]
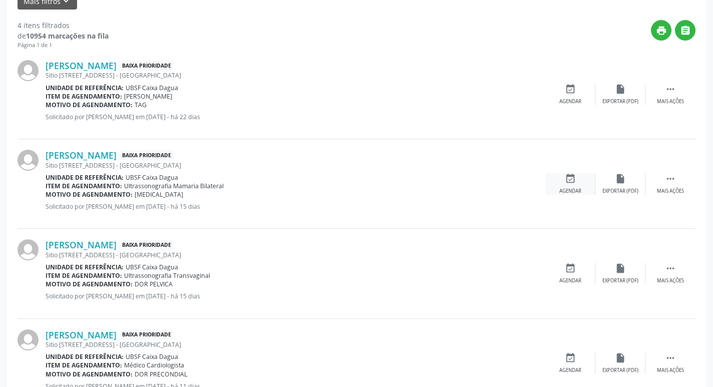
click at [576, 181] on div "event_available Agendar" at bounding box center [570, 184] width 50 height 22
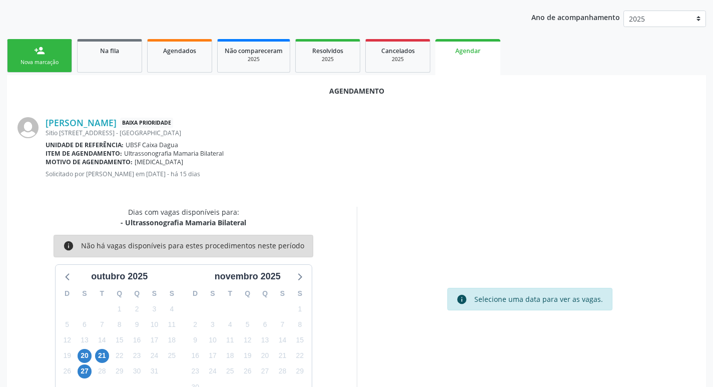
scroll to position [134, 0]
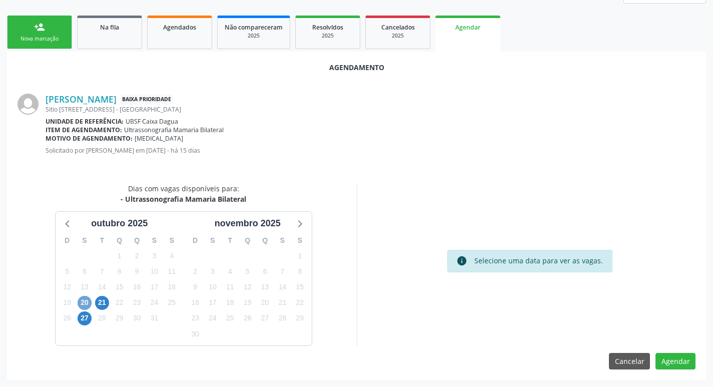
click at [86, 297] on span "20" at bounding box center [85, 303] width 14 height 14
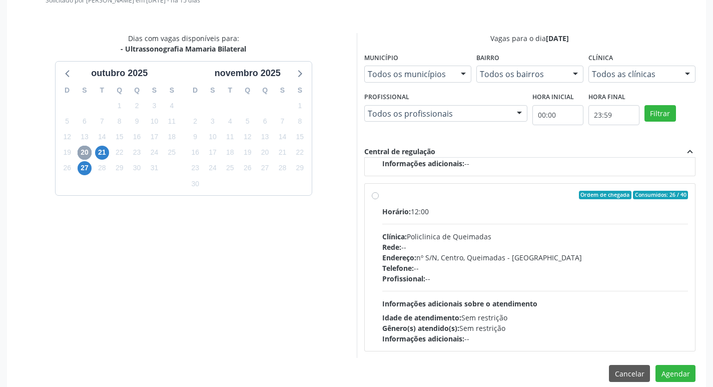
scroll to position [158, 0]
click at [524, 246] on div "Rede: --" at bounding box center [535, 246] width 306 height 11
click at [379, 199] on input "Ordem de chegada Consumidos: 26 / 40 Horário: 12:00 Clínica: Policlinica de Que…" at bounding box center [375, 194] width 7 height 9
radio input "true"
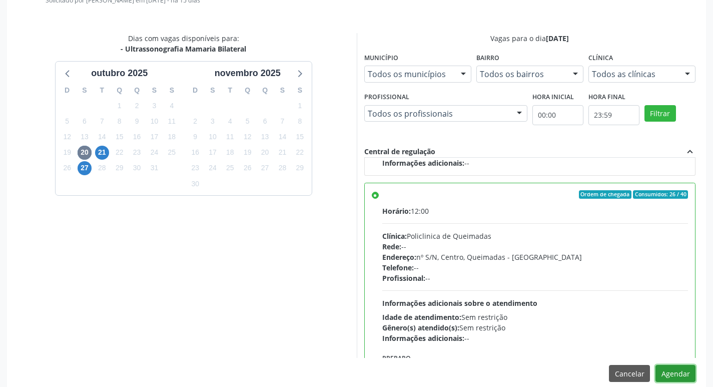
click at [675, 374] on button "Agendar" at bounding box center [675, 373] width 40 height 17
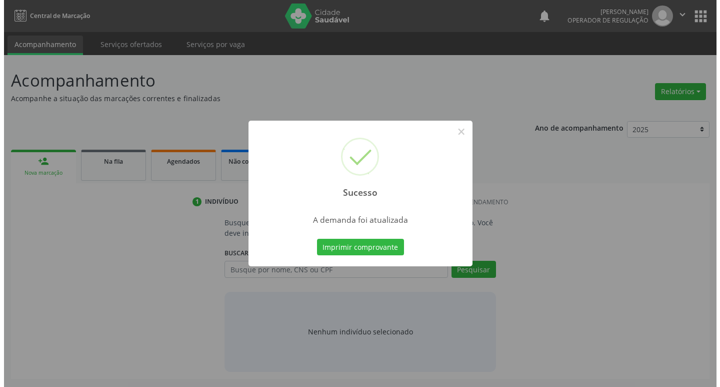
scroll to position [0, 0]
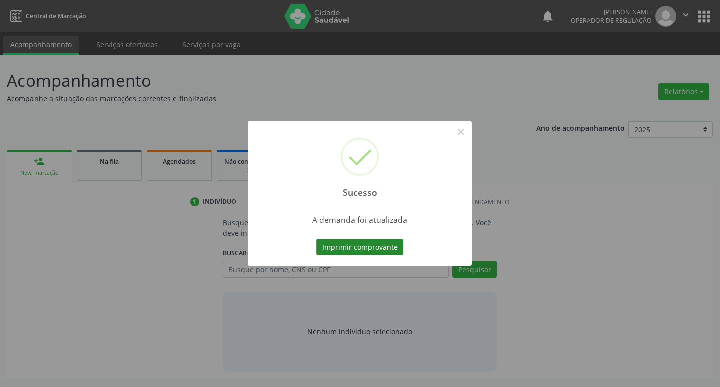
click at [380, 244] on button "Imprimir comprovante" at bounding box center [360, 247] width 87 height 17
